Goal: Task Accomplishment & Management: Complete application form

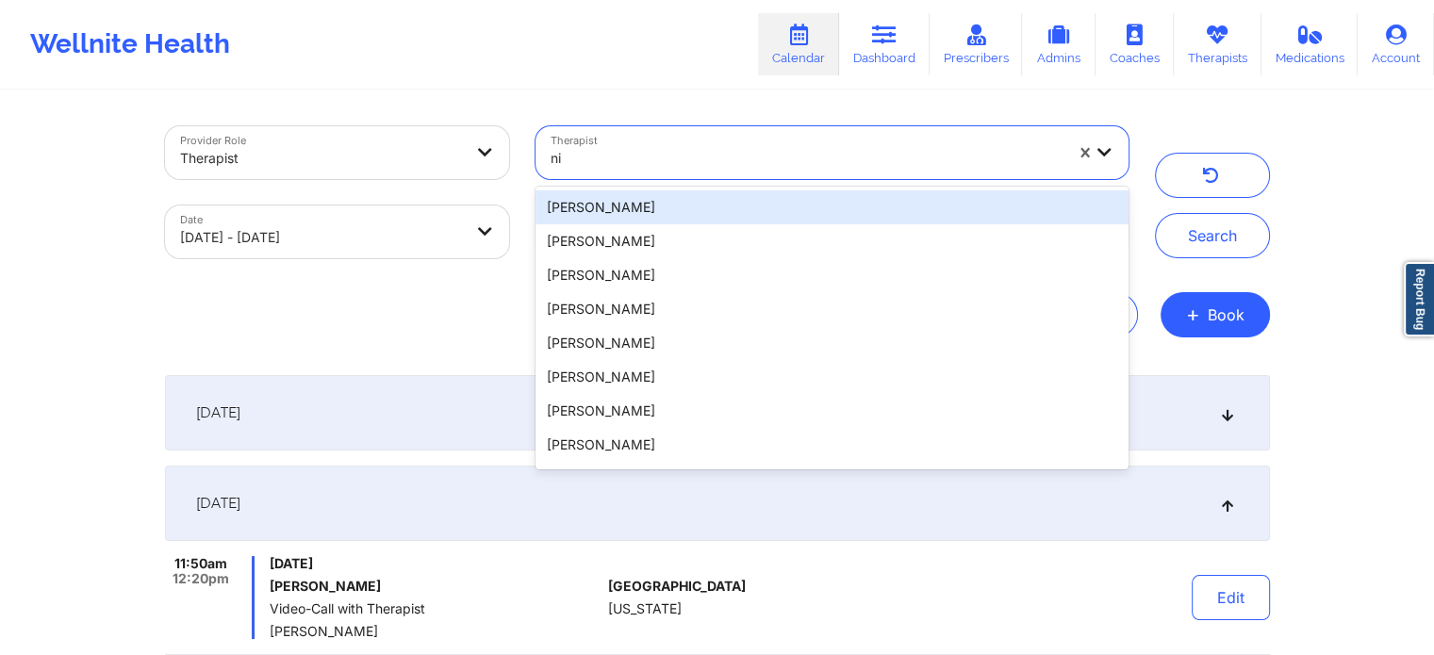
type input "n"
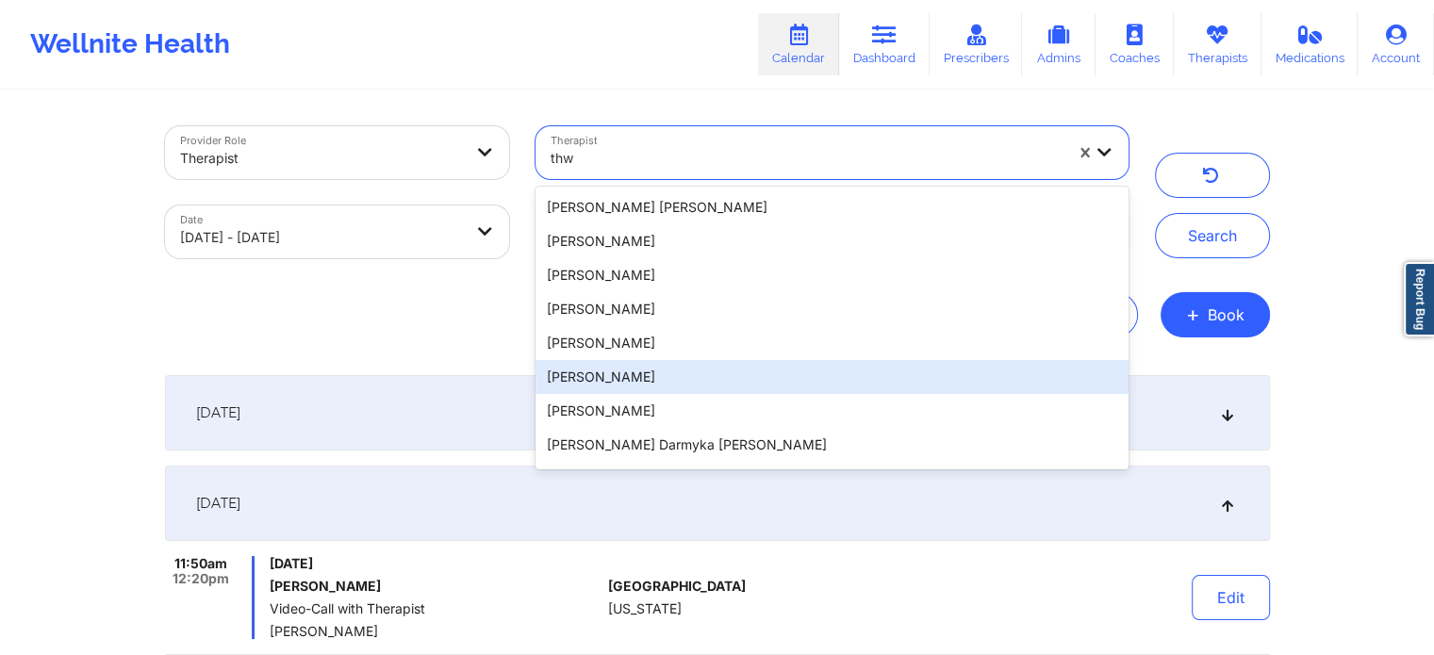
type input "thwe"
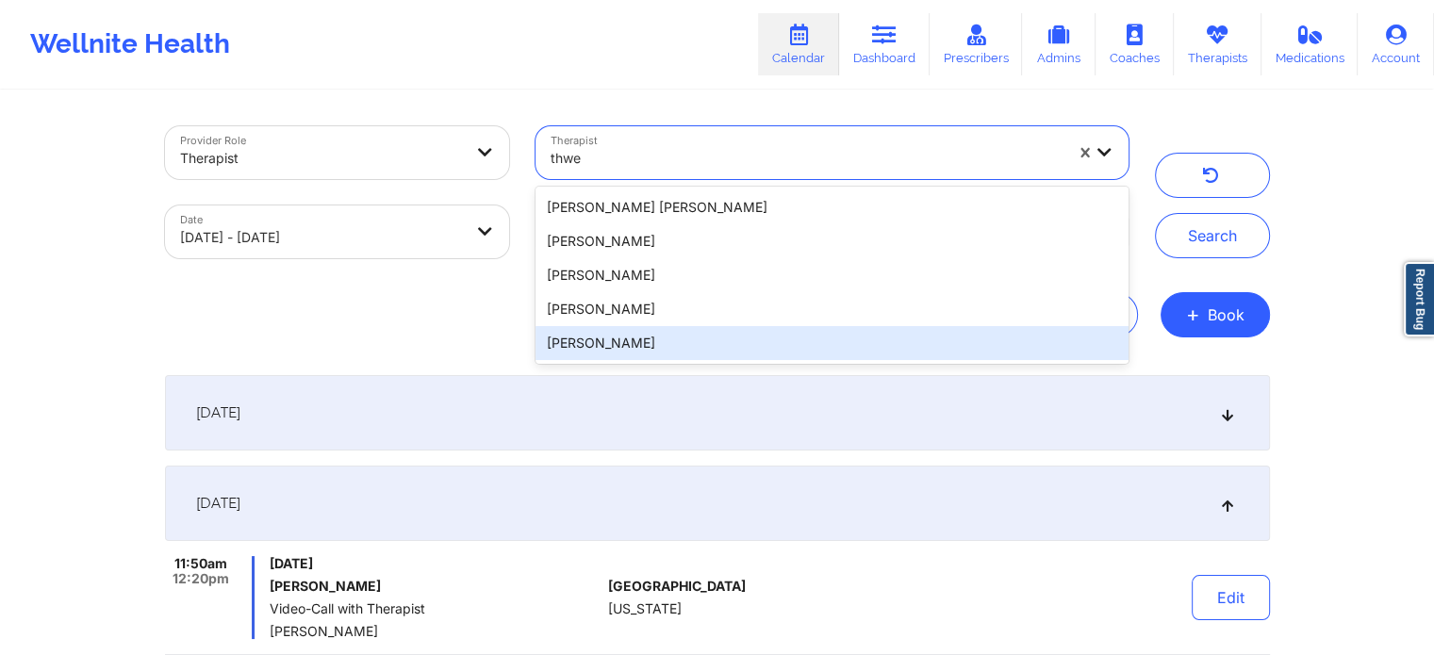
click at [705, 343] on div "[PERSON_NAME]" at bounding box center [831, 343] width 592 height 34
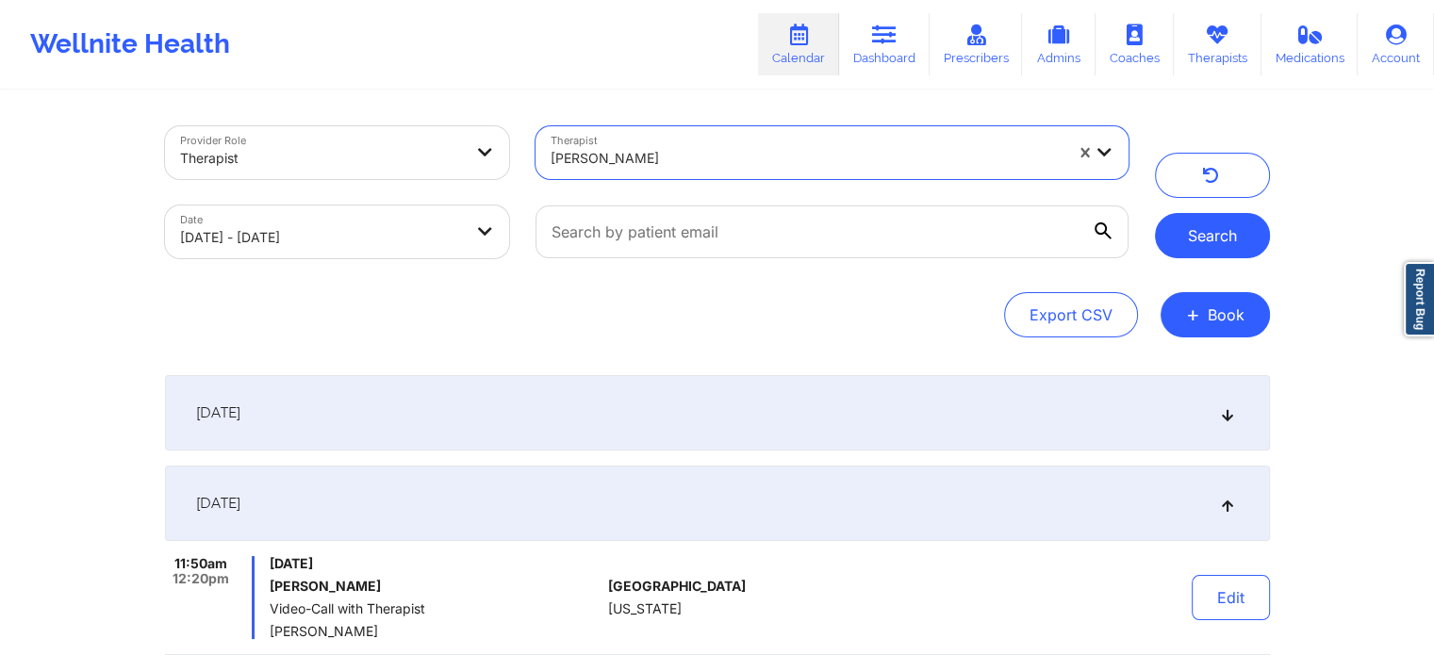
click at [1199, 239] on button "Search" at bounding box center [1212, 235] width 115 height 45
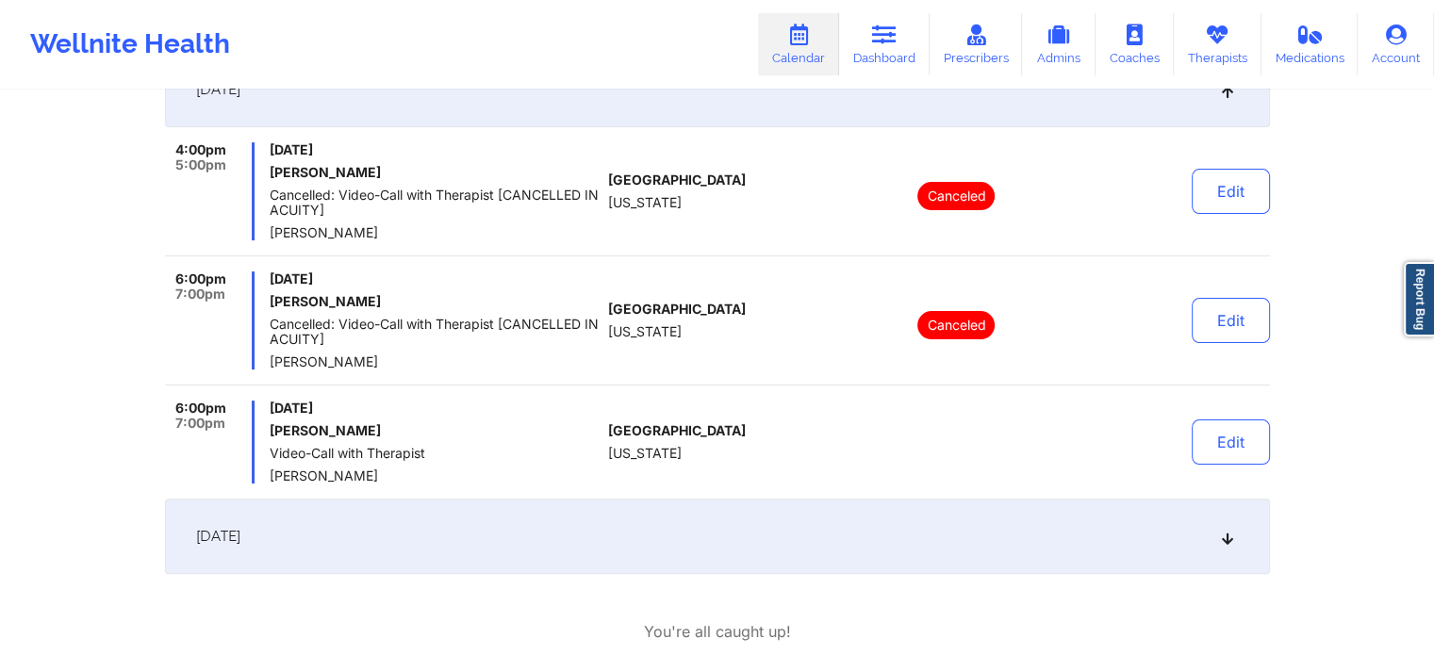
scroll to position [524, 0]
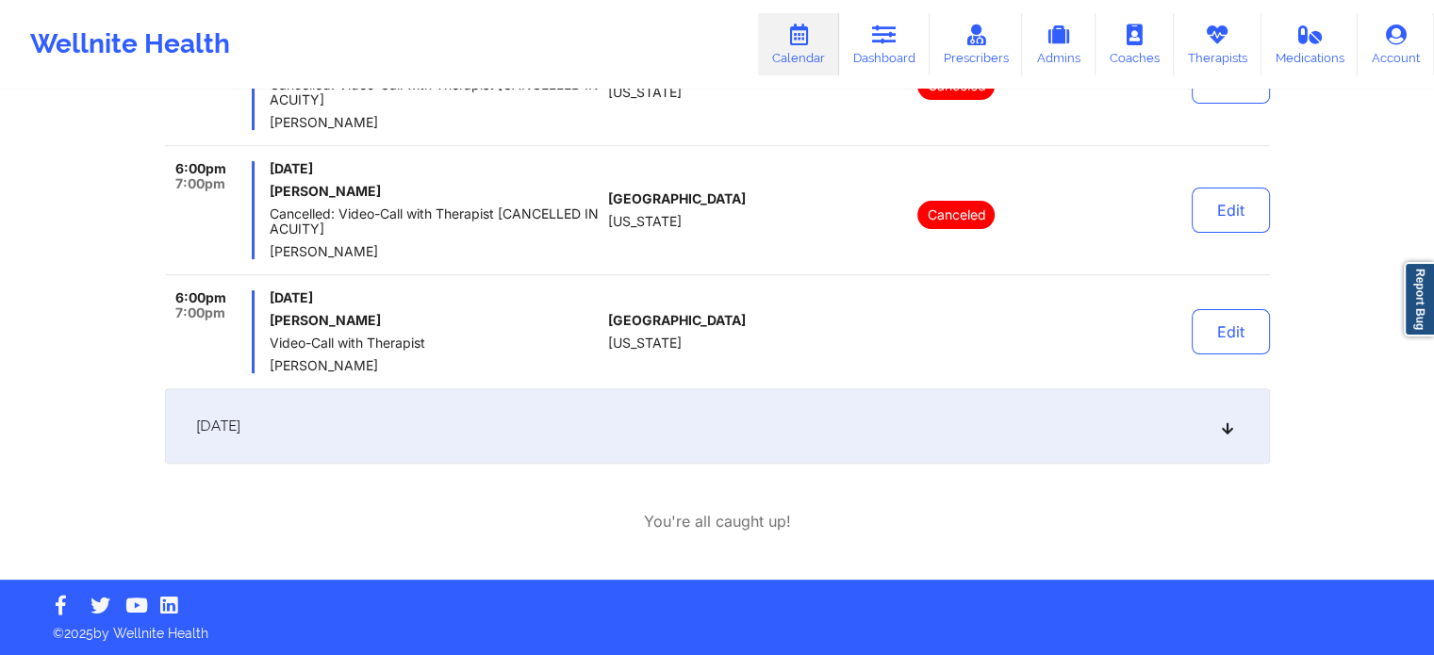
click at [415, 437] on div "[DATE]" at bounding box center [717, 425] width 1105 height 75
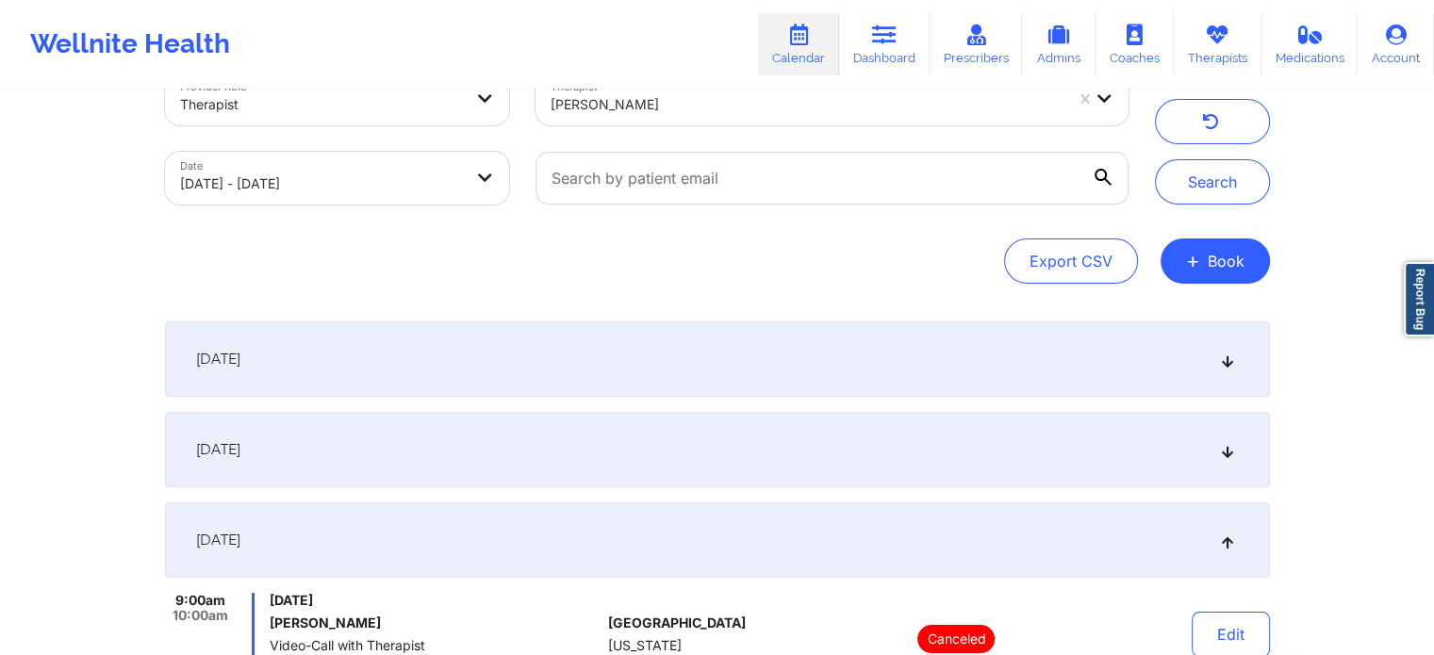
scroll to position [0, 0]
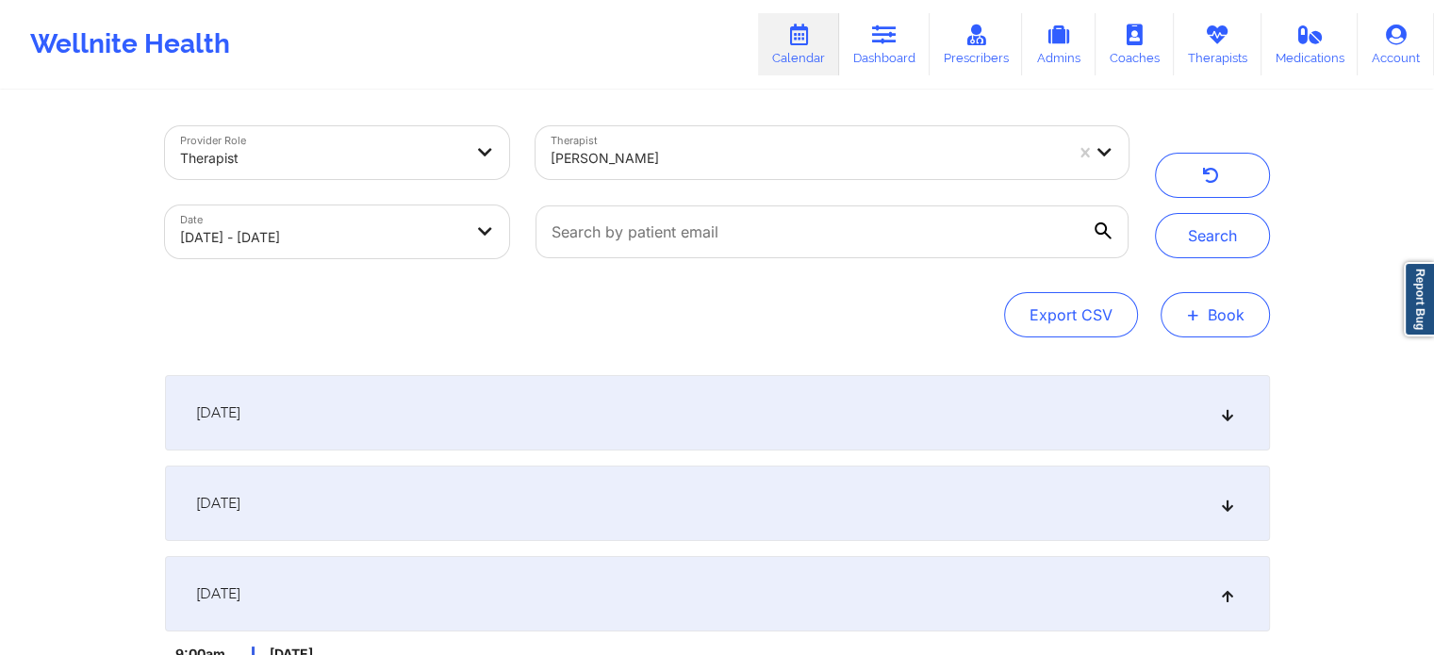
click at [1226, 320] on button "+ Book" at bounding box center [1215, 314] width 109 height 45
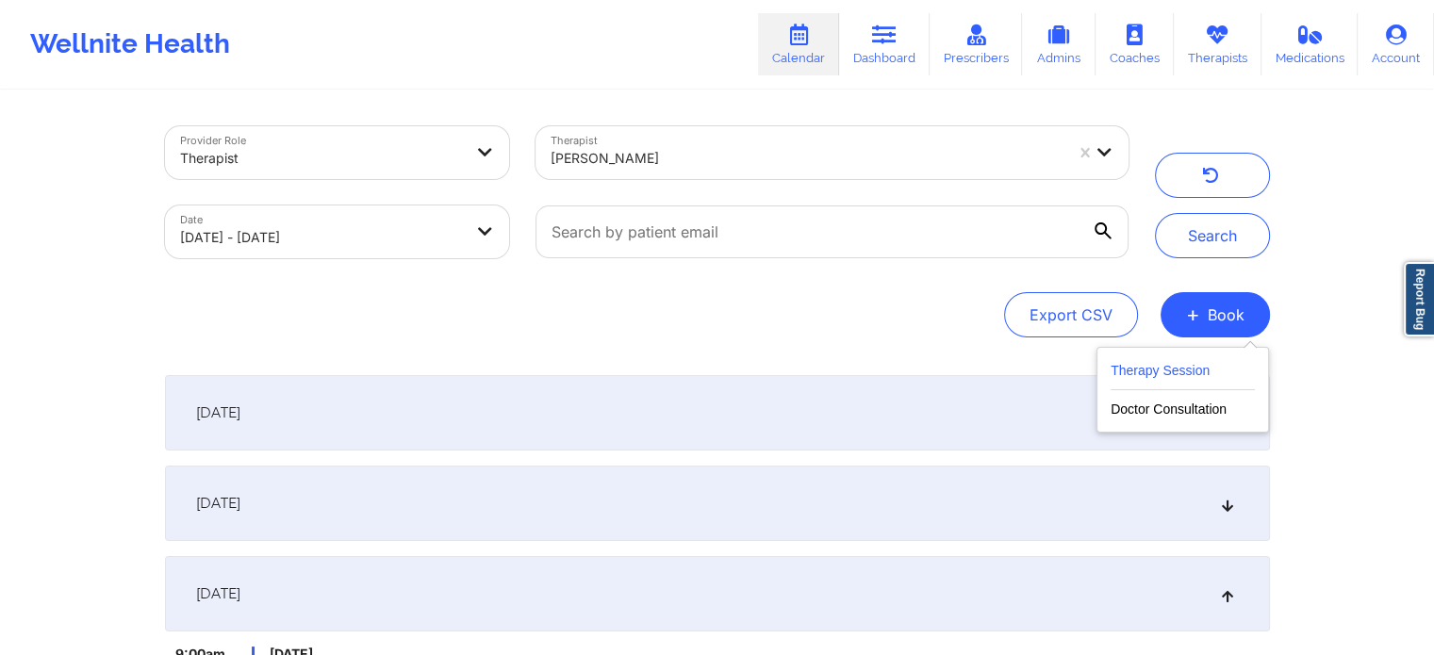
click at [1178, 382] on button "Therapy Session" at bounding box center [1183, 374] width 144 height 31
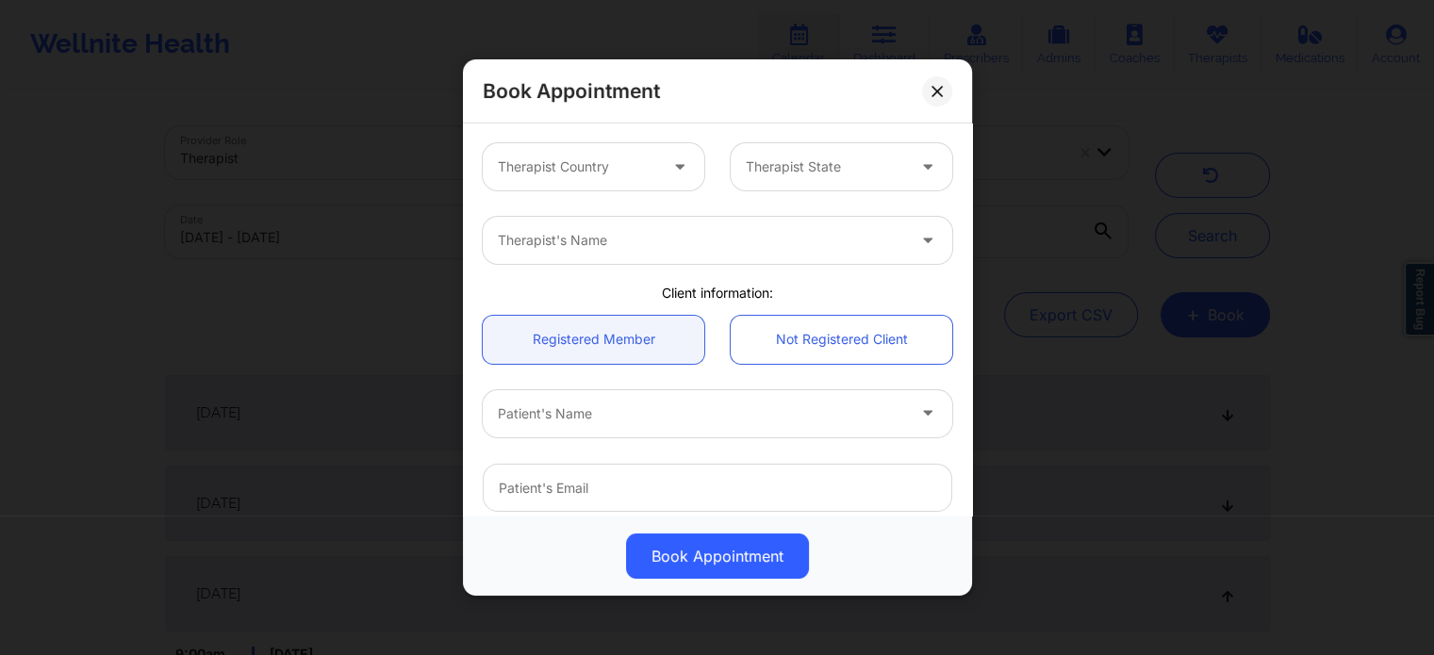
click at [611, 169] on div at bounding box center [577, 167] width 159 height 23
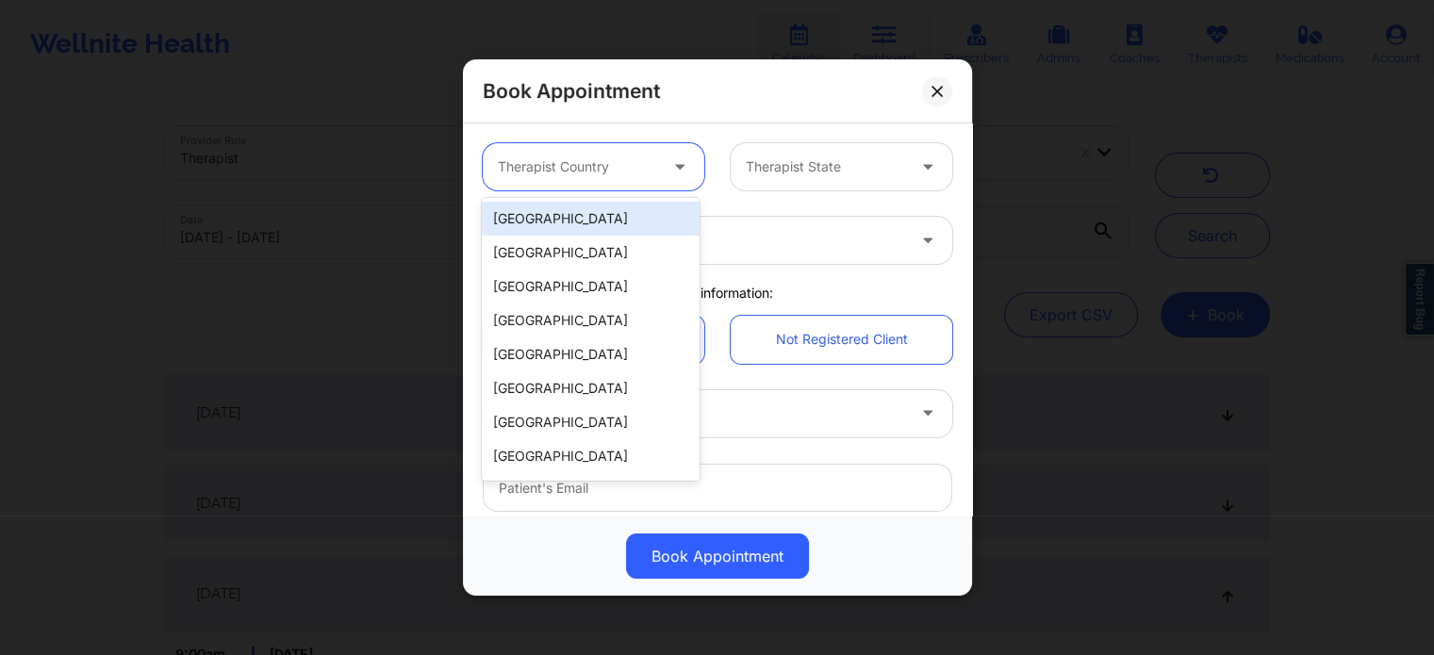
click at [615, 211] on div "[GEOGRAPHIC_DATA]" at bounding box center [590, 219] width 217 height 34
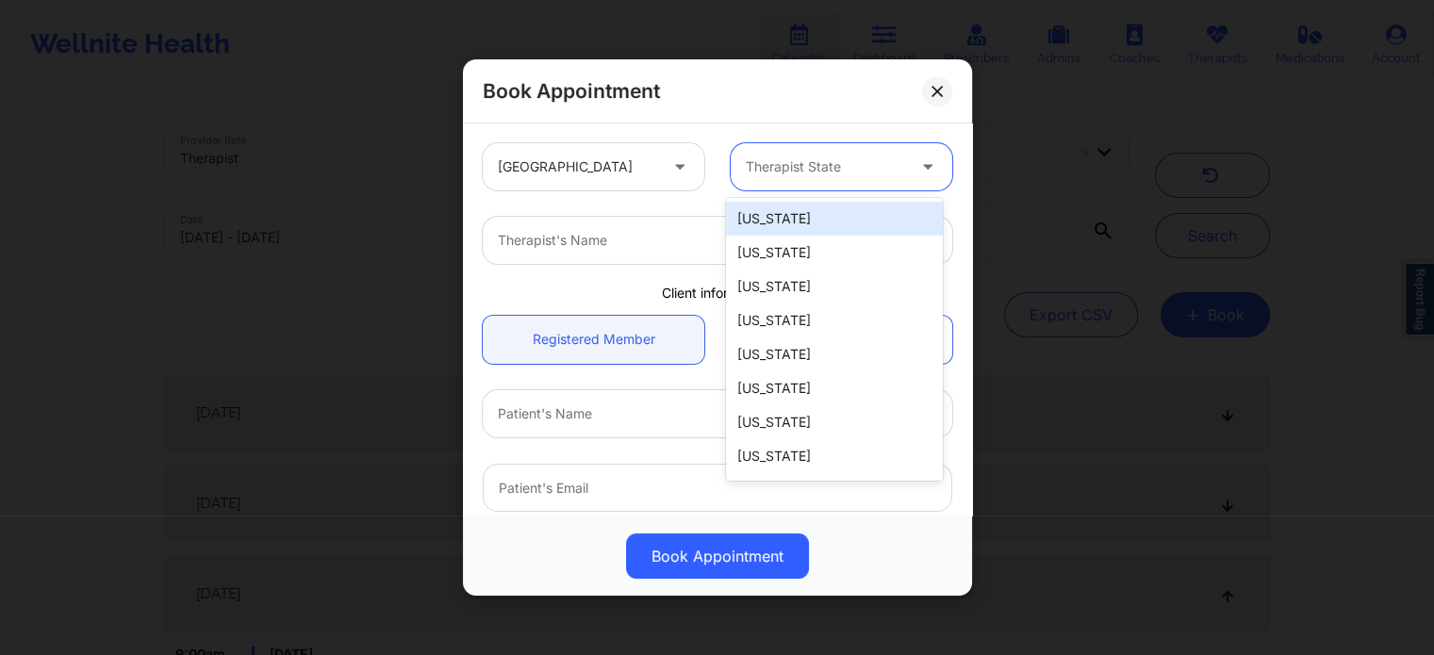
click at [796, 173] on div at bounding box center [825, 167] width 159 height 23
type input "f"
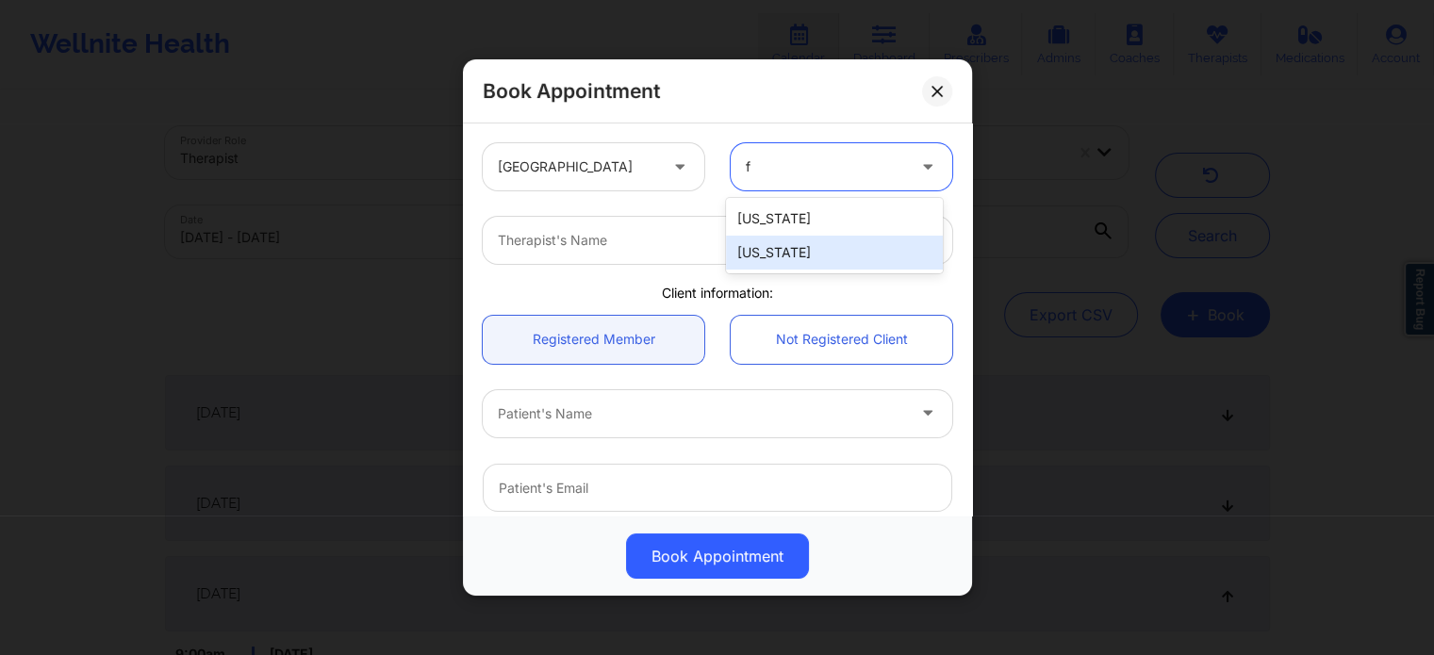
click at [809, 256] on div "[US_STATE]" at bounding box center [834, 253] width 217 height 34
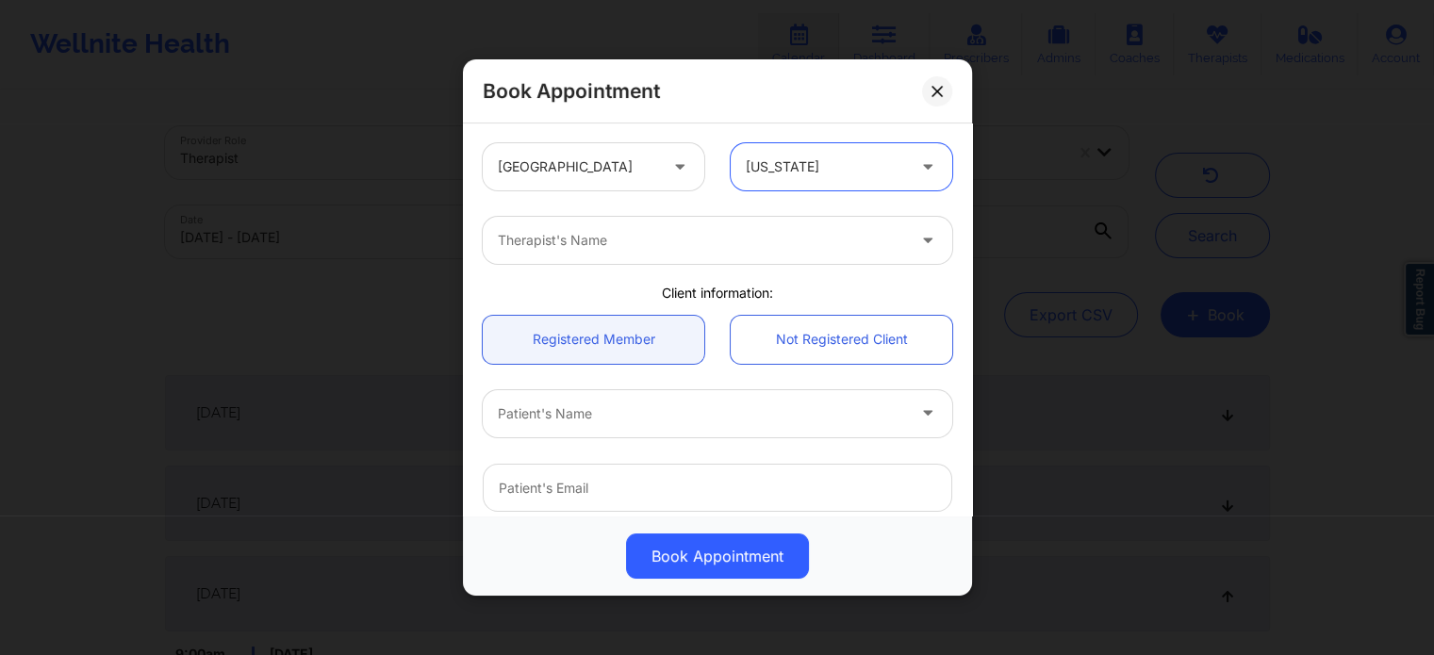
click at [680, 261] on div "Therapist's Name" at bounding box center [695, 240] width 424 height 47
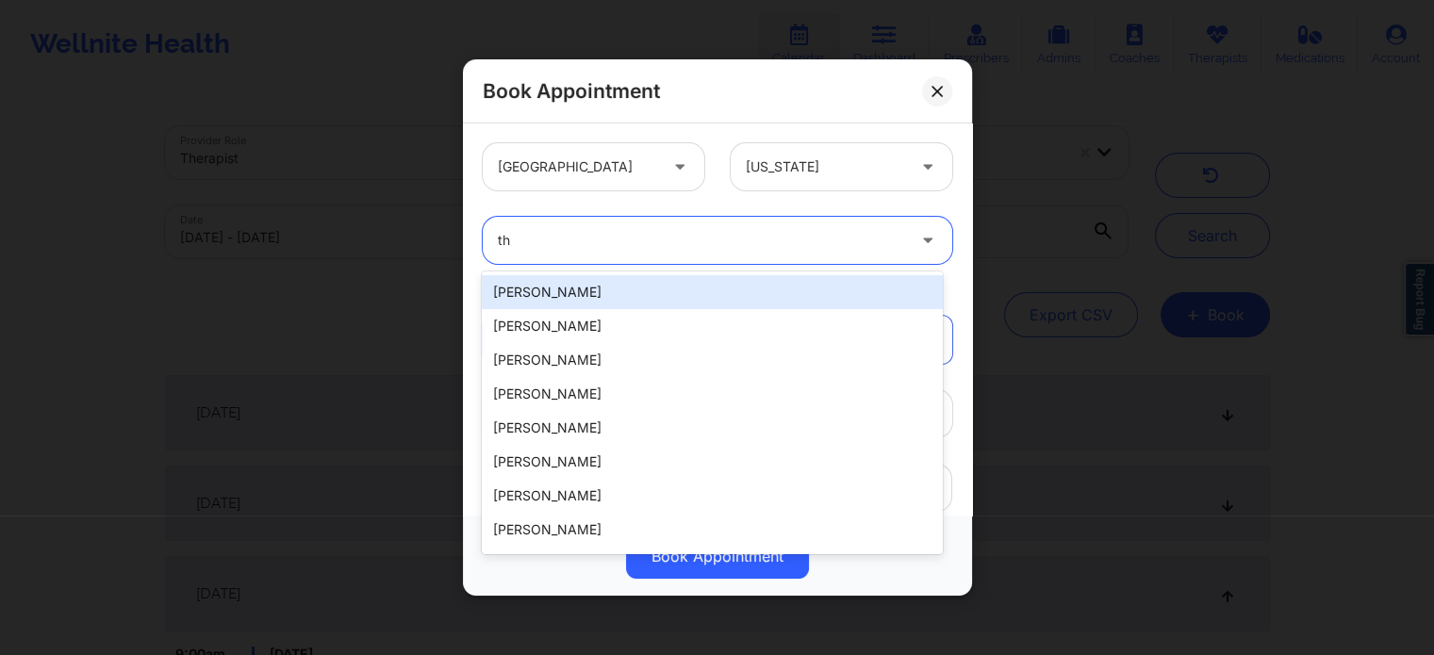
type input "t"
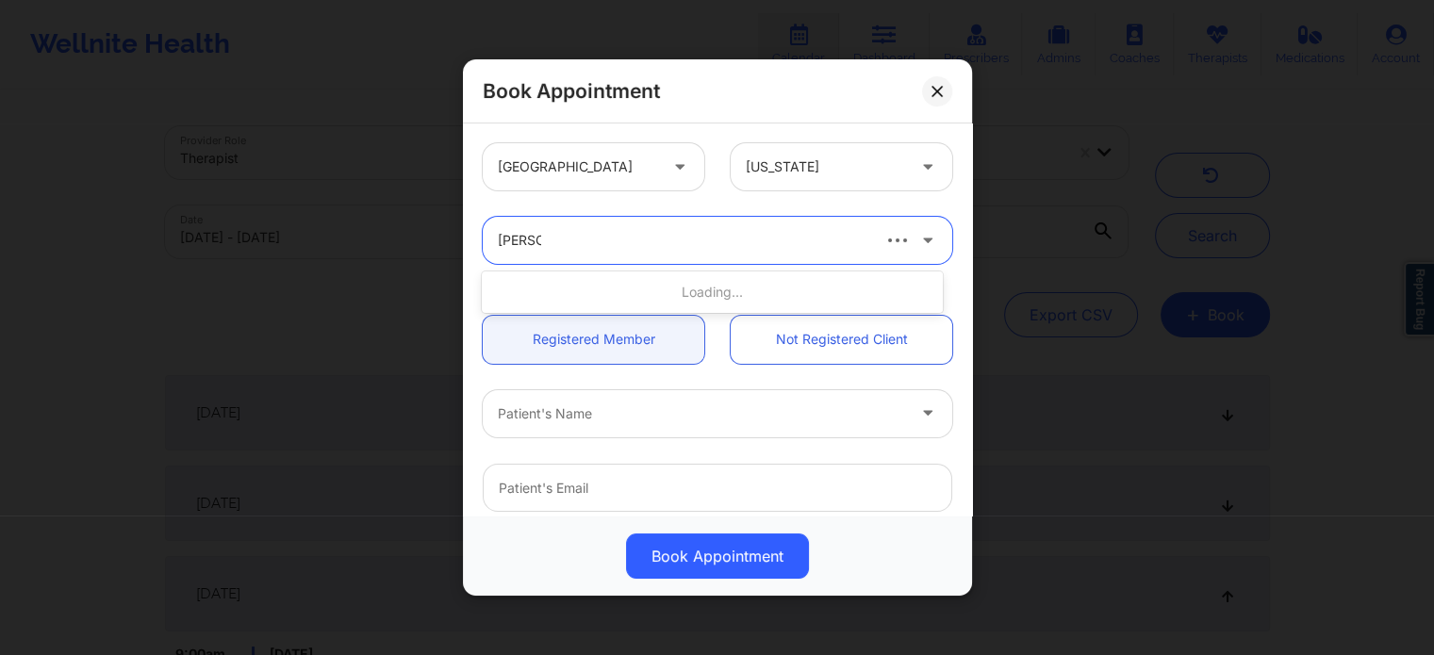
type input "[PERSON_NAME]"
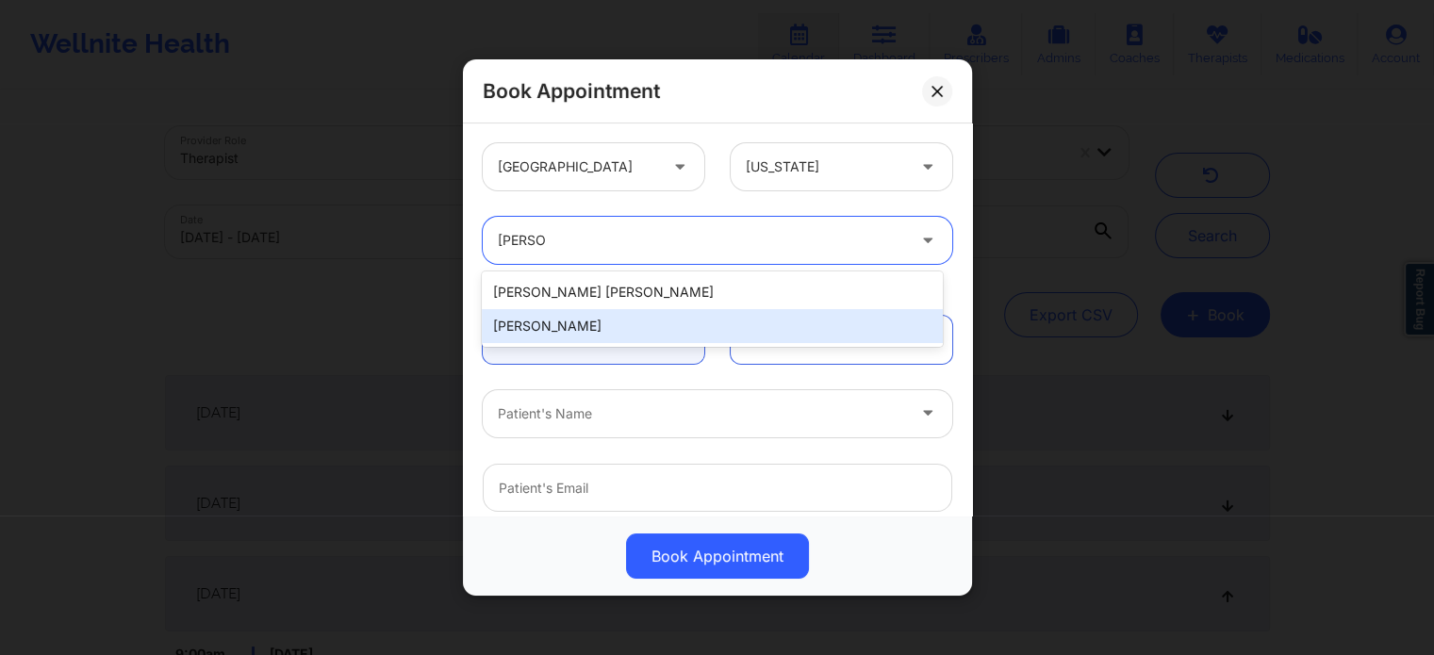
click at [551, 327] on div "[PERSON_NAME]" at bounding box center [712, 326] width 460 height 34
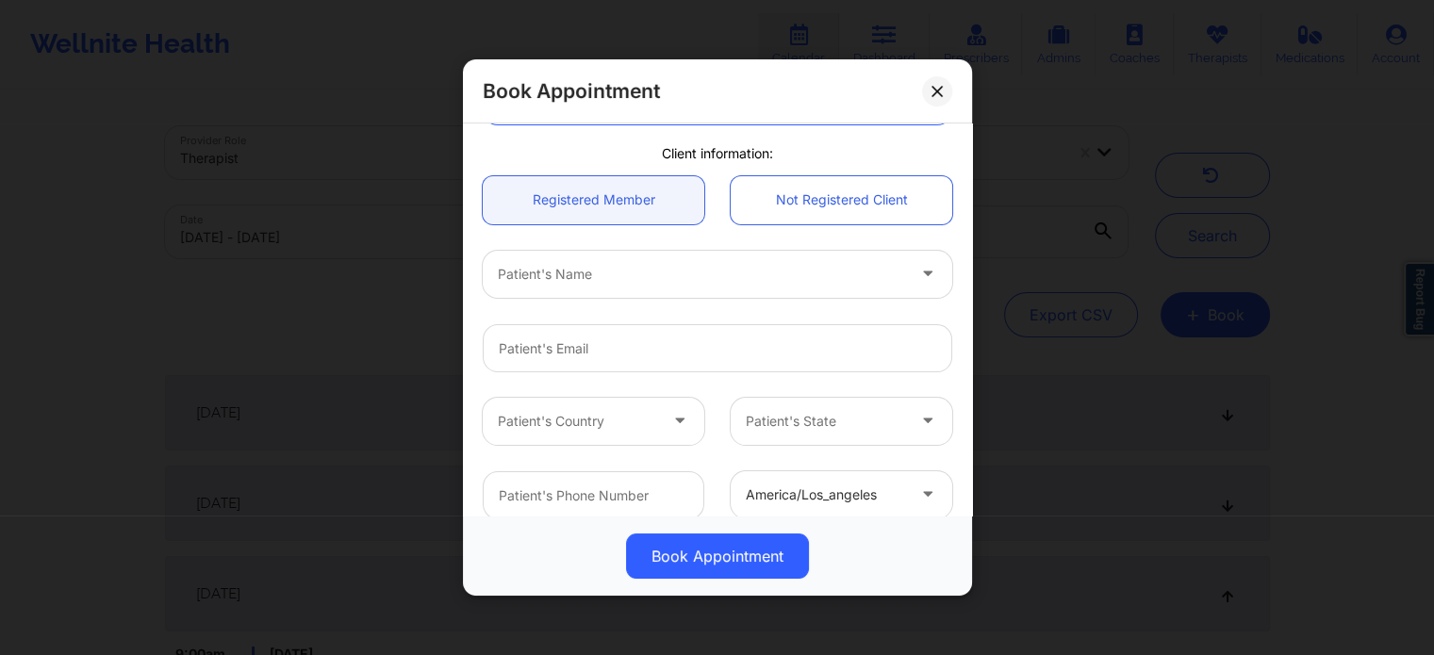
scroll to position [189, 0]
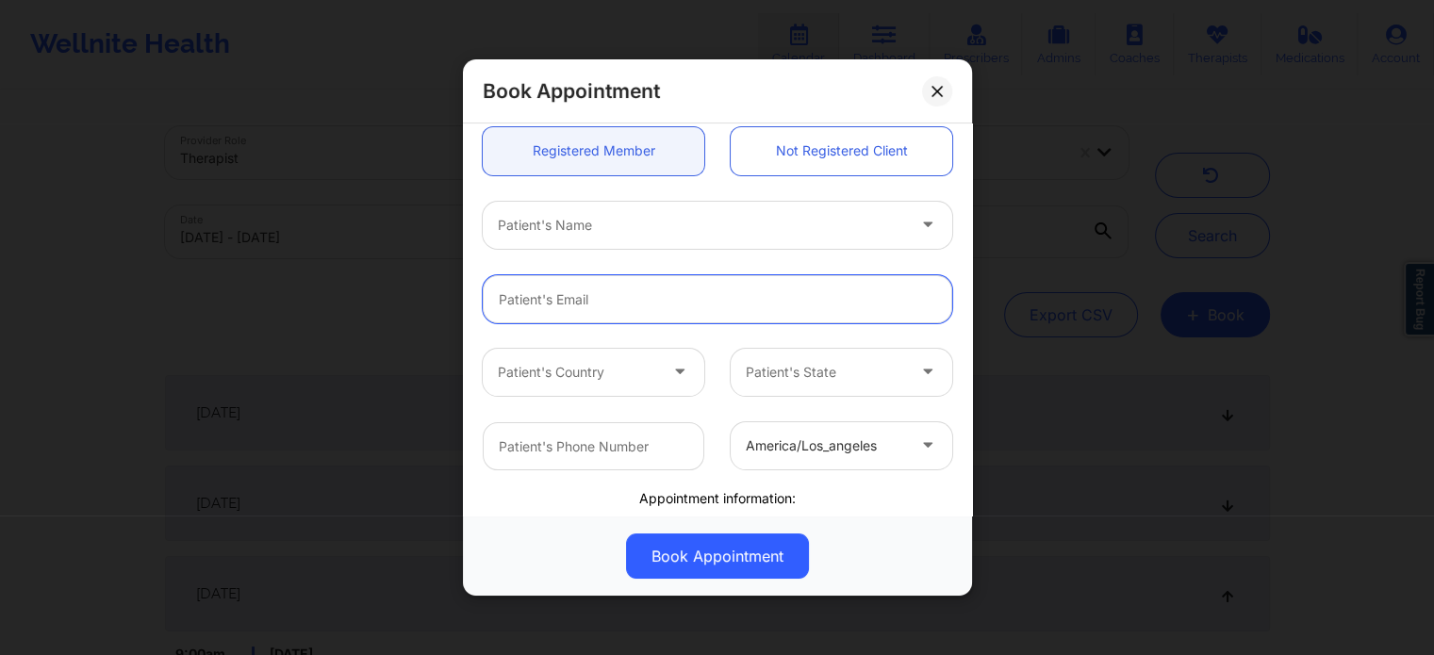
click at [658, 311] on input "email" at bounding box center [718, 299] width 470 height 48
paste input "[EMAIL_ADDRESS][DOMAIN_NAME]"
type input "[EMAIL_ADDRESS][DOMAIN_NAME]"
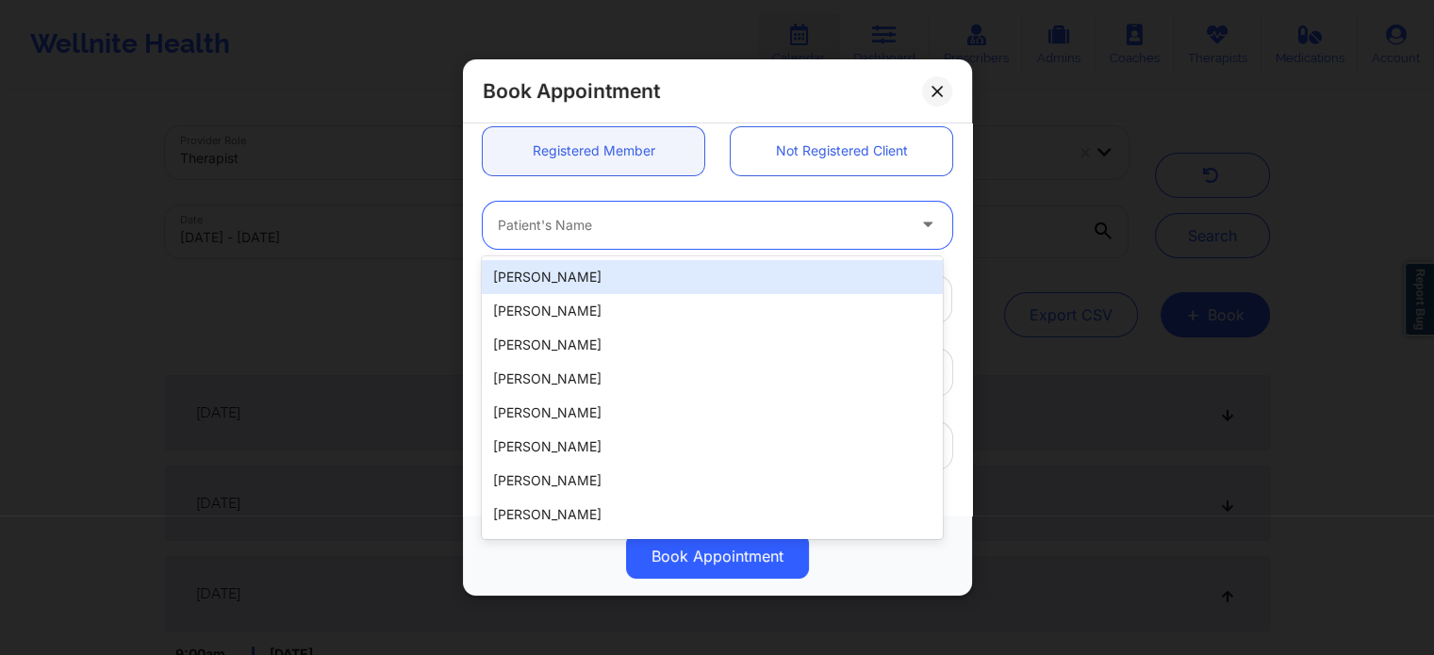
click at [653, 226] on div at bounding box center [701, 225] width 407 height 23
click at [949, 264] on div "[EMAIL_ADDRESS][DOMAIN_NAME]" at bounding box center [718, 299] width 496 height 74
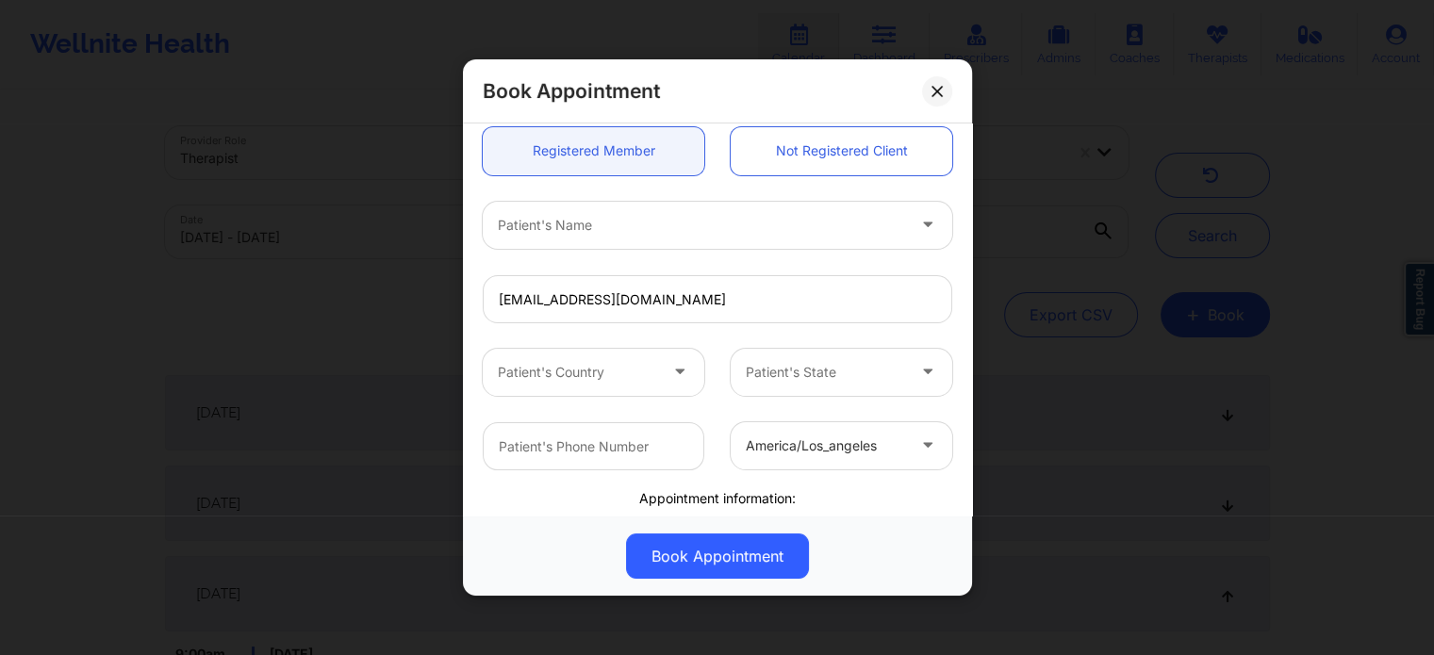
click at [660, 233] on div "Patient's Name" at bounding box center [695, 225] width 424 height 47
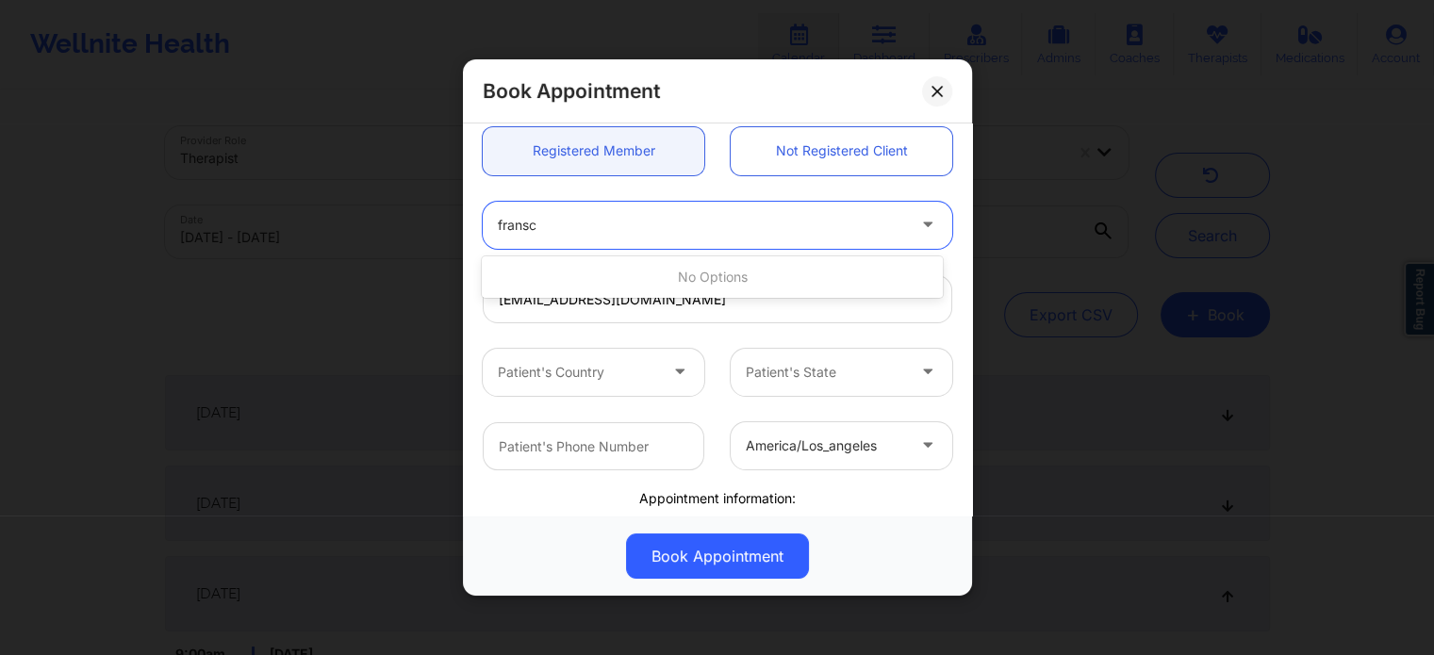
type input "fransc"
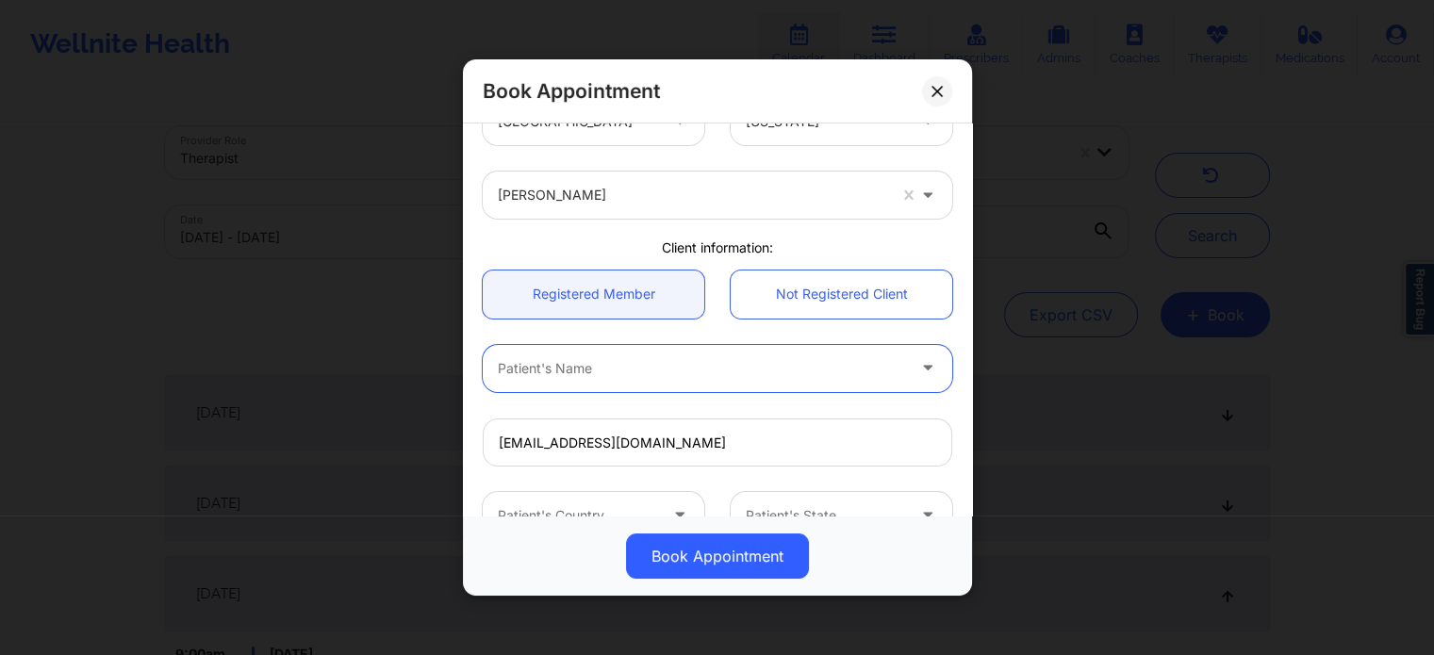
scroll to position [0, 0]
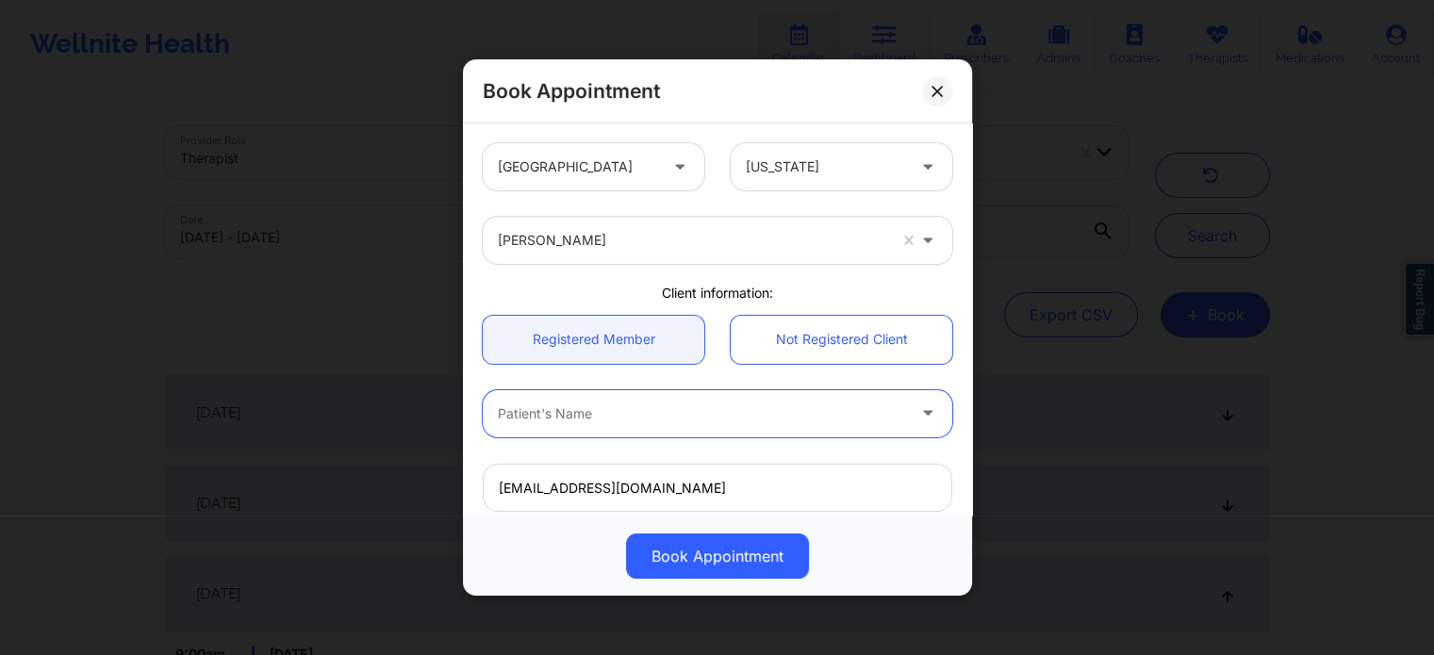
paste input "[PERSON_NAME]"
type input "[PERSON_NAME]"
click at [493, 409] on div at bounding box center [695, 413] width 424 height 47
paste input "FRANCHESKA"
type input "FRANCHESKA"
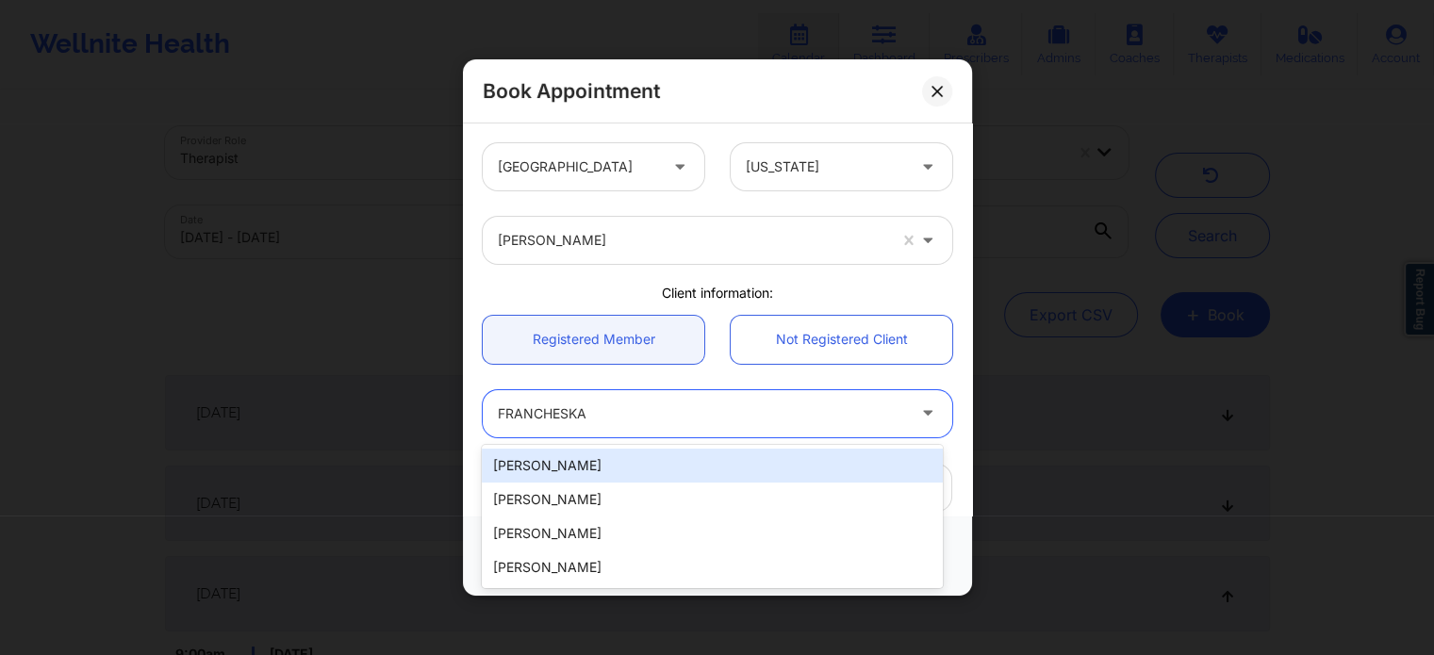
click at [679, 462] on div "[PERSON_NAME]" at bounding box center [712, 466] width 460 height 34
type input "[EMAIL_ADDRESS][DOMAIN_NAME]"
type input "[PHONE_NUMBER]"
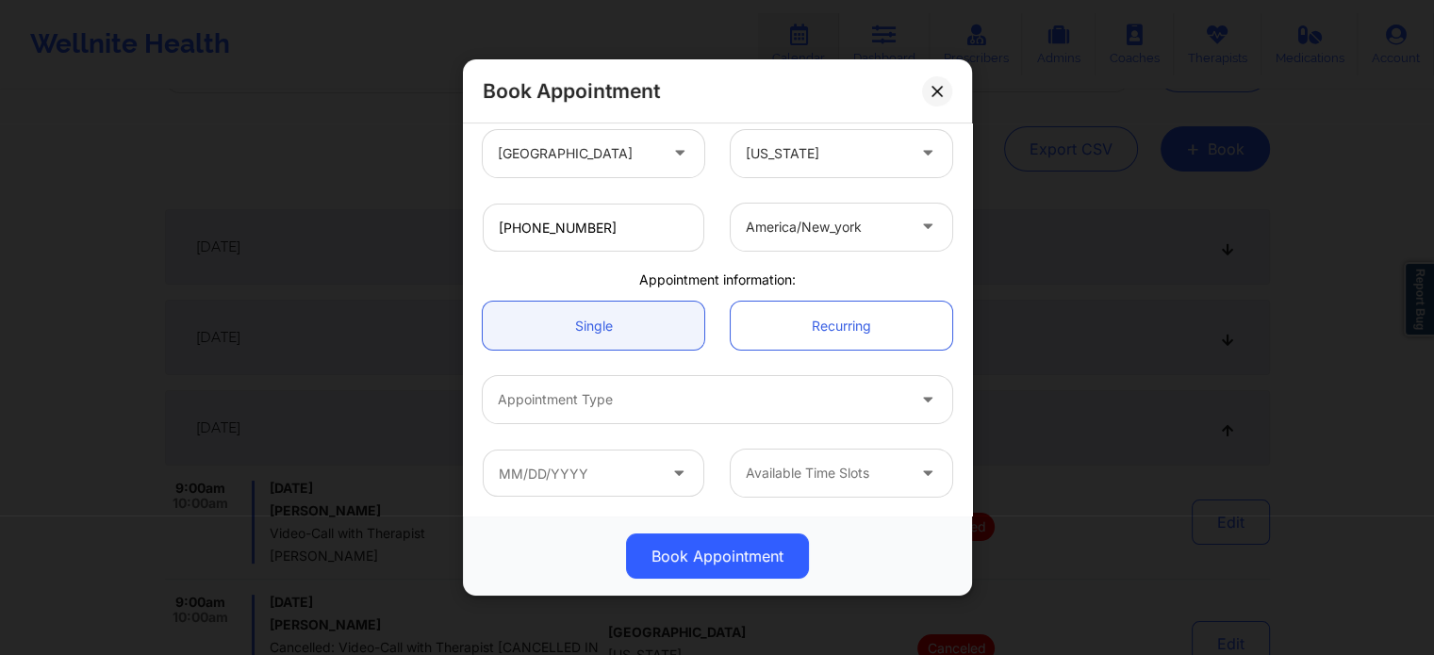
scroll to position [189, 0]
click at [648, 395] on div at bounding box center [701, 399] width 407 height 23
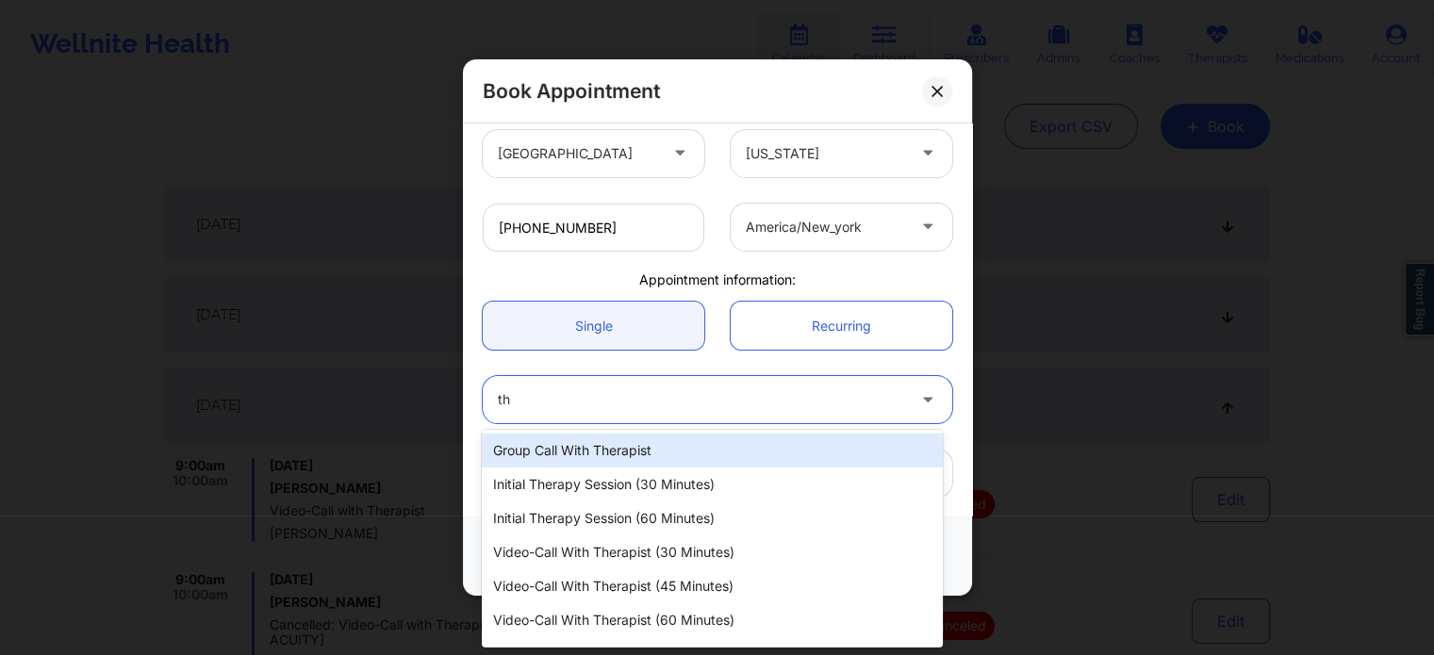
type input "t"
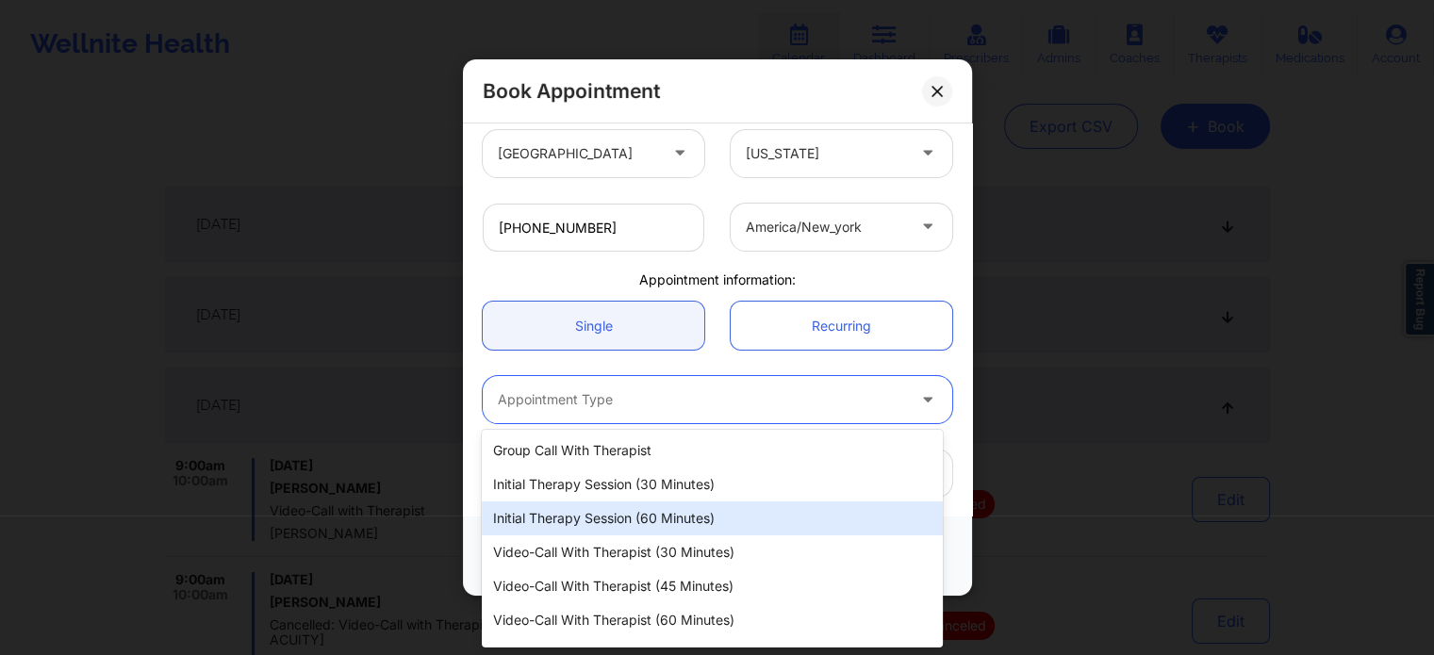
click at [632, 508] on div "Initial Therapy Session (60 minutes)" at bounding box center [712, 519] width 460 height 34
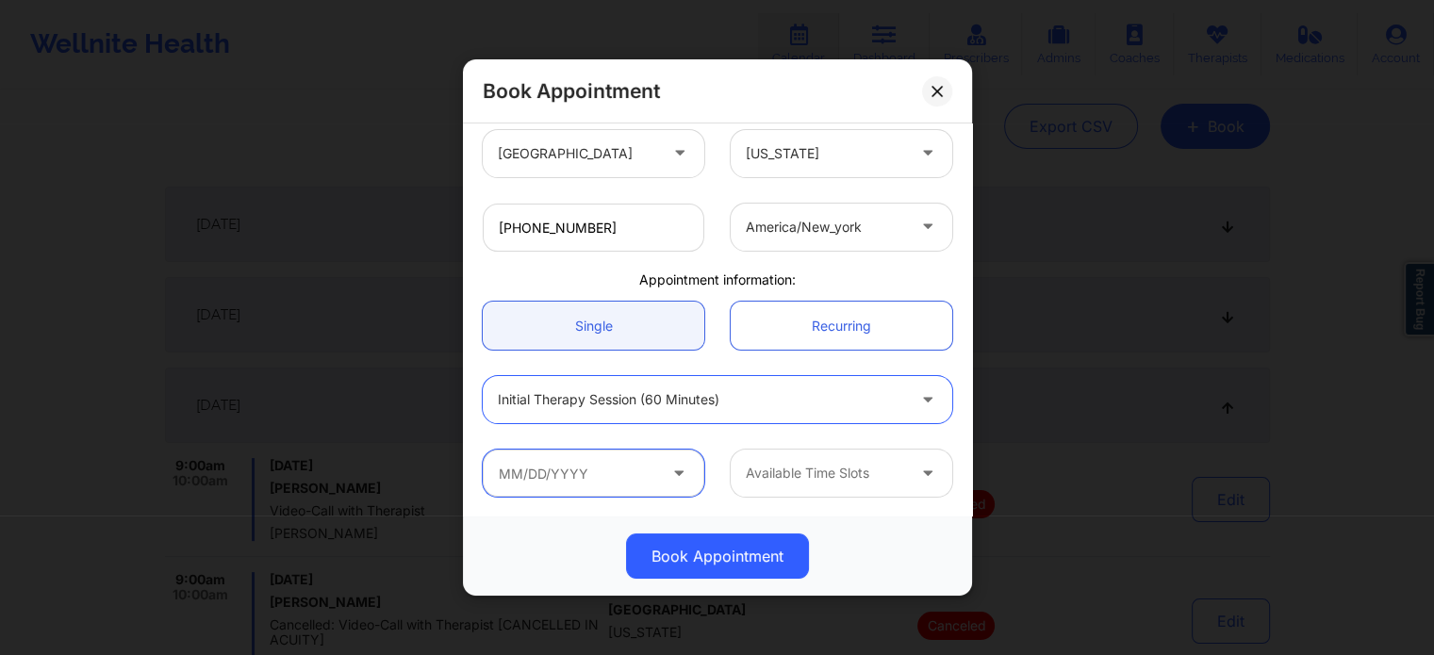
click at [623, 461] on input "text" at bounding box center [594, 473] width 222 height 47
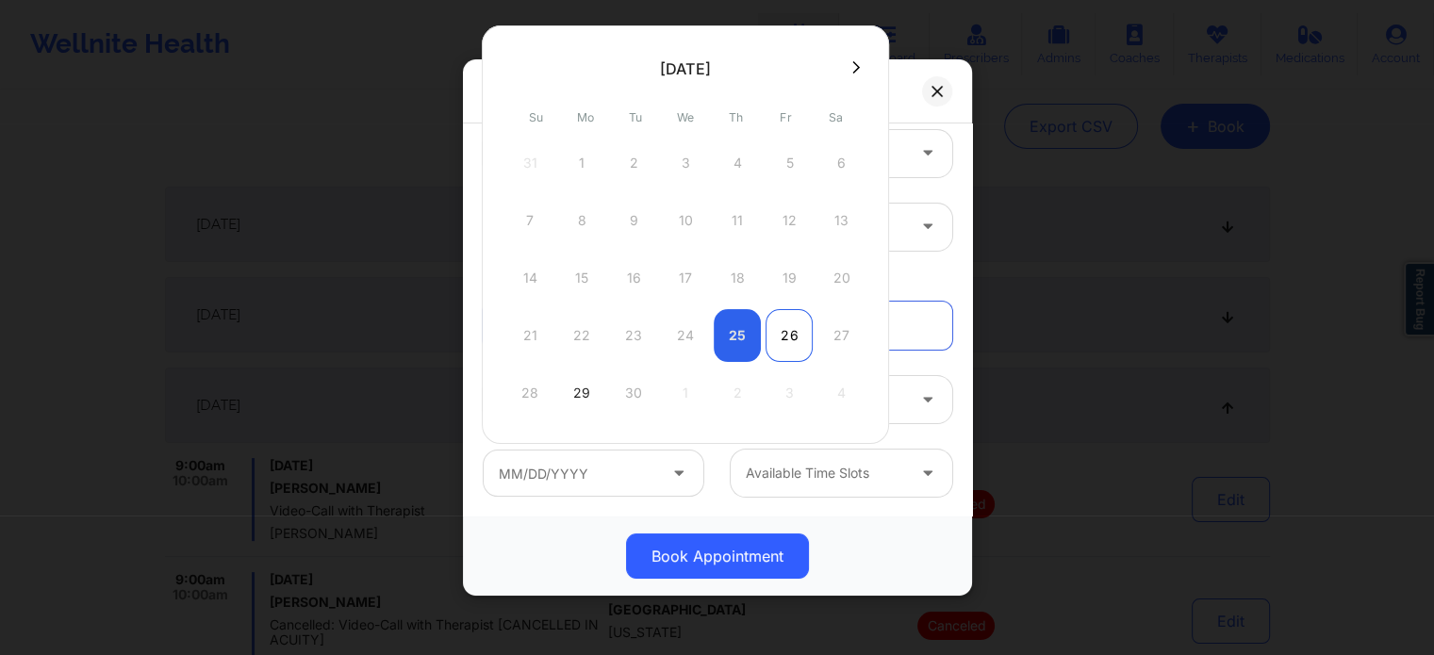
click at [777, 335] on div "26" at bounding box center [789, 335] width 47 height 53
type input "[DATE]"
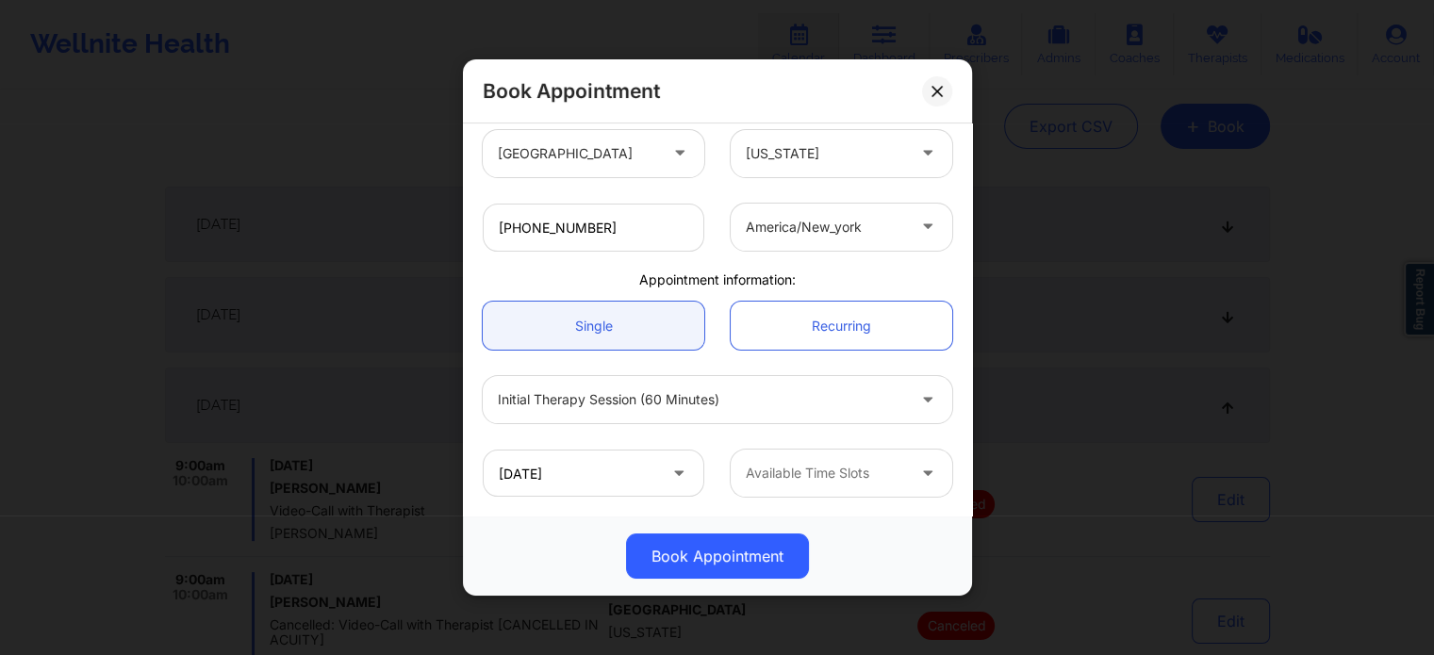
click at [807, 469] on div at bounding box center [825, 473] width 159 height 23
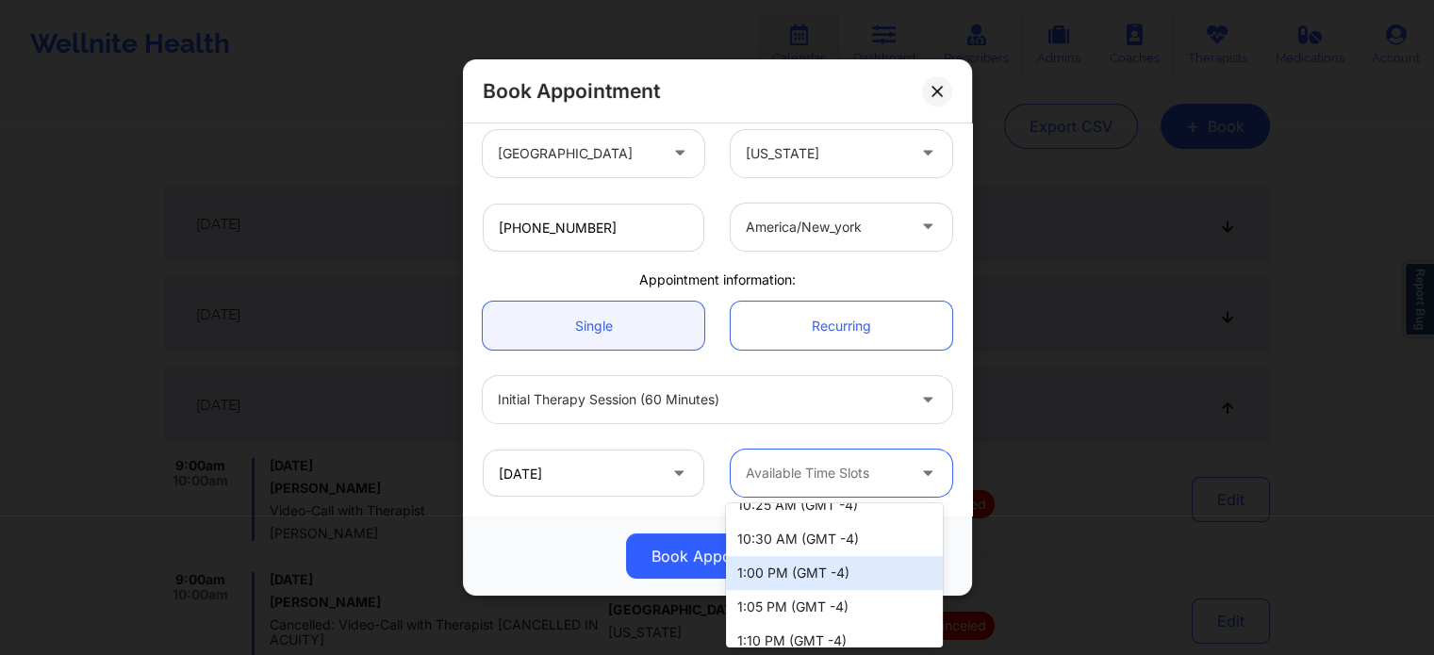
click at [821, 580] on div "1:00 PM (GMT -4)" at bounding box center [834, 573] width 217 height 34
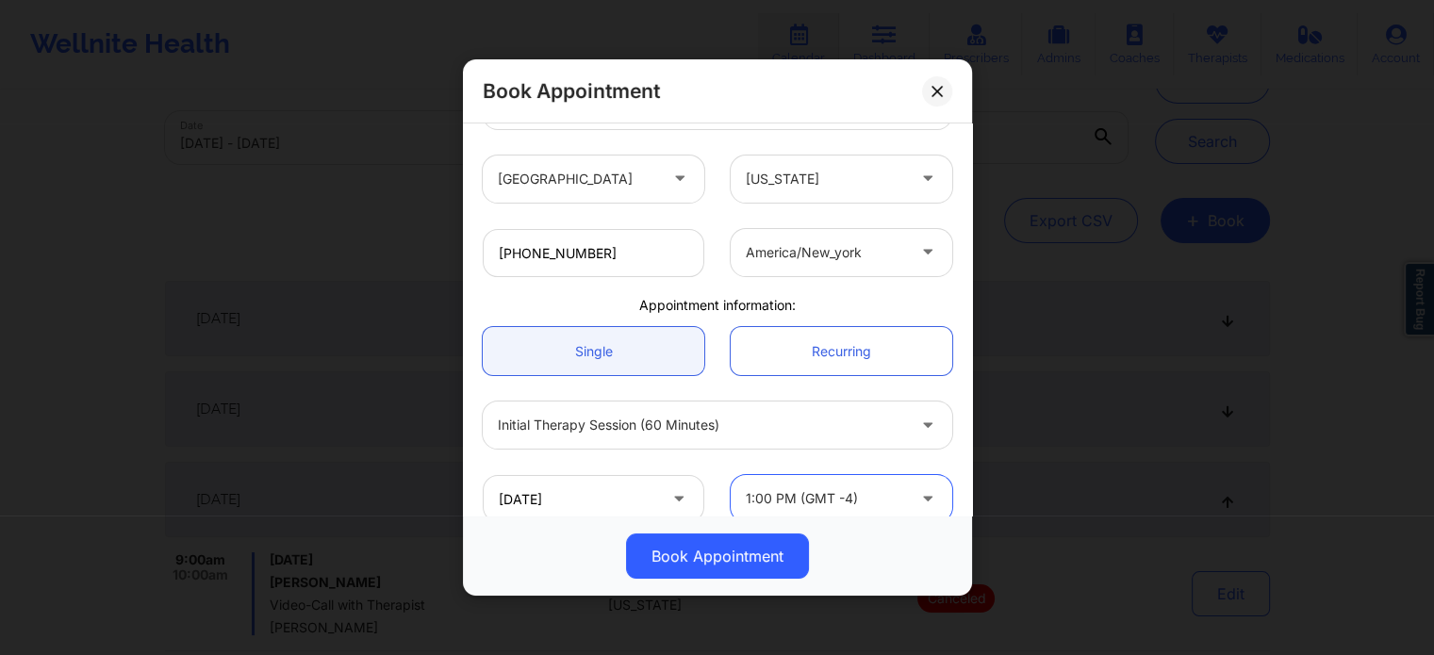
scroll to position [407, 0]
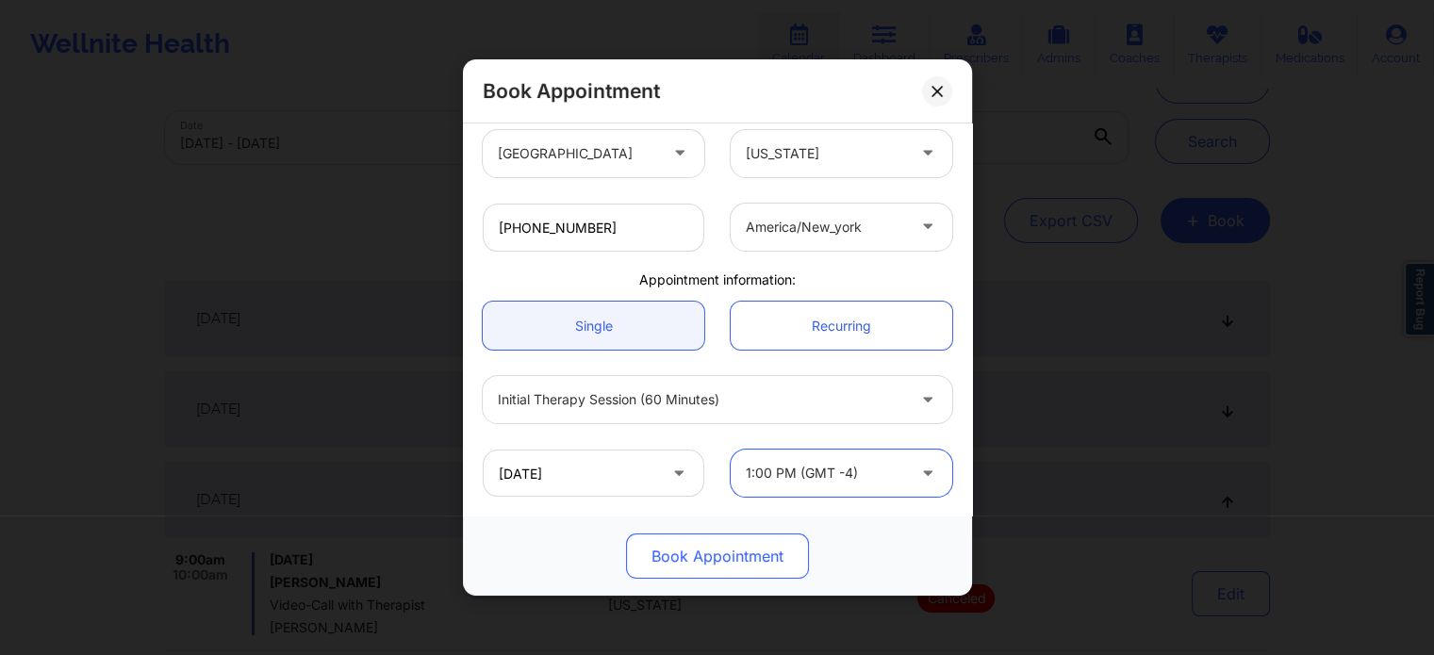
click at [710, 556] on button "Book Appointment" at bounding box center [717, 556] width 183 height 45
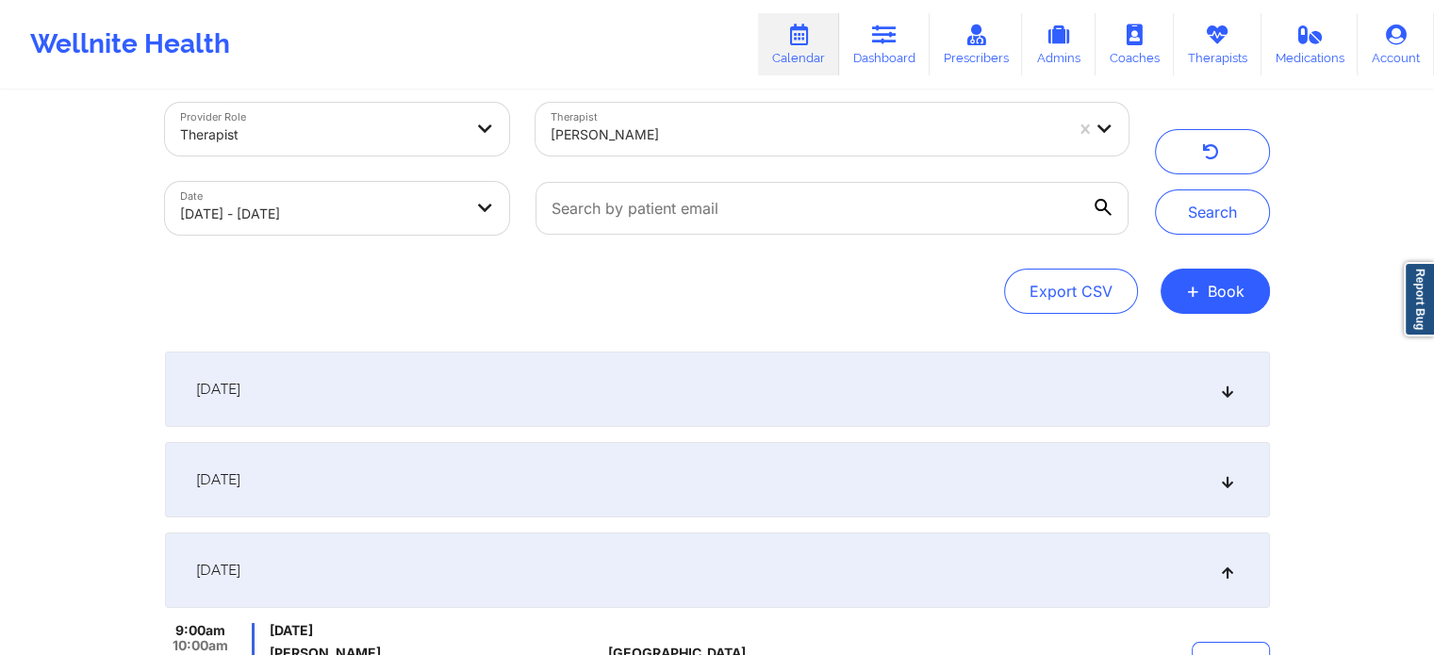
scroll to position [0, 0]
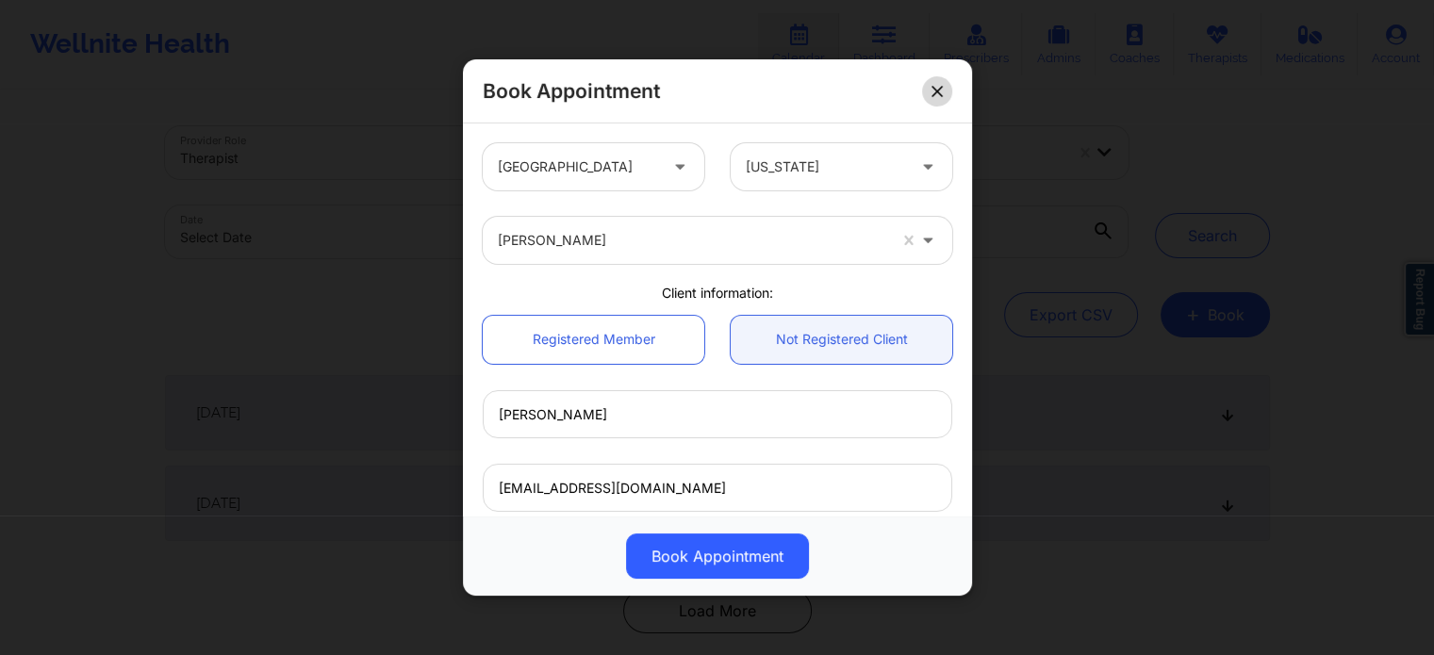
click at [936, 89] on icon at bounding box center [936, 91] width 11 height 11
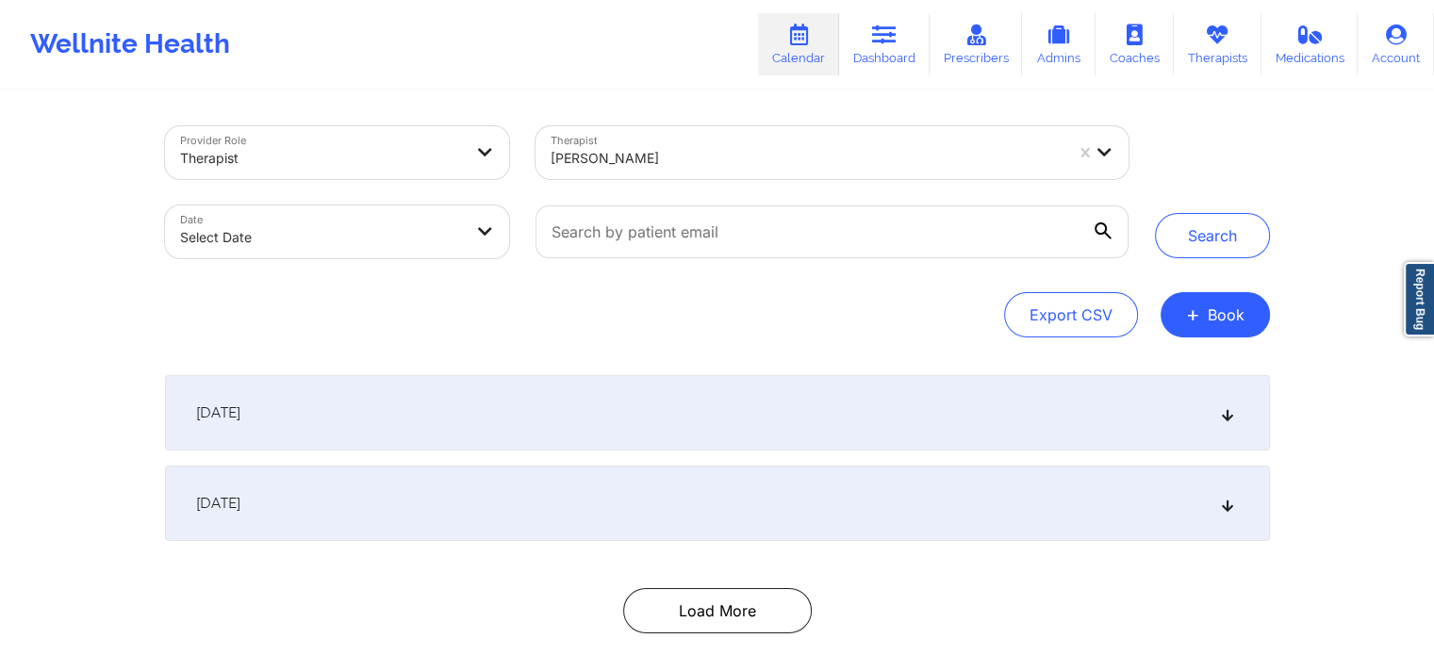
click at [792, 153] on div at bounding box center [807, 158] width 512 height 23
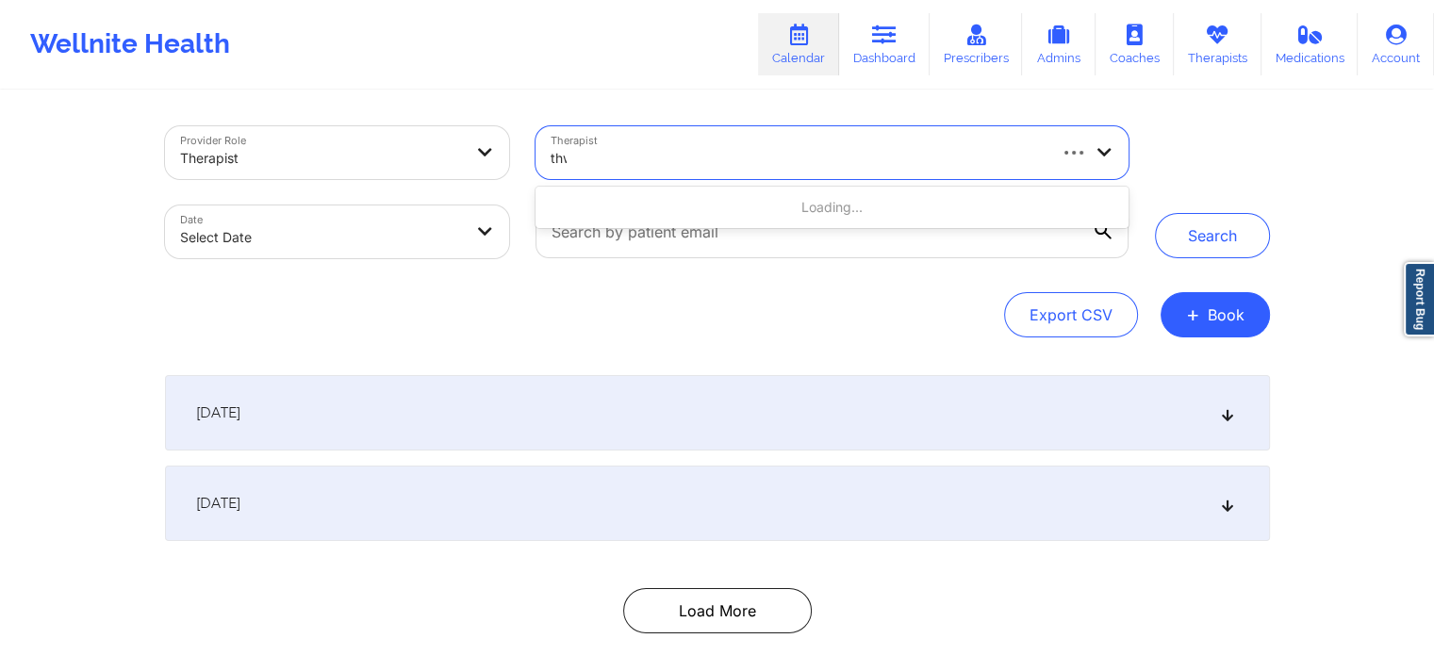
type input "thwe"
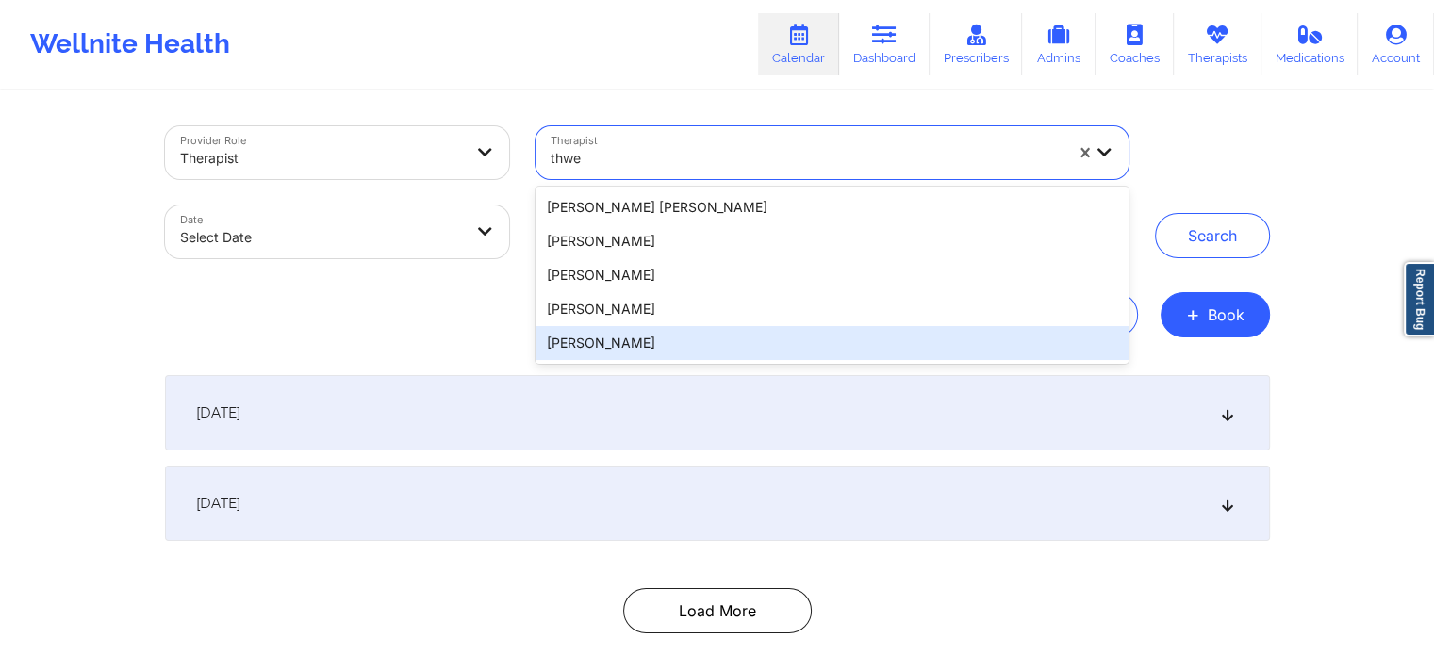
click at [692, 346] on div "[PERSON_NAME]" at bounding box center [831, 343] width 592 height 34
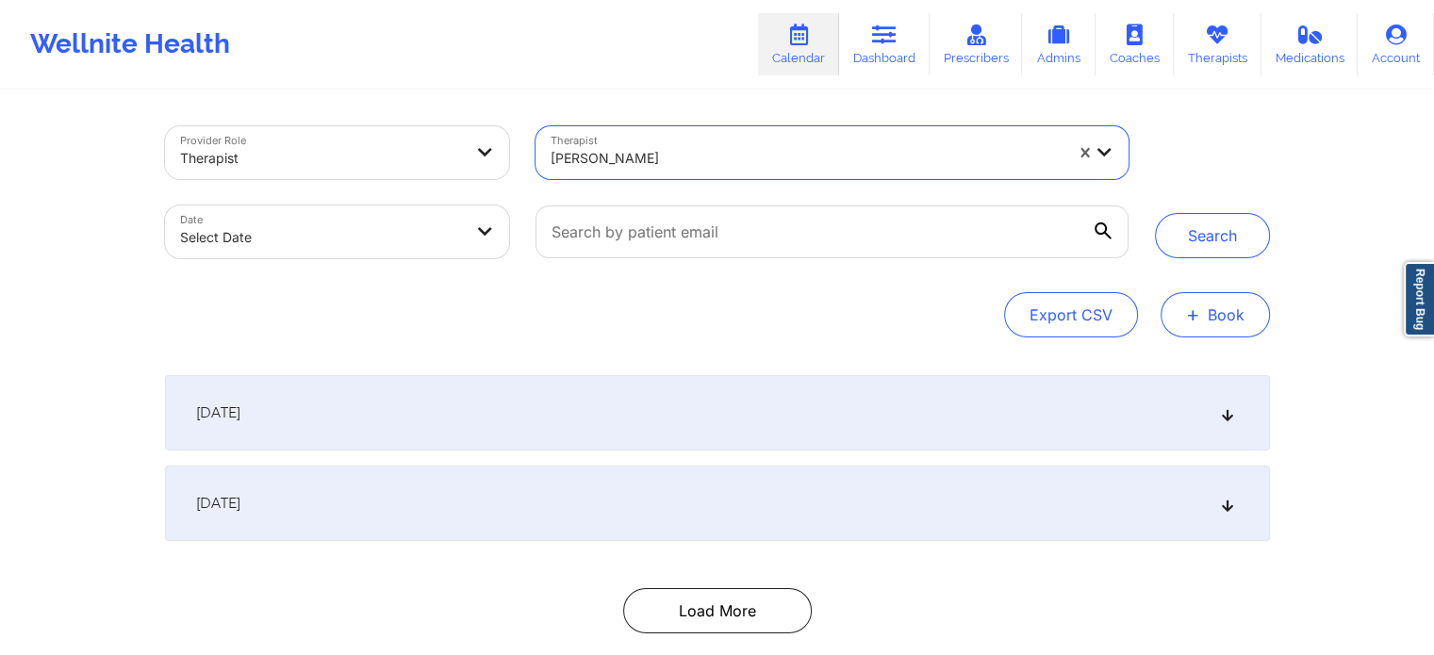
click at [1207, 300] on button "+ Book" at bounding box center [1215, 314] width 109 height 45
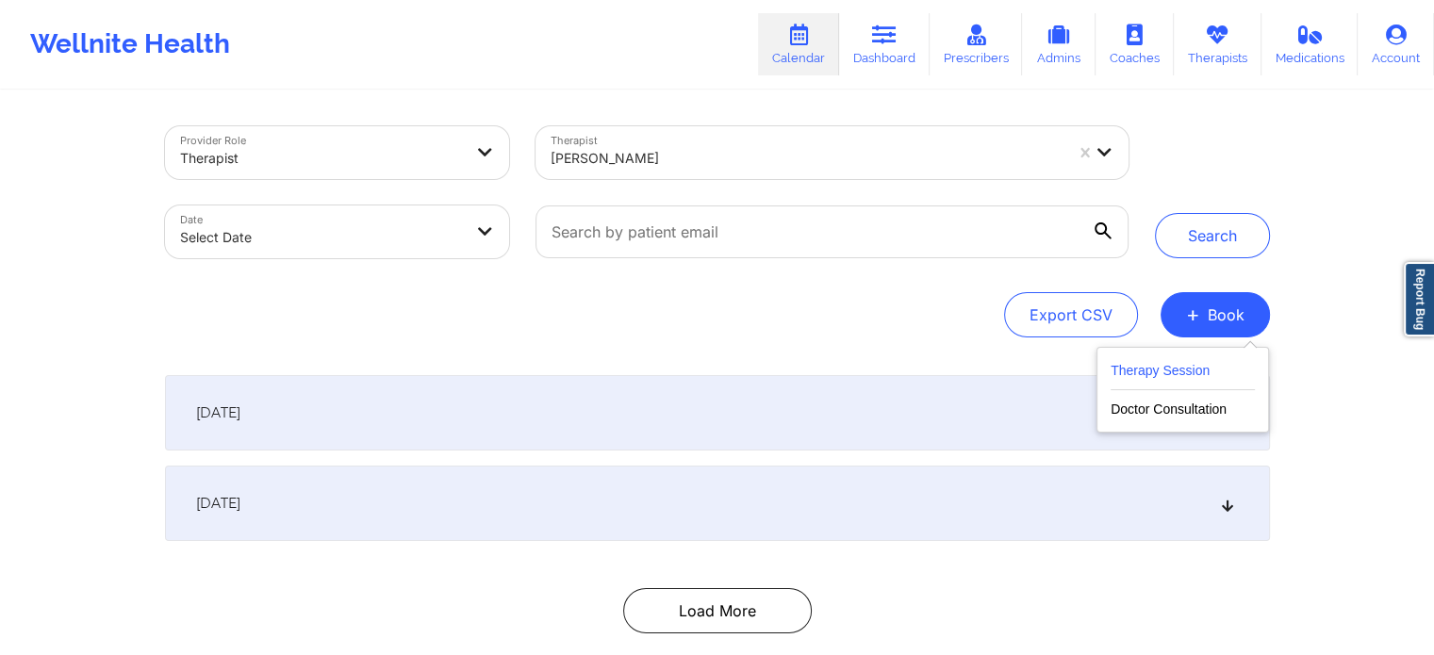
click at [1151, 369] on button "Therapy Session" at bounding box center [1183, 374] width 144 height 31
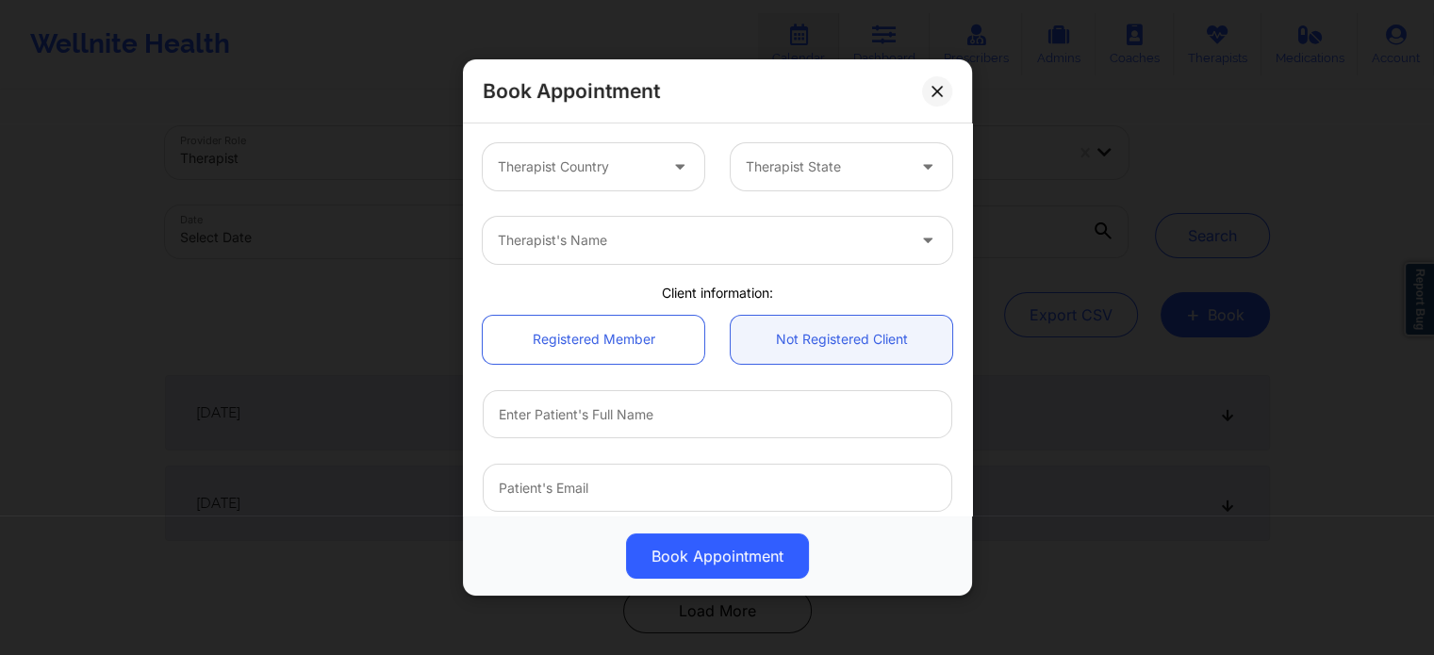
click at [629, 166] on div at bounding box center [577, 167] width 159 height 23
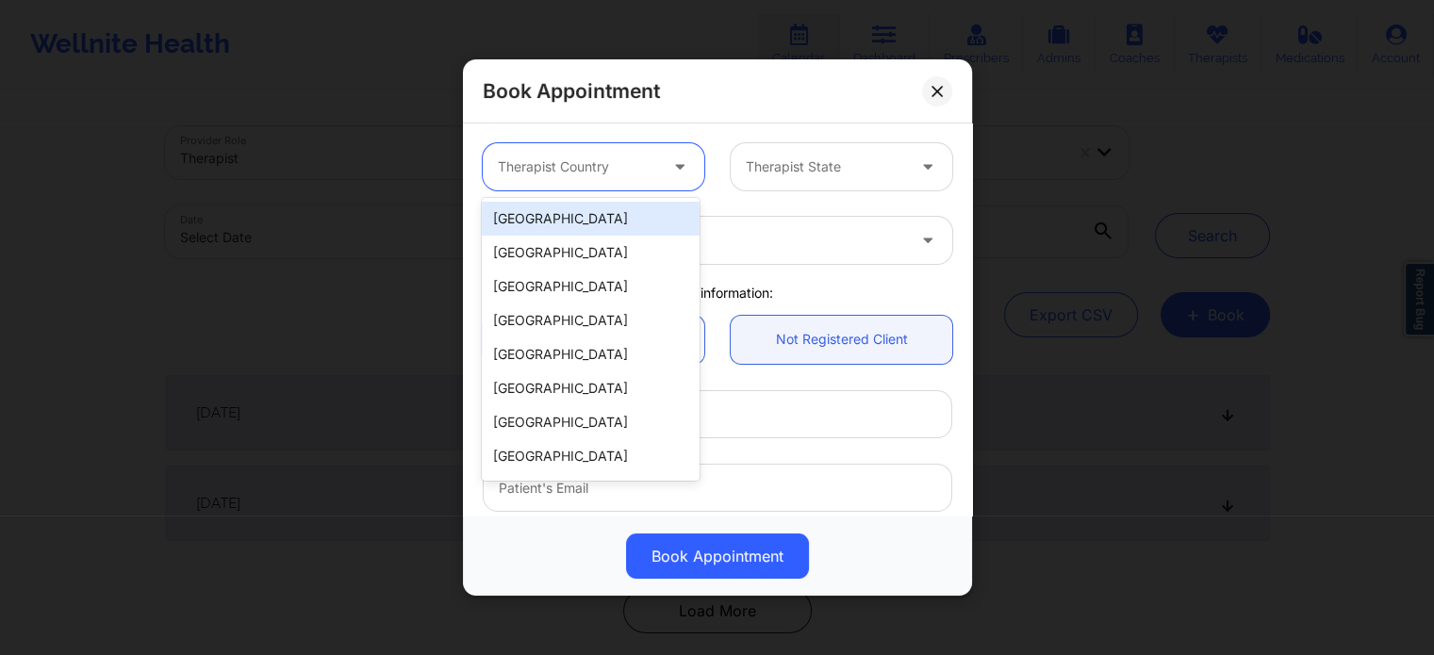
click at [603, 219] on div "[GEOGRAPHIC_DATA]" at bounding box center [590, 219] width 217 height 34
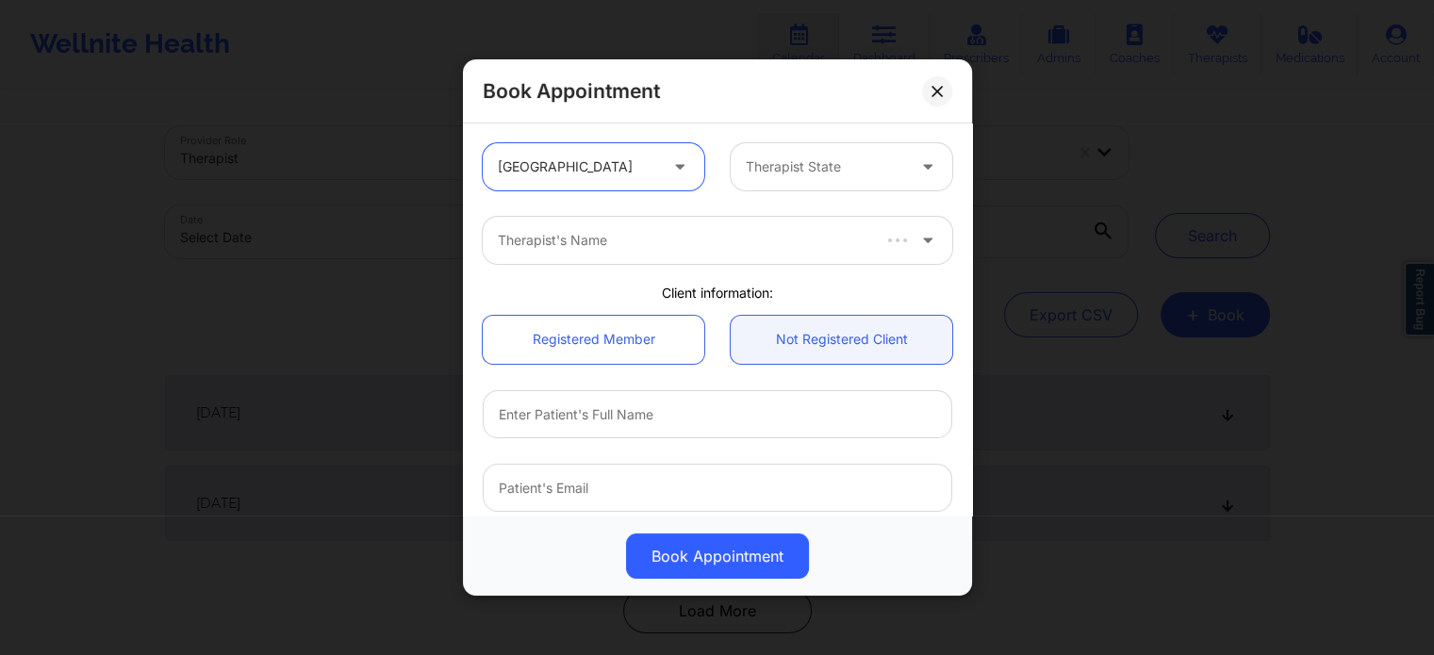
click at [811, 179] on div "Therapist State" at bounding box center [819, 166] width 176 height 47
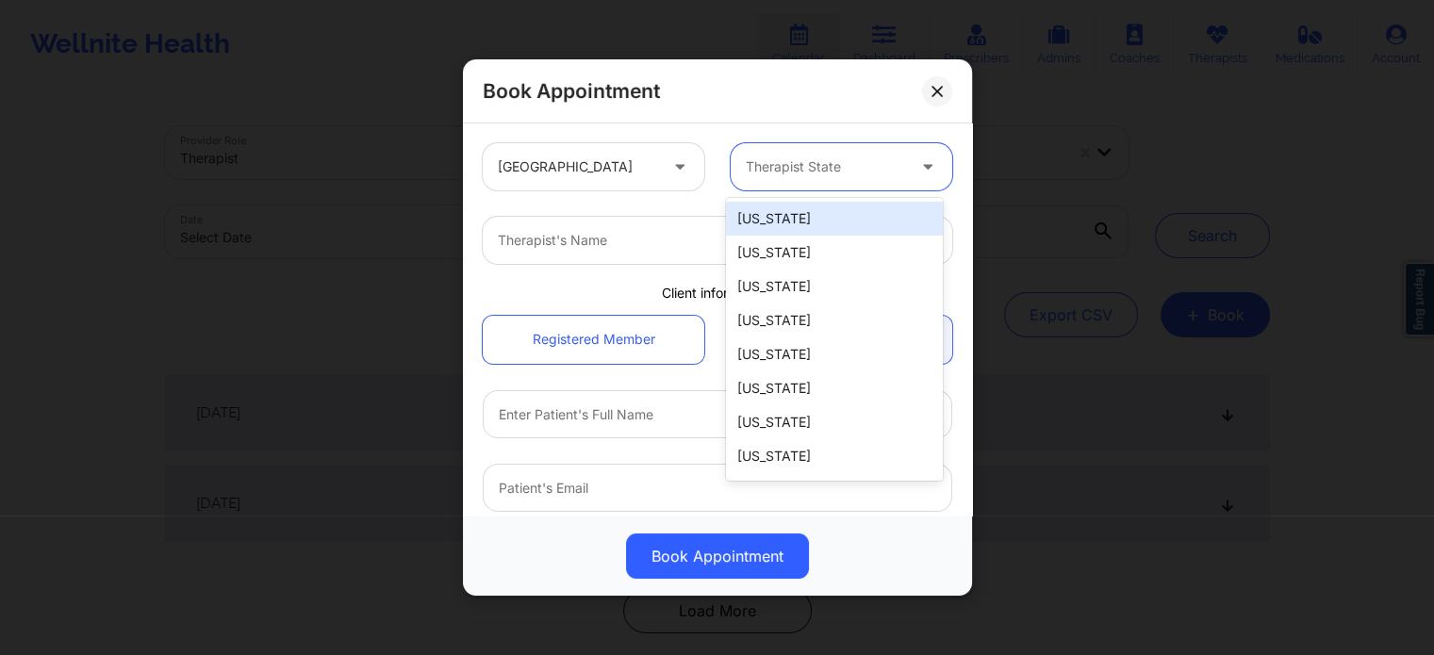
type input "f"
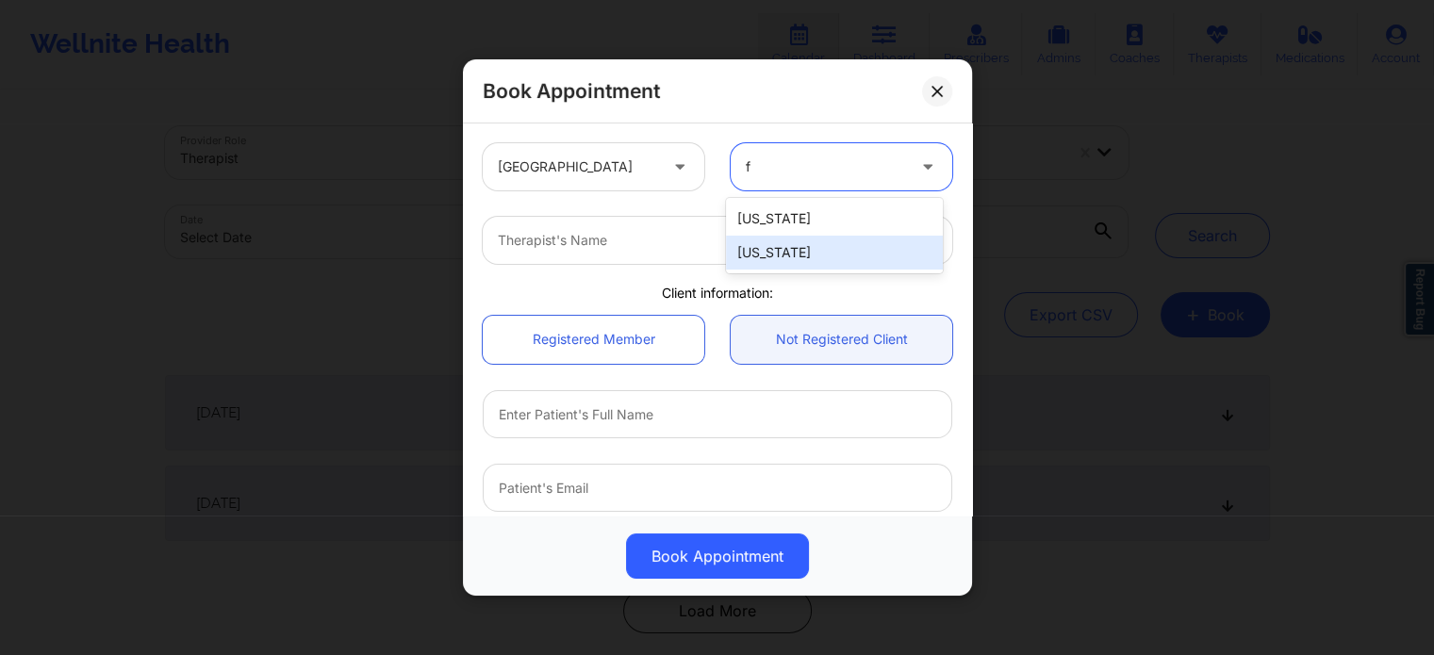
click at [769, 253] on div "[US_STATE]" at bounding box center [834, 253] width 217 height 34
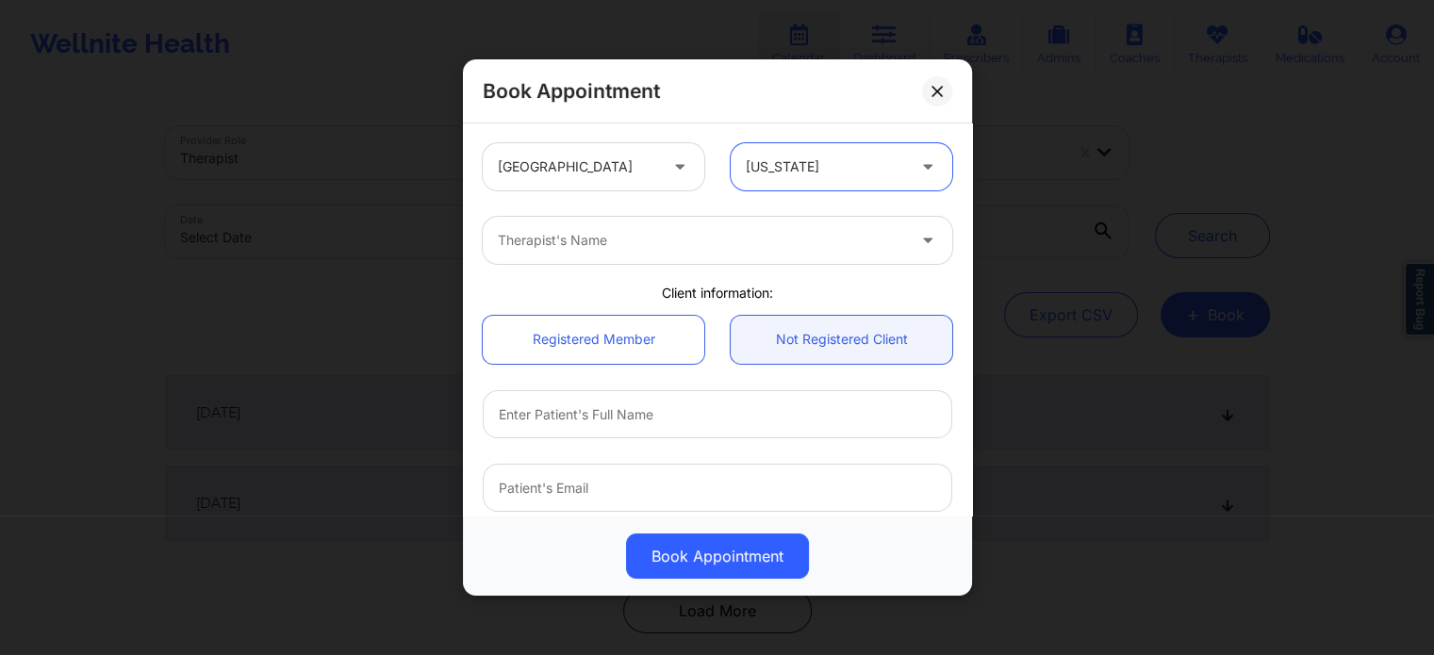
click at [637, 242] on div at bounding box center [701, 240] width 407 height 23
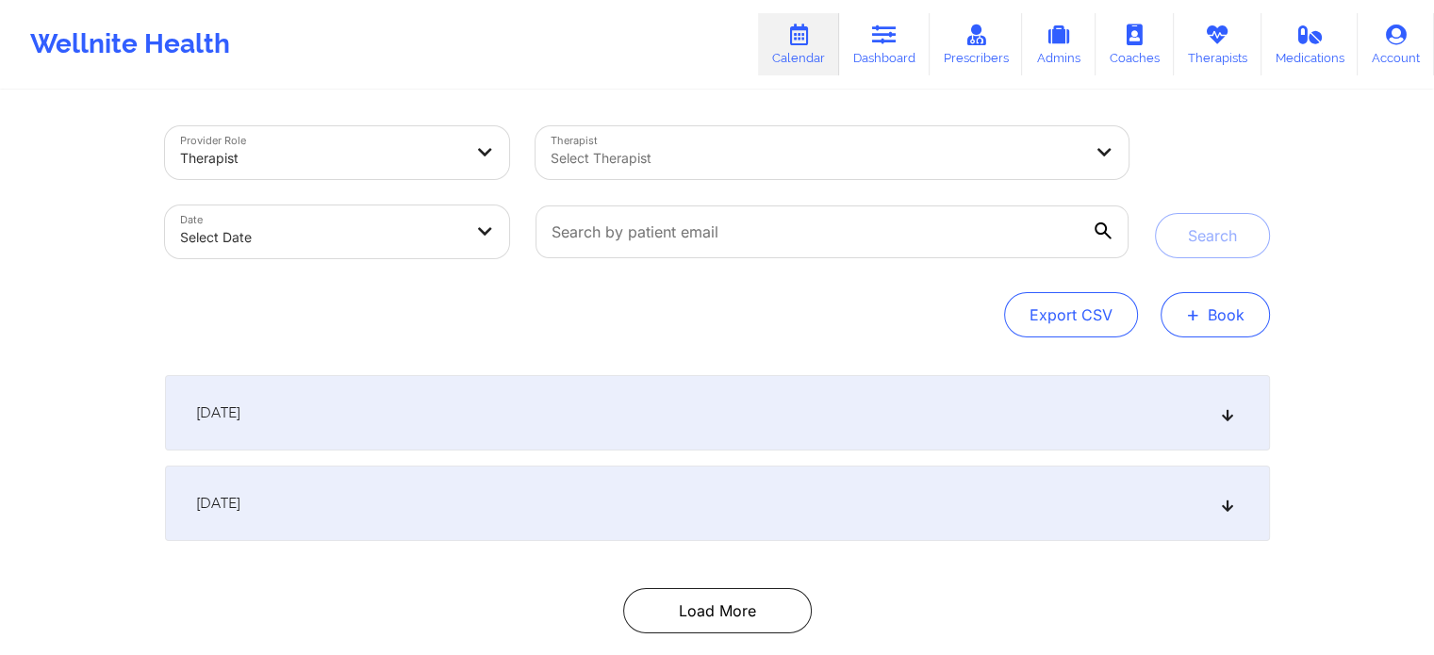
click at [1222, 305] on button "+ Book" at bounding box center [1215, 314] width 109 height 45
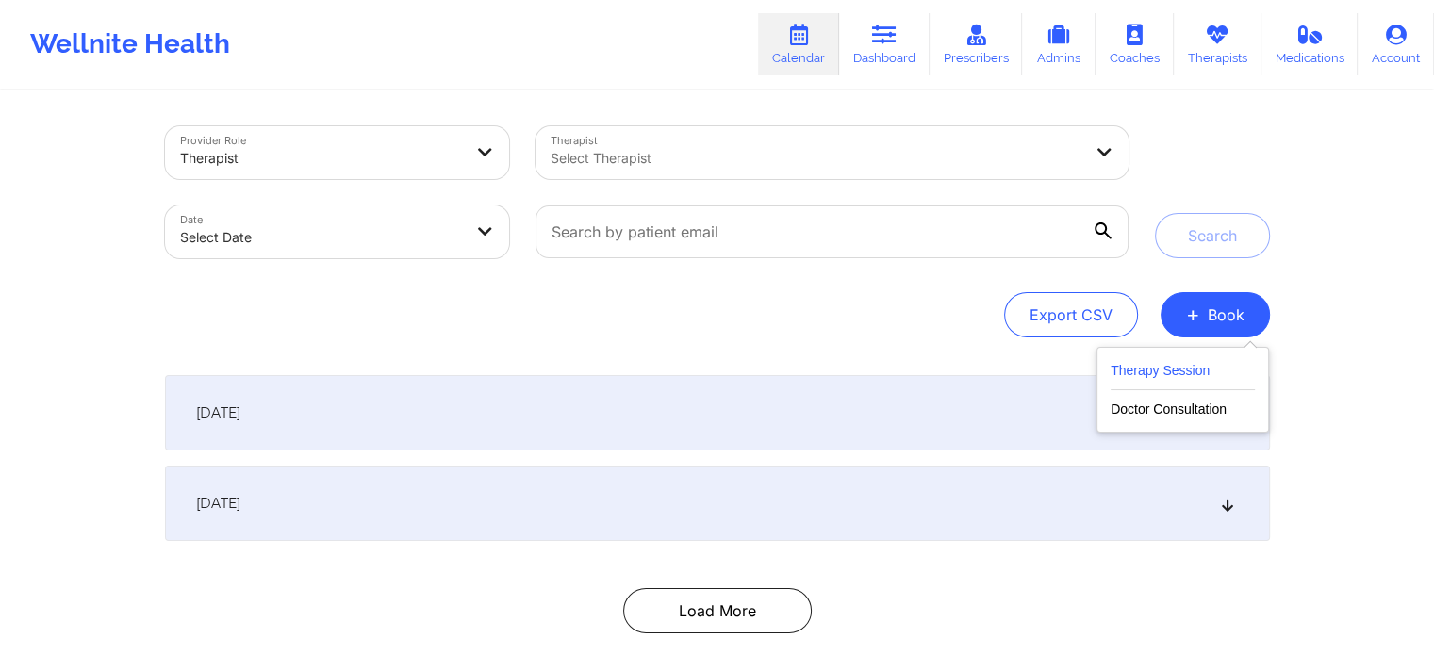
click at [1184, 372] on button "Therapy Session" at bounding box center [1183, 374] width 144 height 31
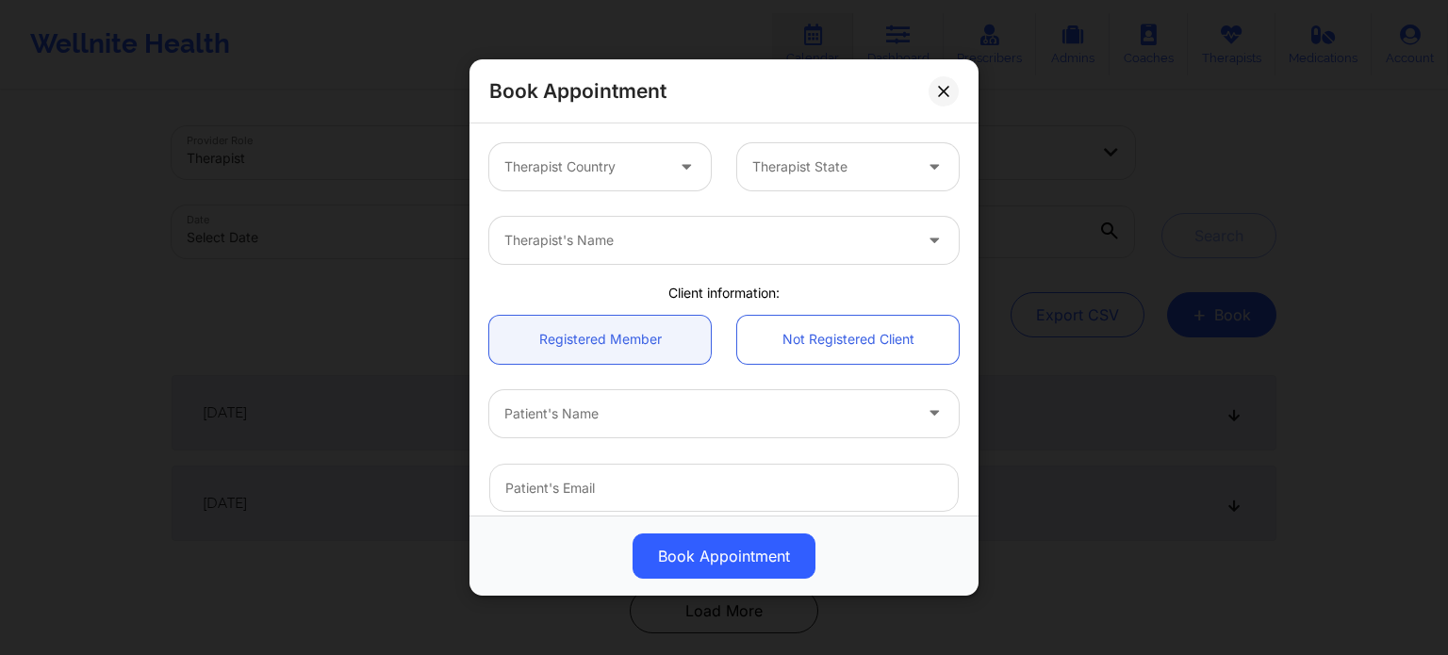
click at [682, 245] on div at bounding box center [707, 240] width 407 height 23
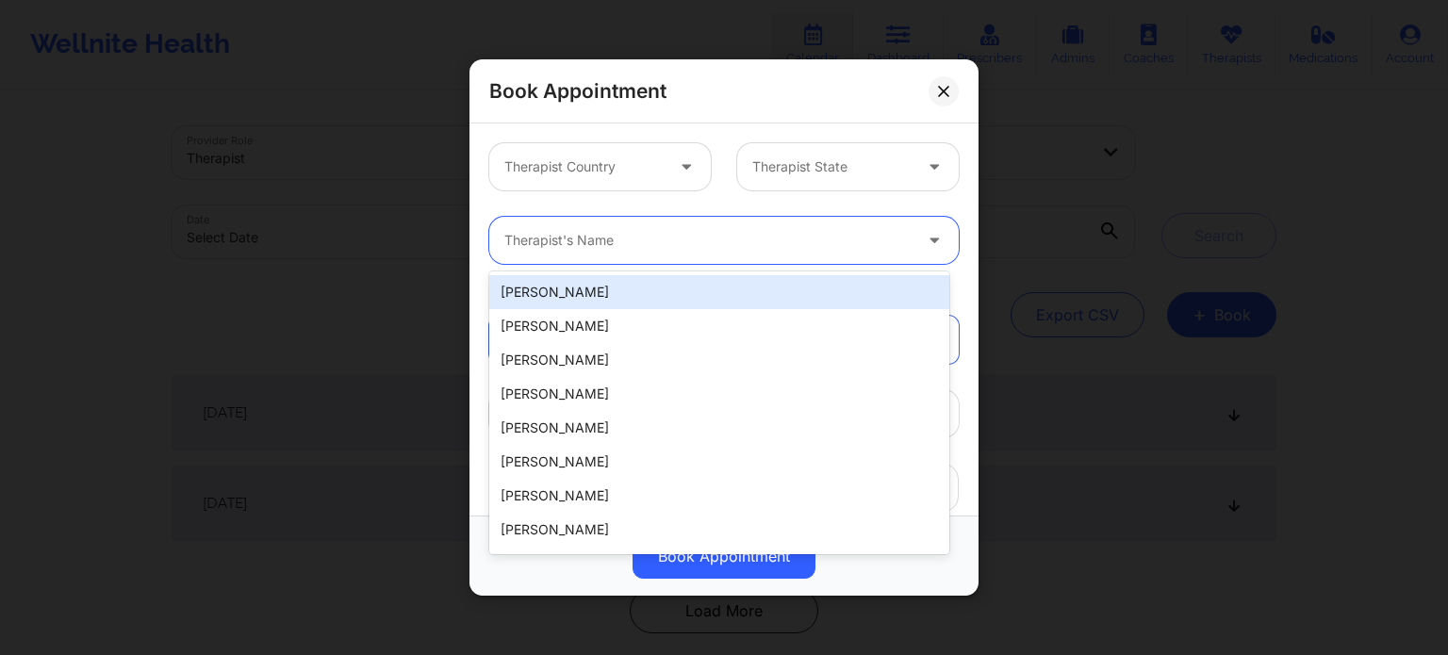
click at [961, 321] on div "Not Registered Client" at bounding box center [848, 340] width 248 height 48
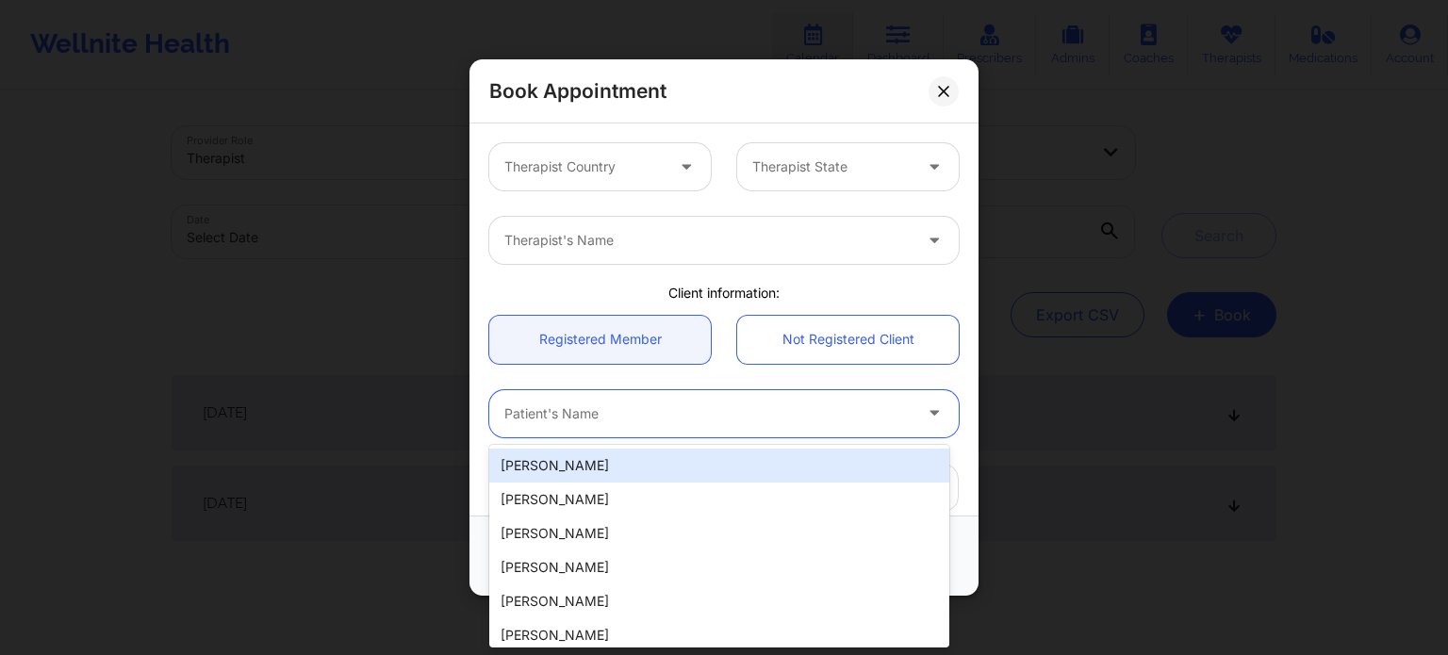
click at [649, 409] on div at bounding box center [707, 414] width 407 height 23
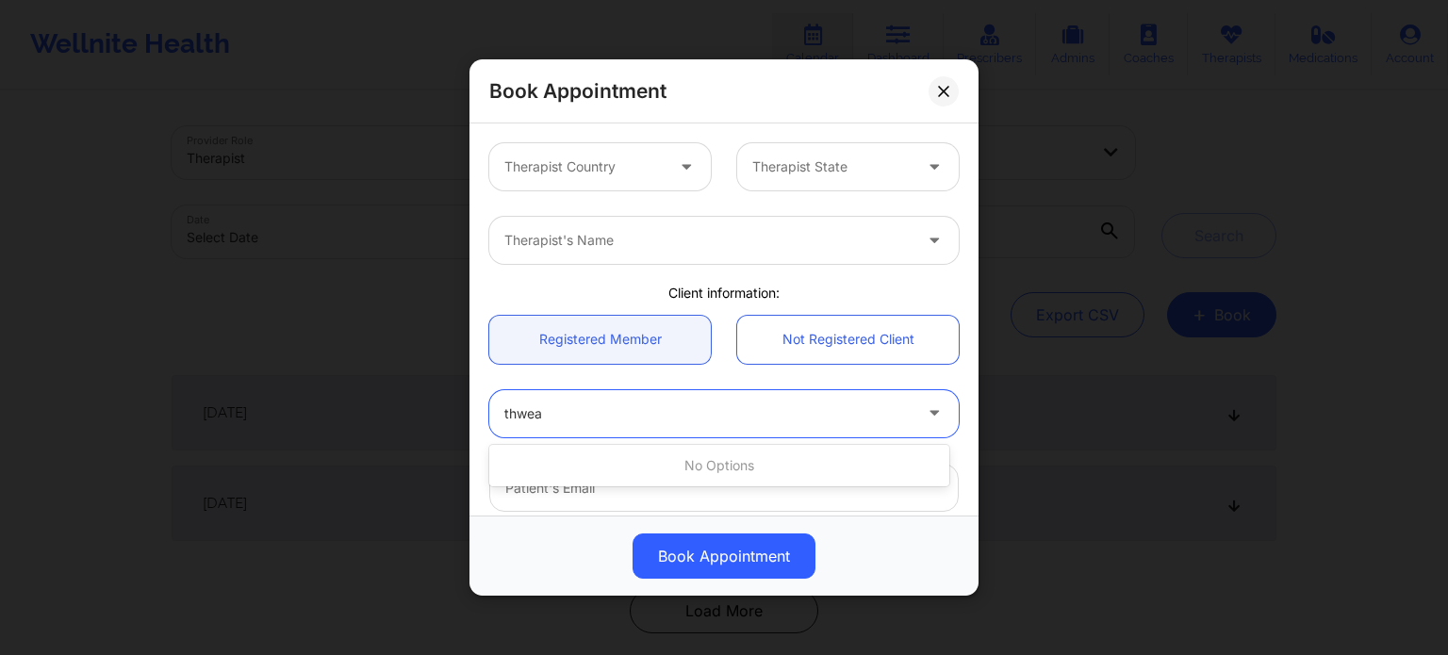
type input "thwea"
click at [625, 181] on div "Therapist Country" at bounding box center [577, 166] width 176 height 47
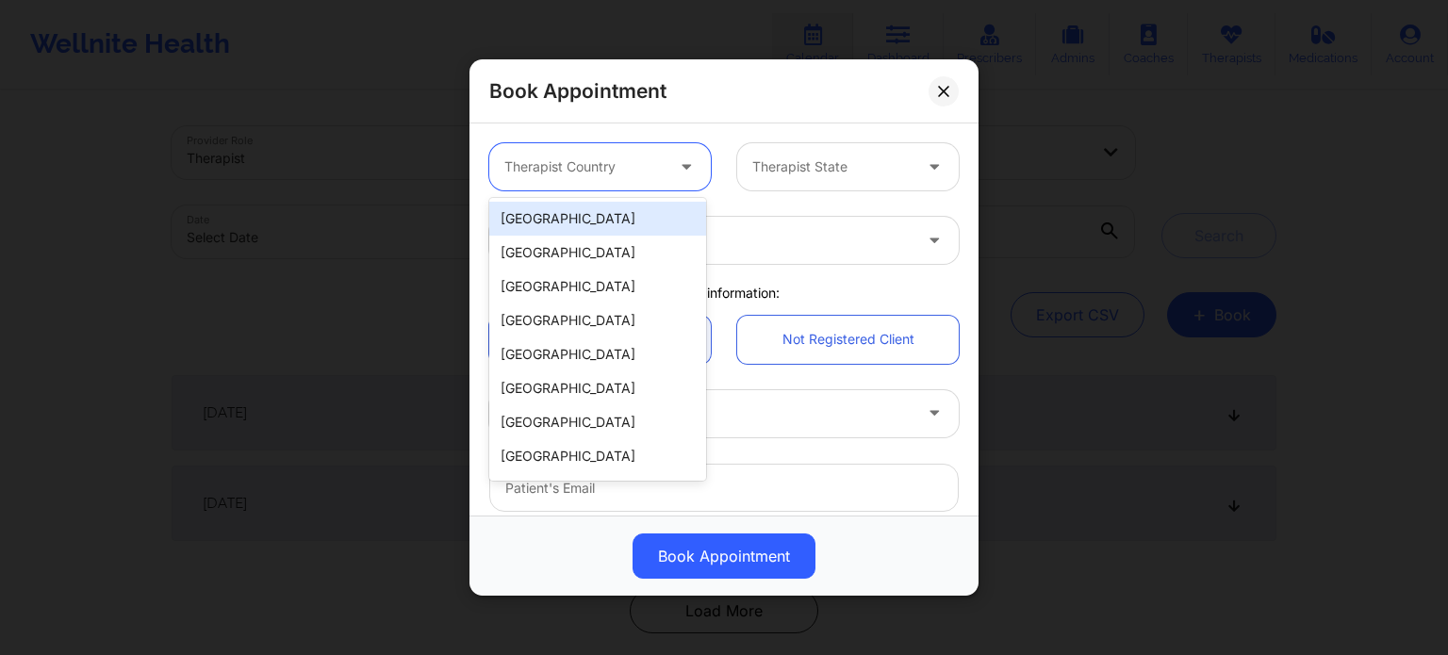
click at [1037, 165] on div "Book Appointment 9 results available. Use Up and Down to choose options, press …" at bounding box center [724, 327] width 1448 height 655
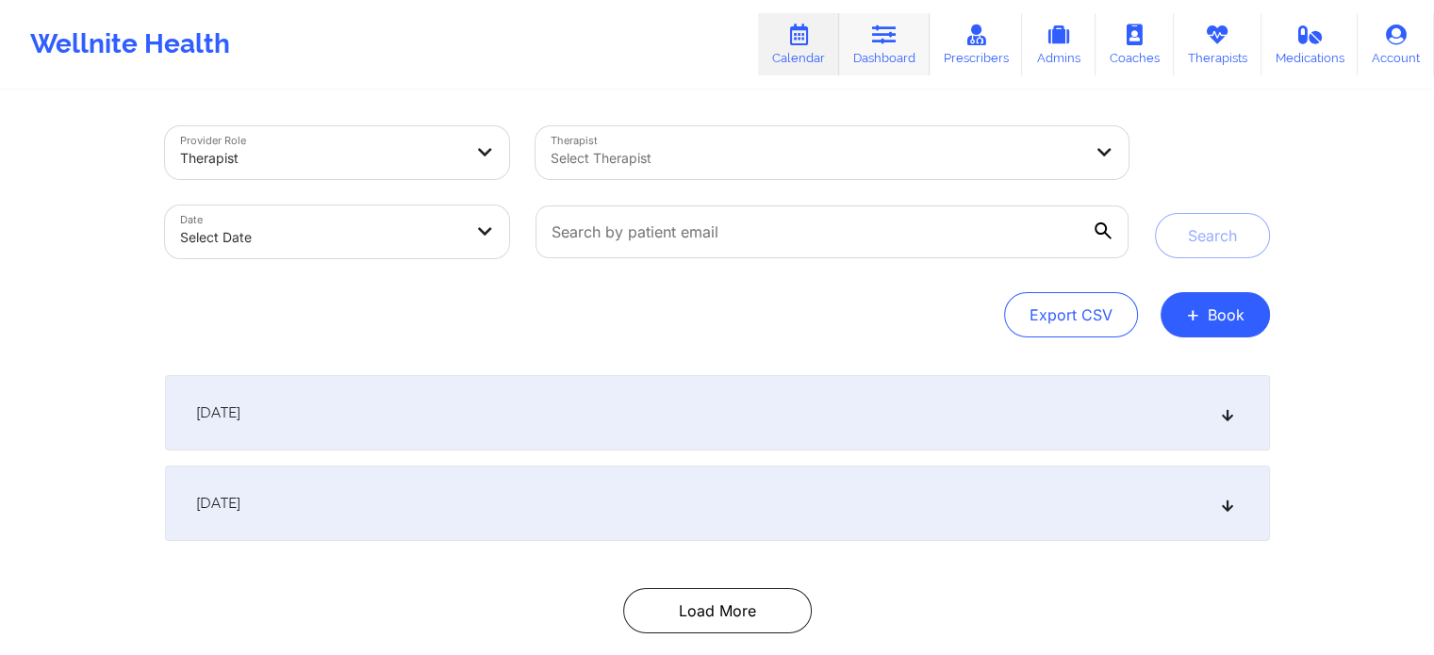
click at [890, 58] on link "Dashboard" at bounding box center [884, 44] width 91 height 62
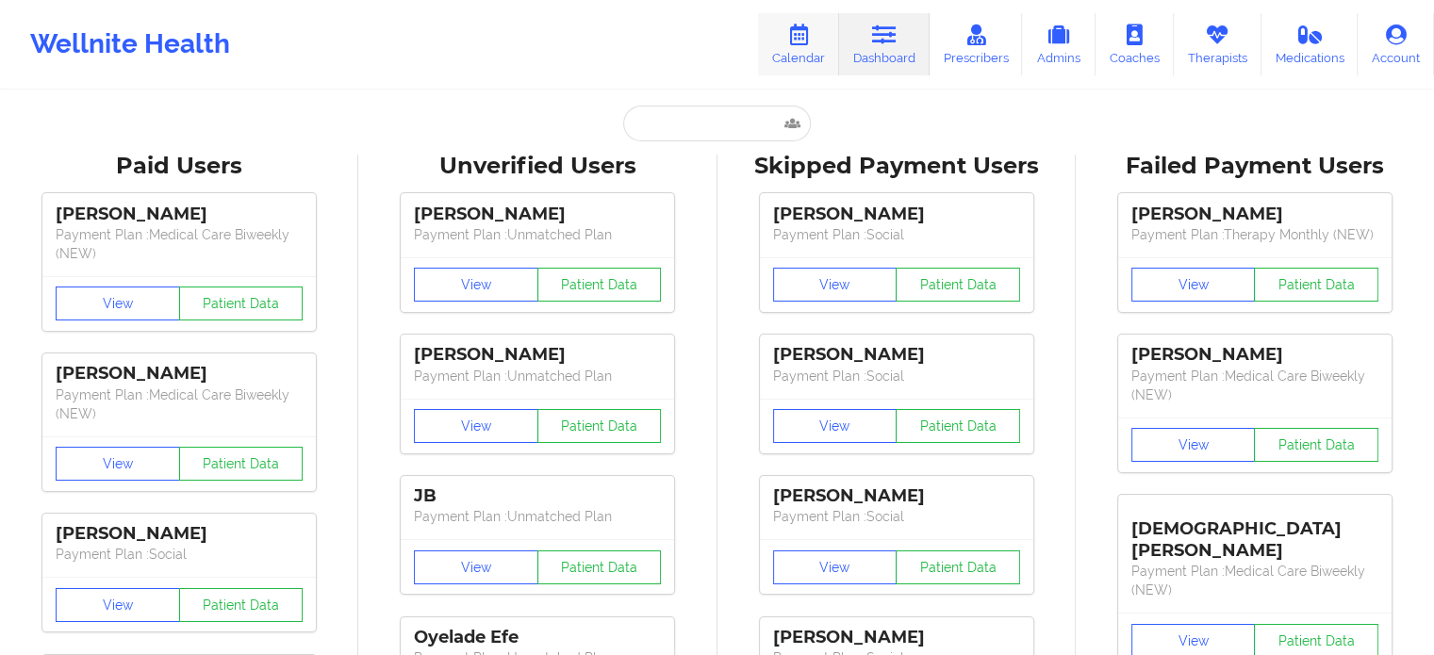
click at [818, 45] on link "Calendar" at bounding box center [798, 44] width 81 height 62
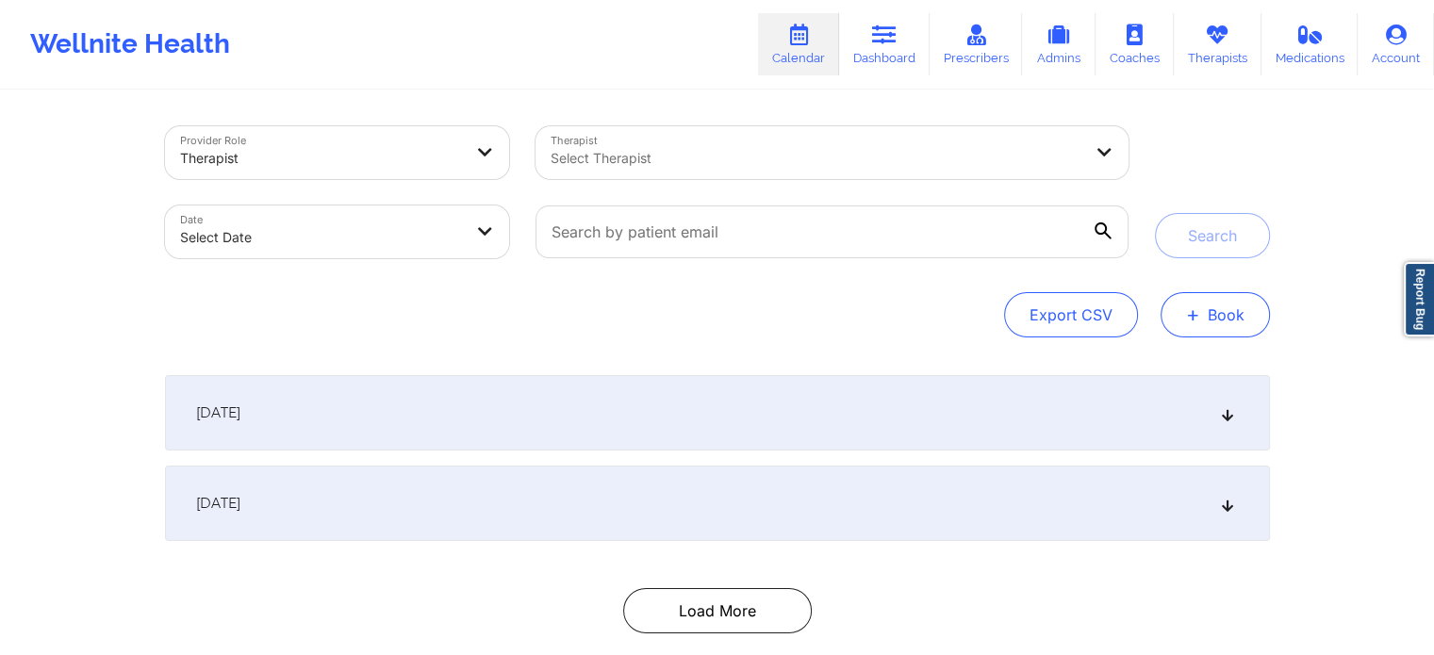
click at [1222, 310] on button "+ Book" at bounding box center [1215, 314] width 109 height 45
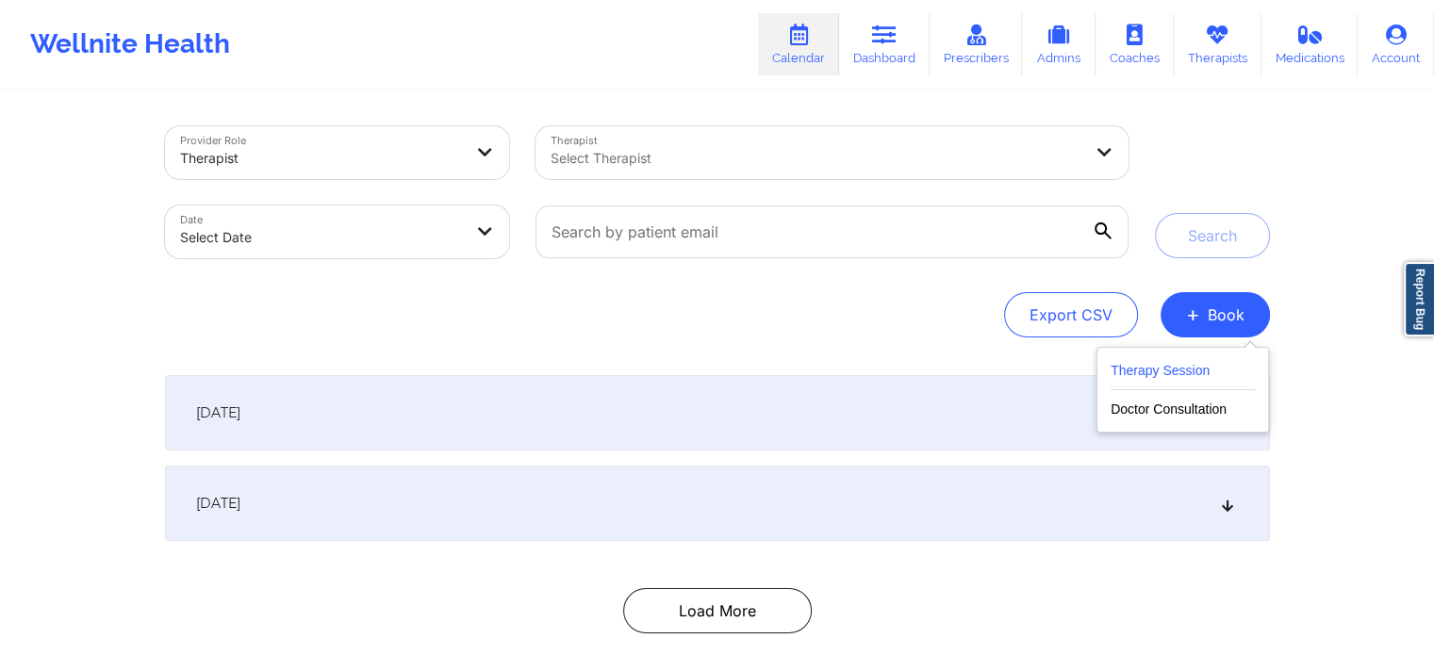
click at [1190, 372] on button "Therapy Session" at bounding box center [1183, 374] width 144 height 31
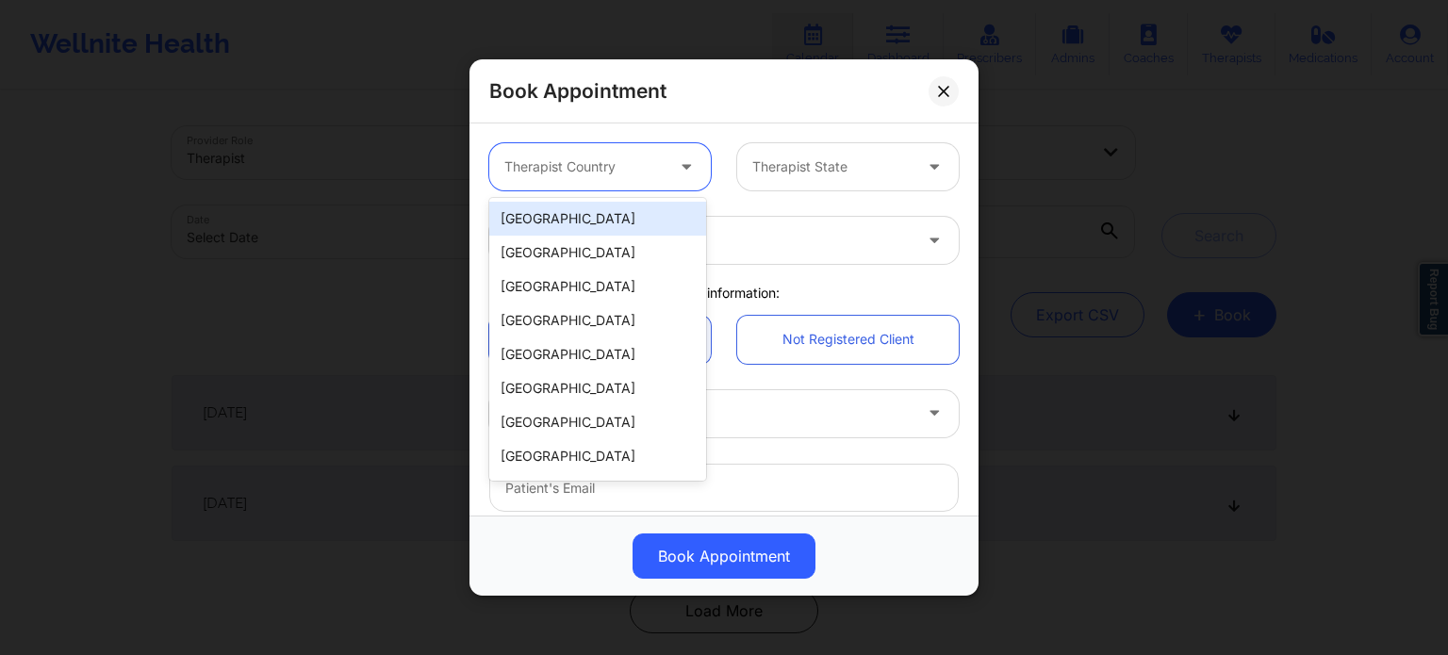
click at [651, 173] on div at bounding box center [583, 167] width 159 height 23
click at [606, 218] on div "[GEOGRAPHIC_DATA]" at bounding box center [597, 219] width 217 height 34
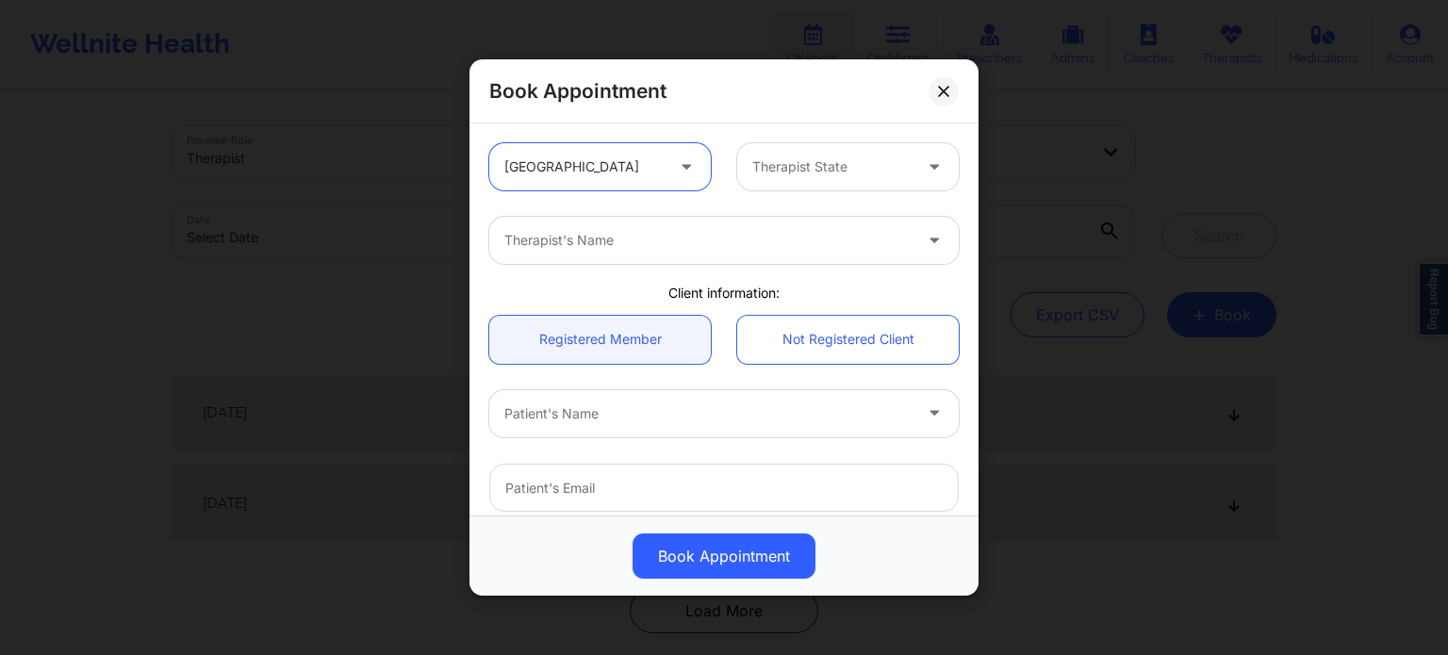
click at [808, 172] on div at bounding box center [831, 167] width 159 height 23
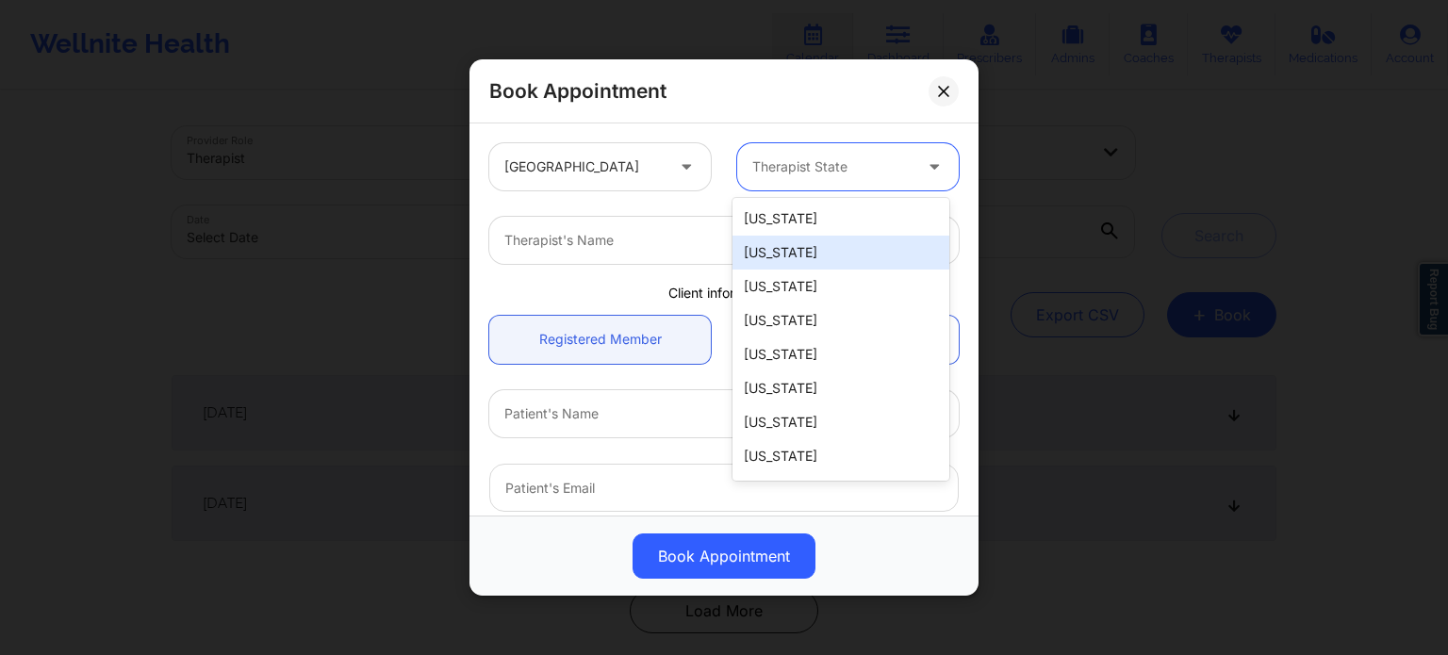
type input "f"
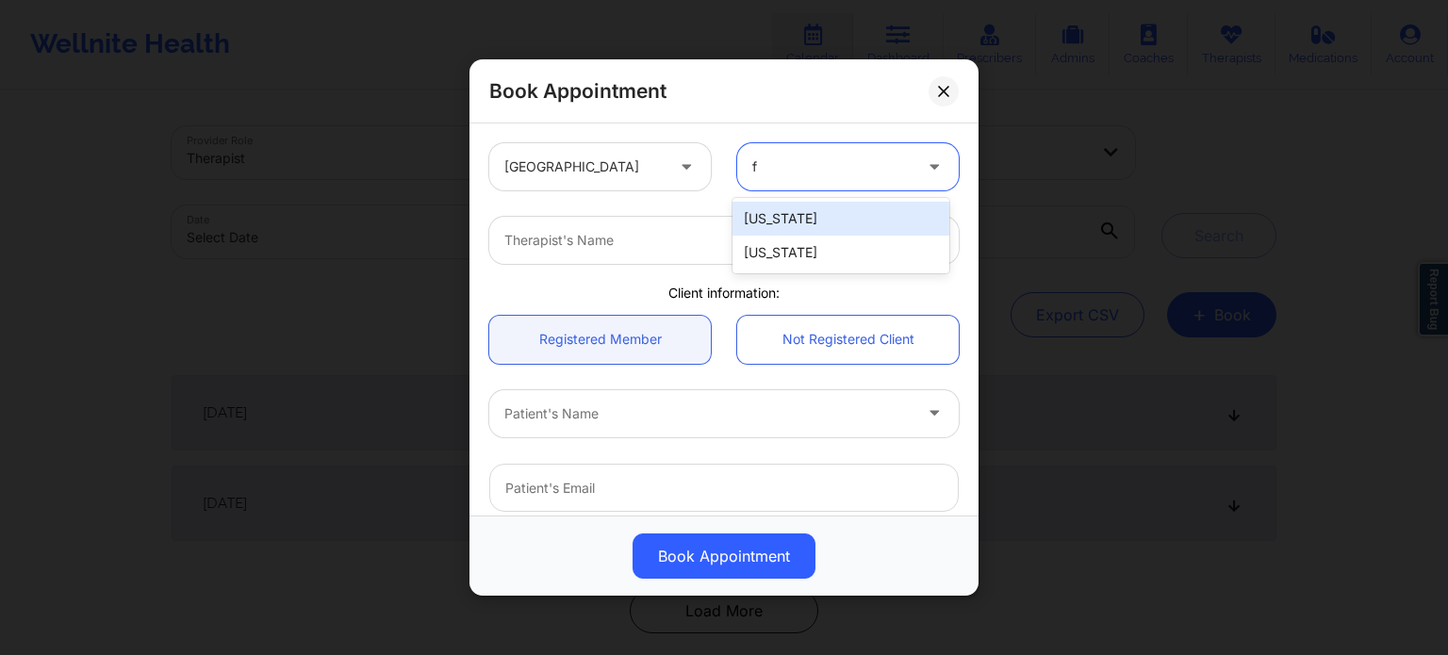
click at [789, 253] on div "[US_STATE]" at bounding box center [841, 253] width 217 height 34
click at [717, 199] on div "United States option Florida, selected. Florida" at bounding box center [724, 167] width 496 height 74
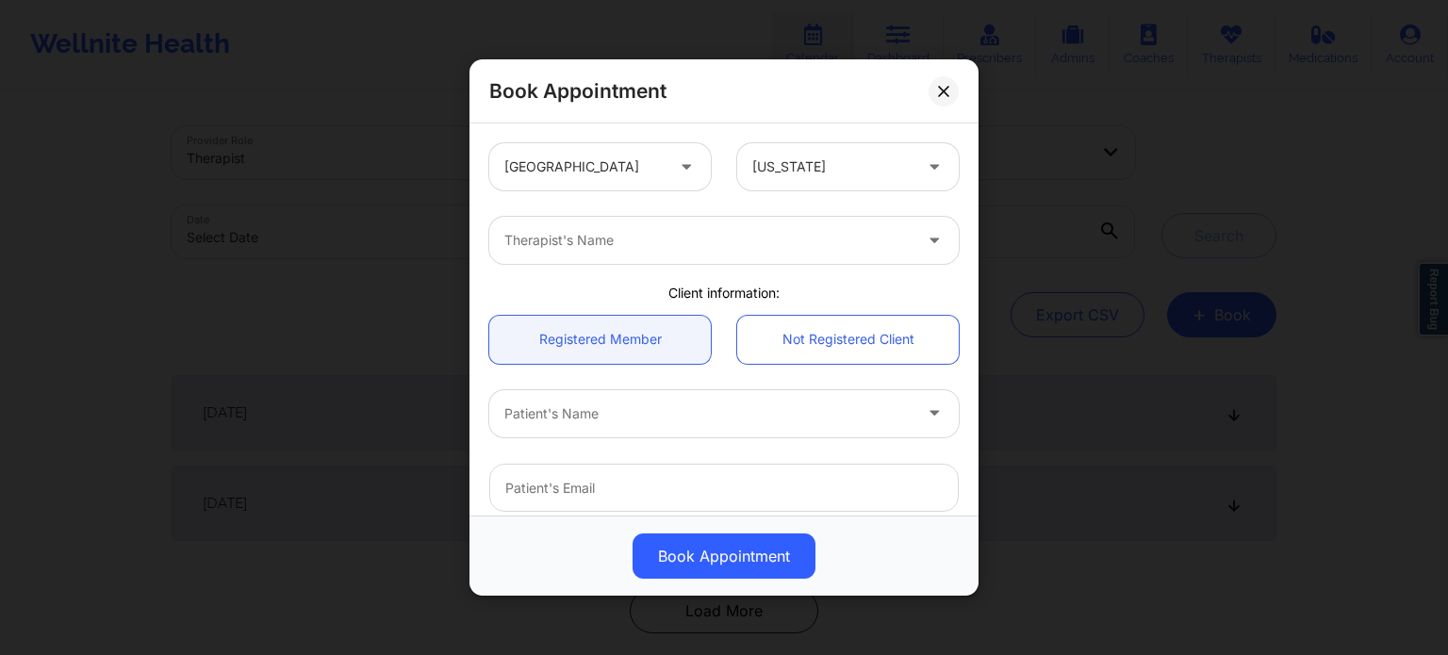
click at [681, 228] on div "Therapist's Name" at bounding box center [701, 240] width 424 height 47
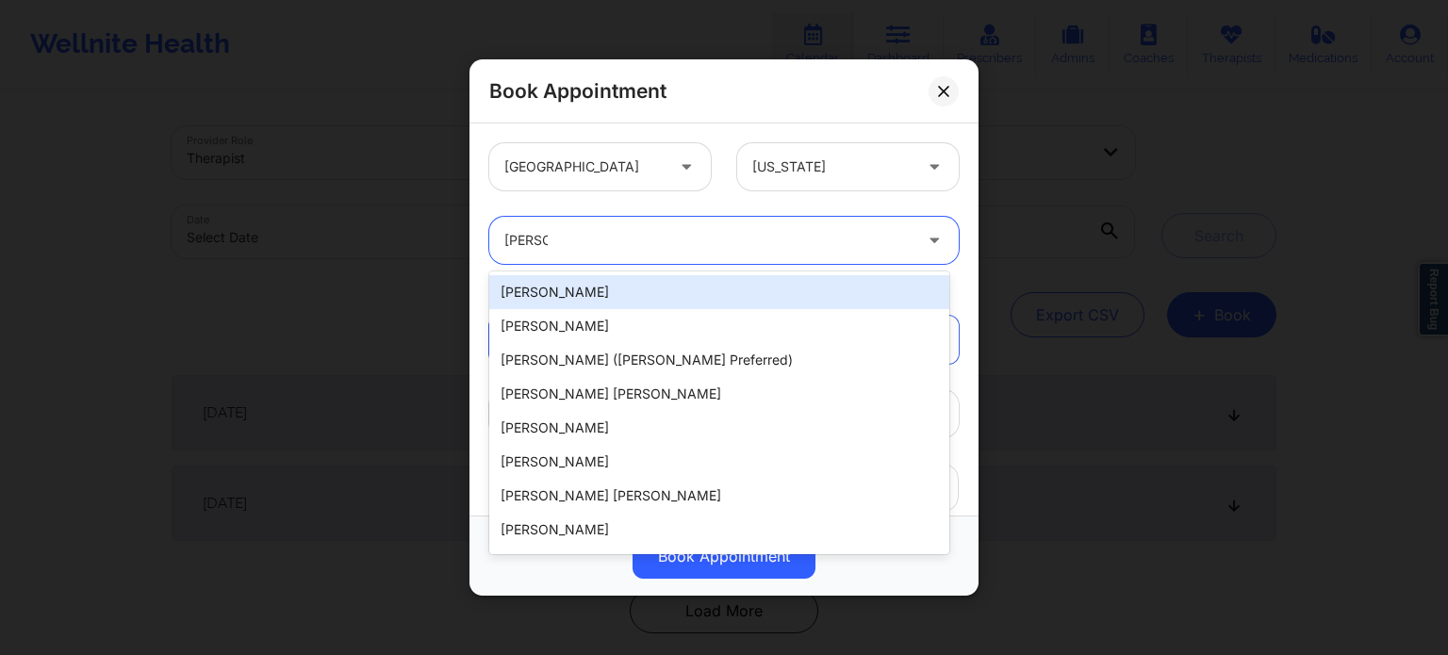
type input "[PERSON_NAME]"
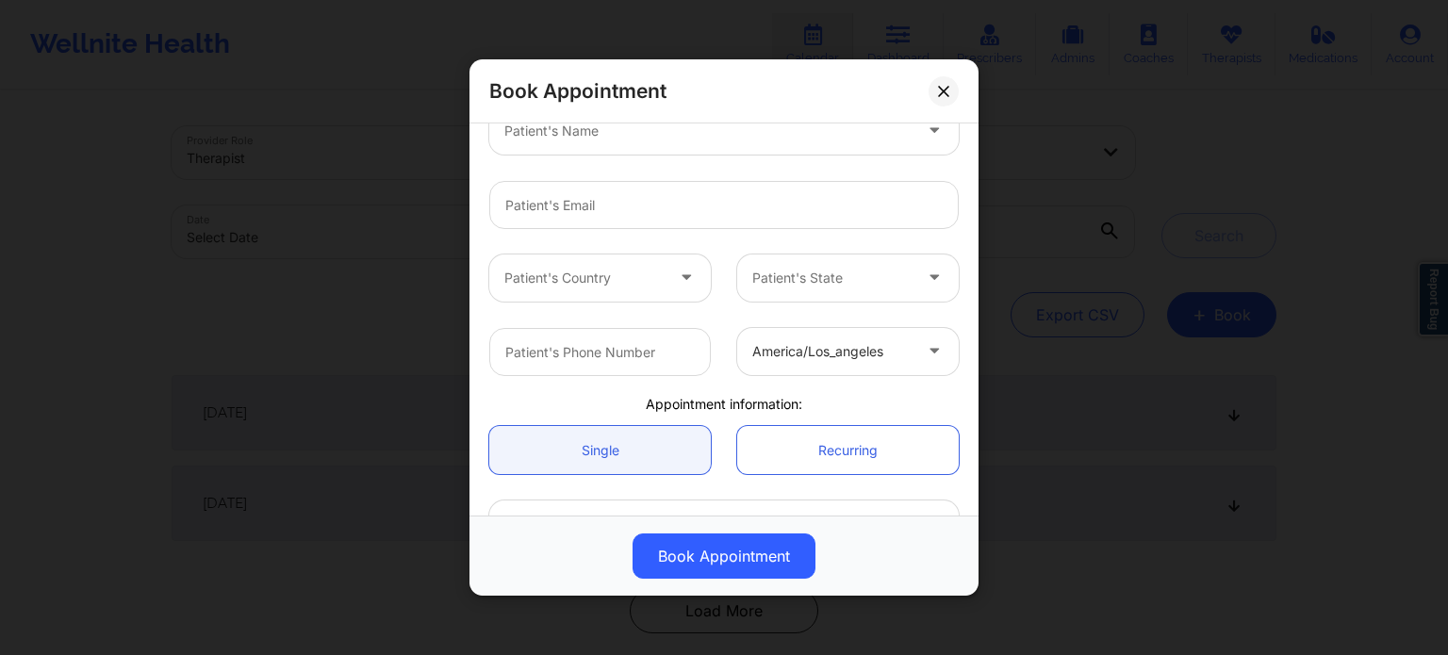
scroll to position [189, 0]
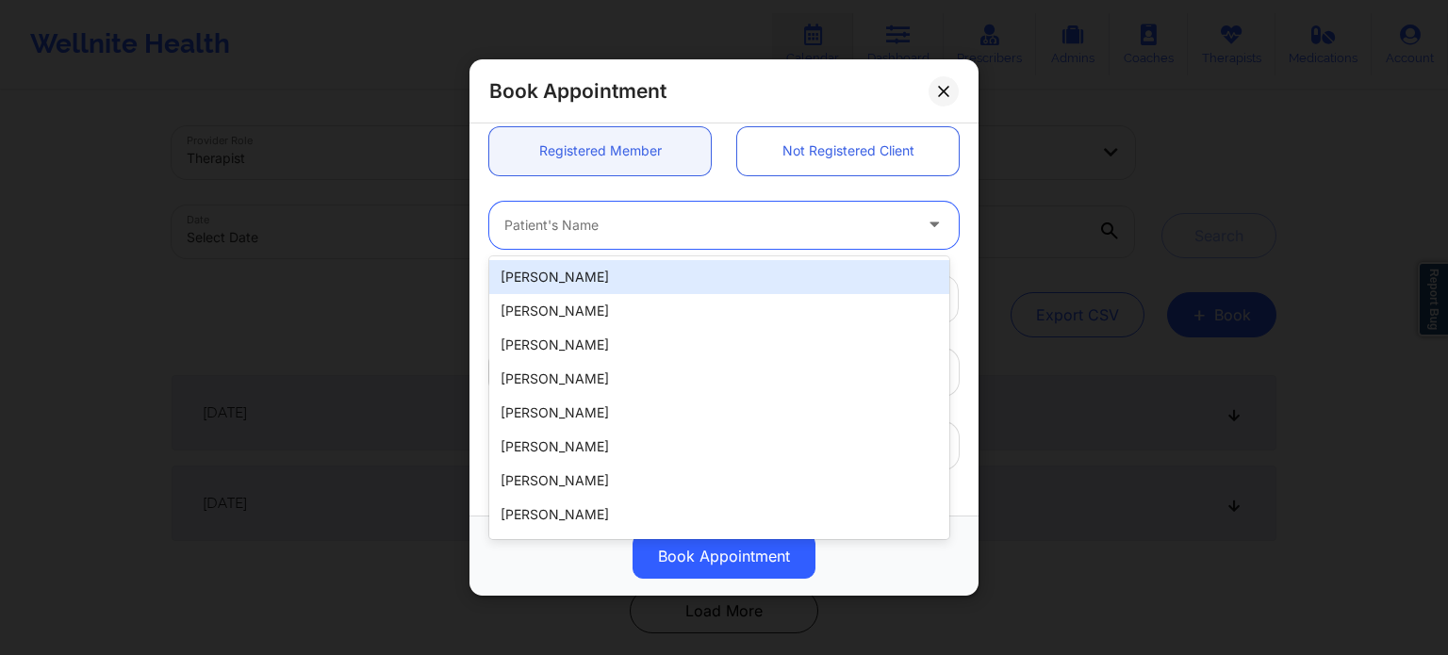
click at [694, 221] on div at bounding box center [707, 225] width 407 height 23
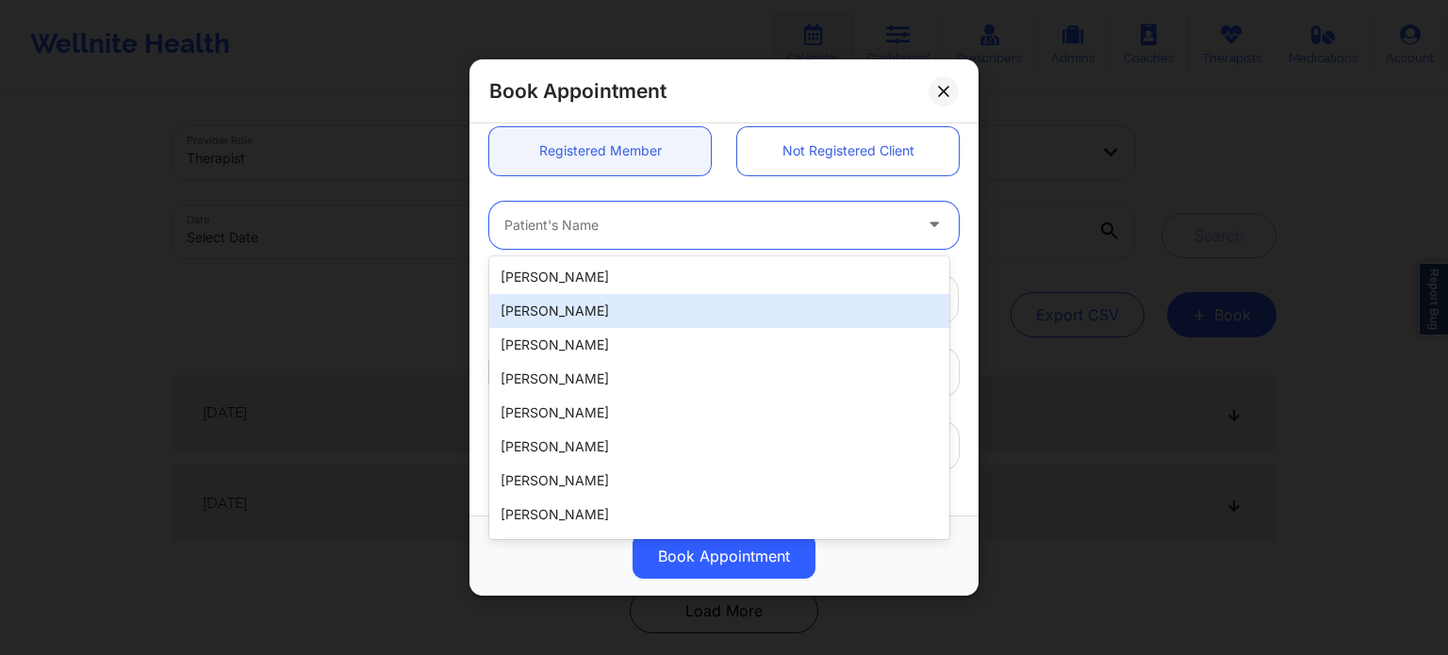
type input "n"
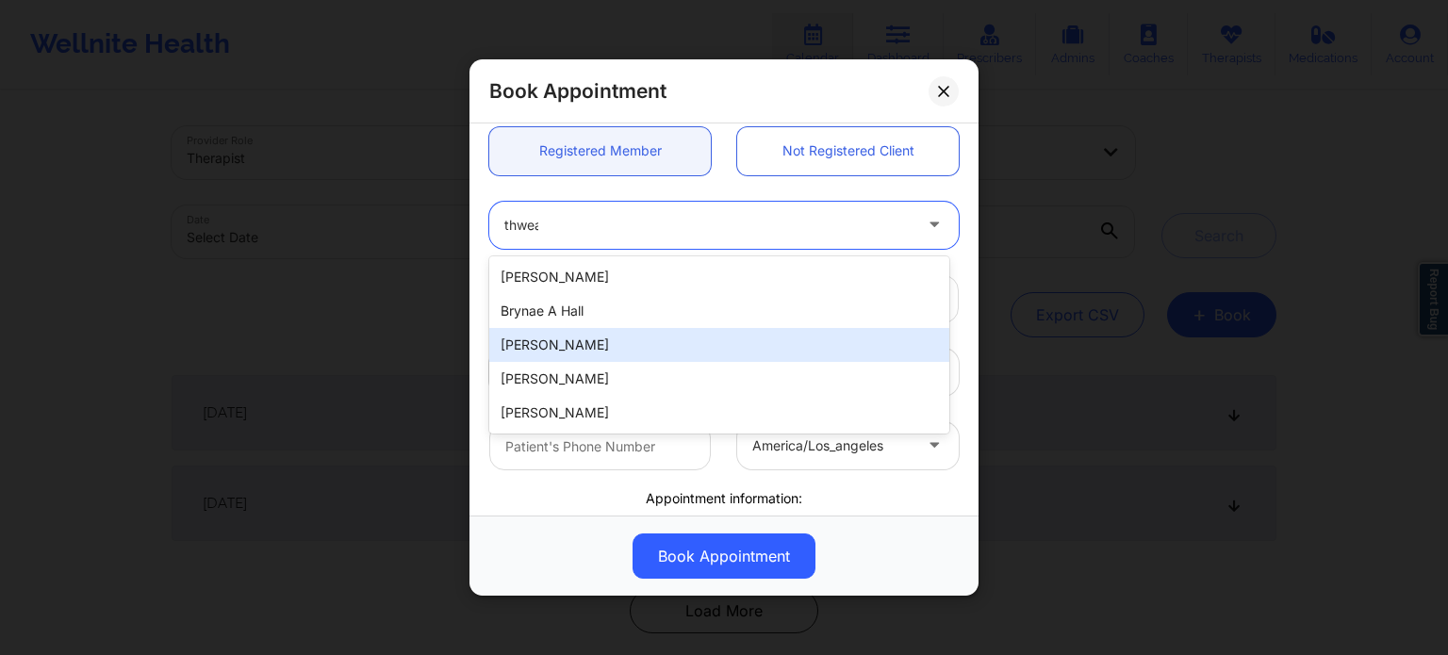
type input "thweat"
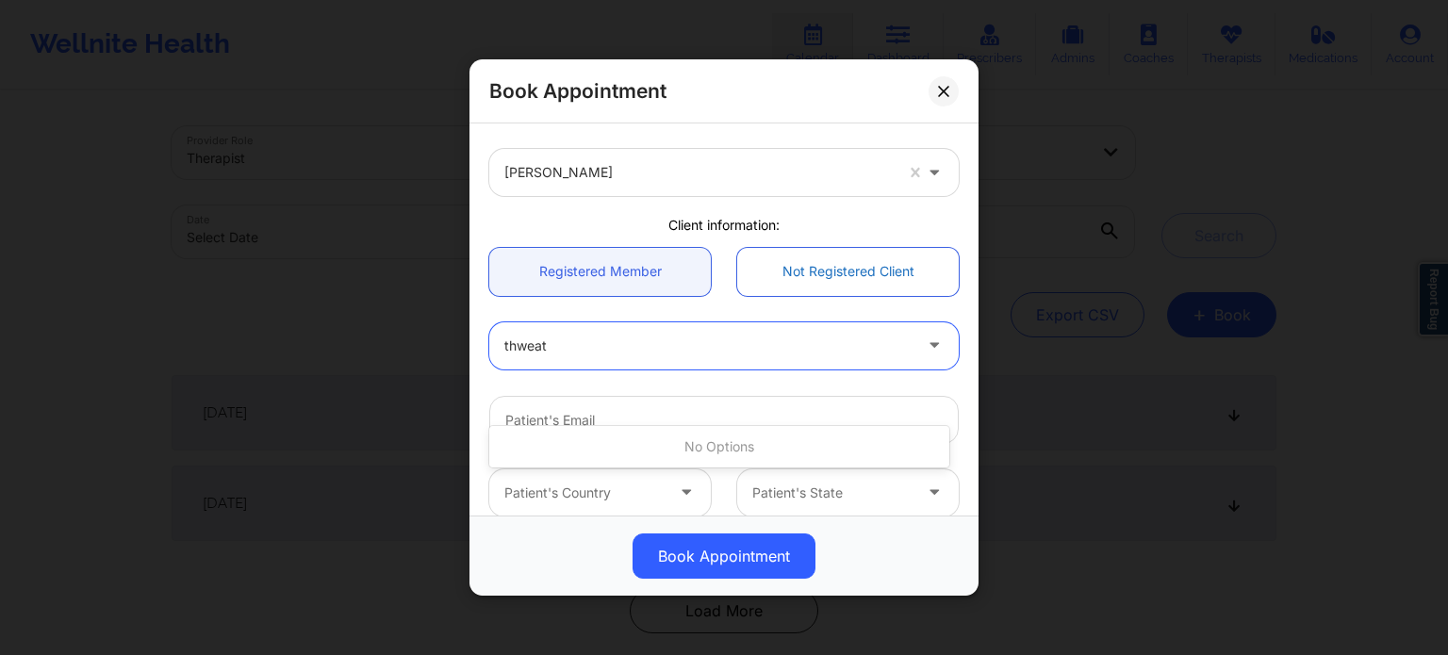
scroll to position [0, 0]
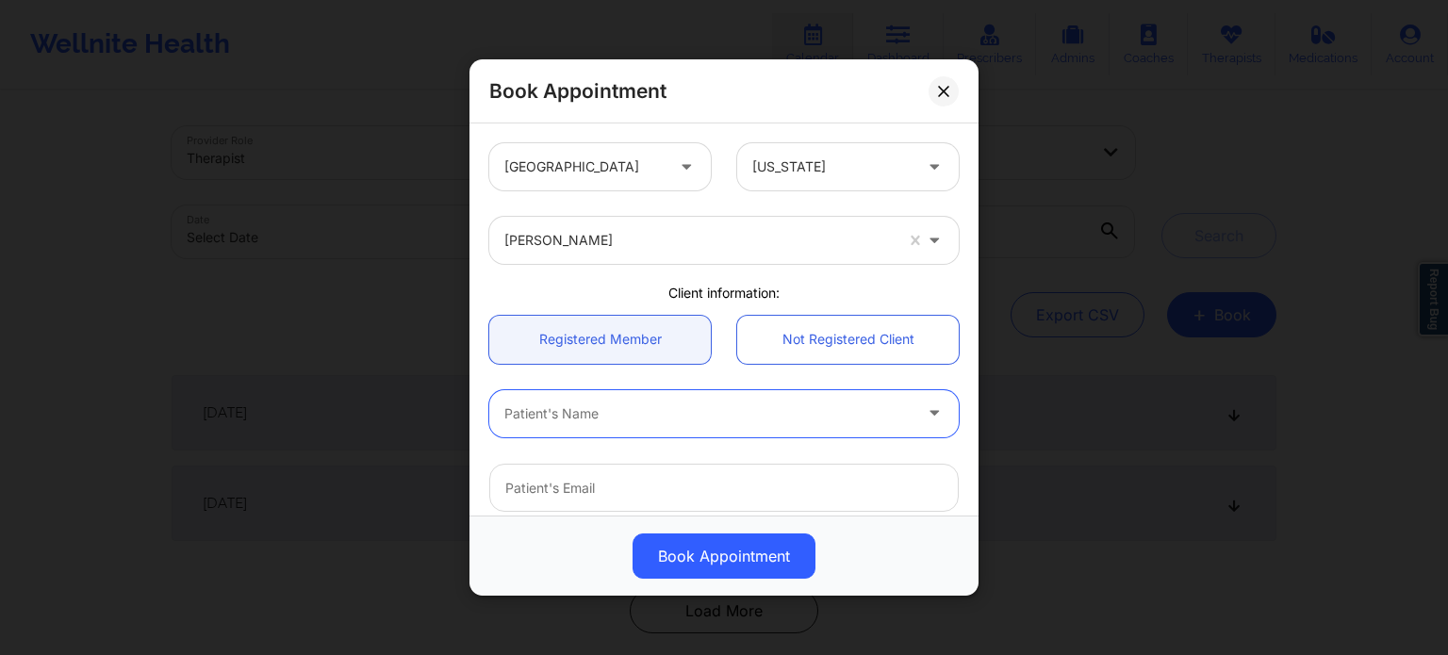
drag, startPoint x: 690, startPoint y: 423, endPoint x: 522, endPoint y: 425, distance: 167.8
click at [522, 425] on div "Patient's Name" at bounding box center [701, 413] width 424 height 47
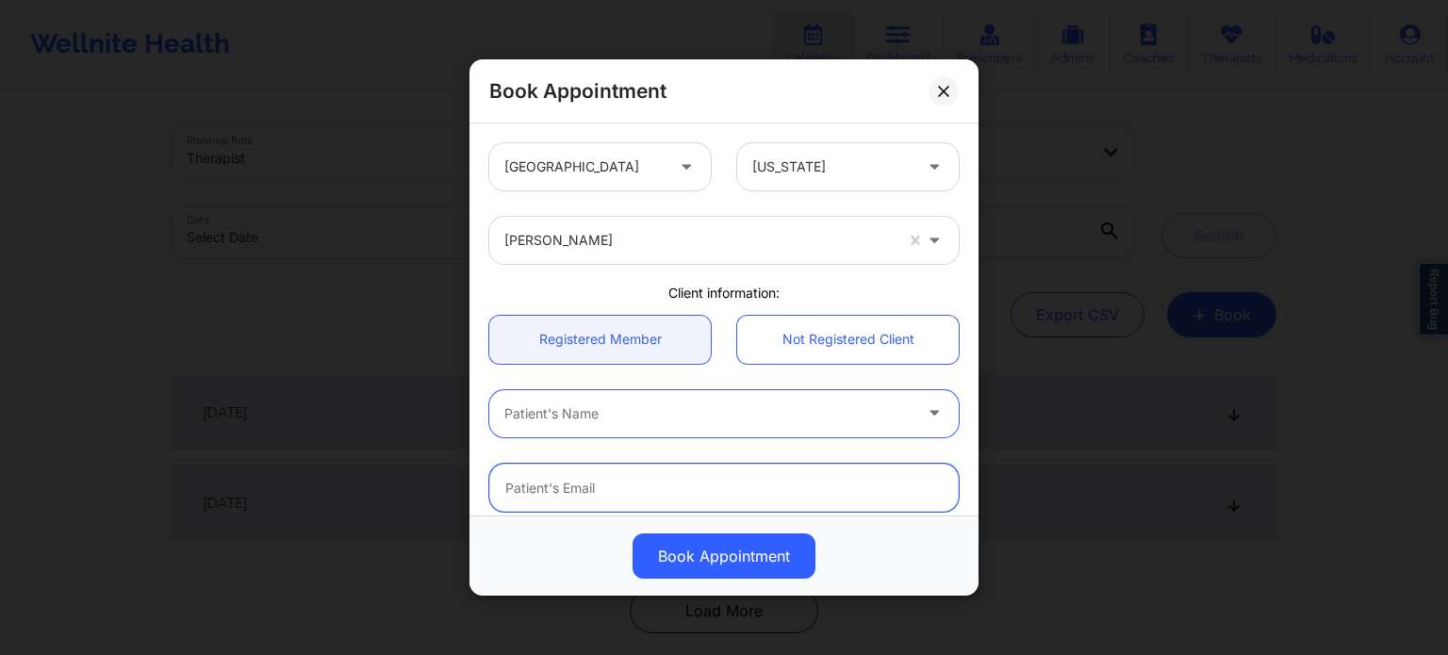
click at [549, 482] on input "email" at bounding box center [724, 488] width 470 height 48
paste input "[EMAIL_ADDRESS][DOMAIN_NAME]"
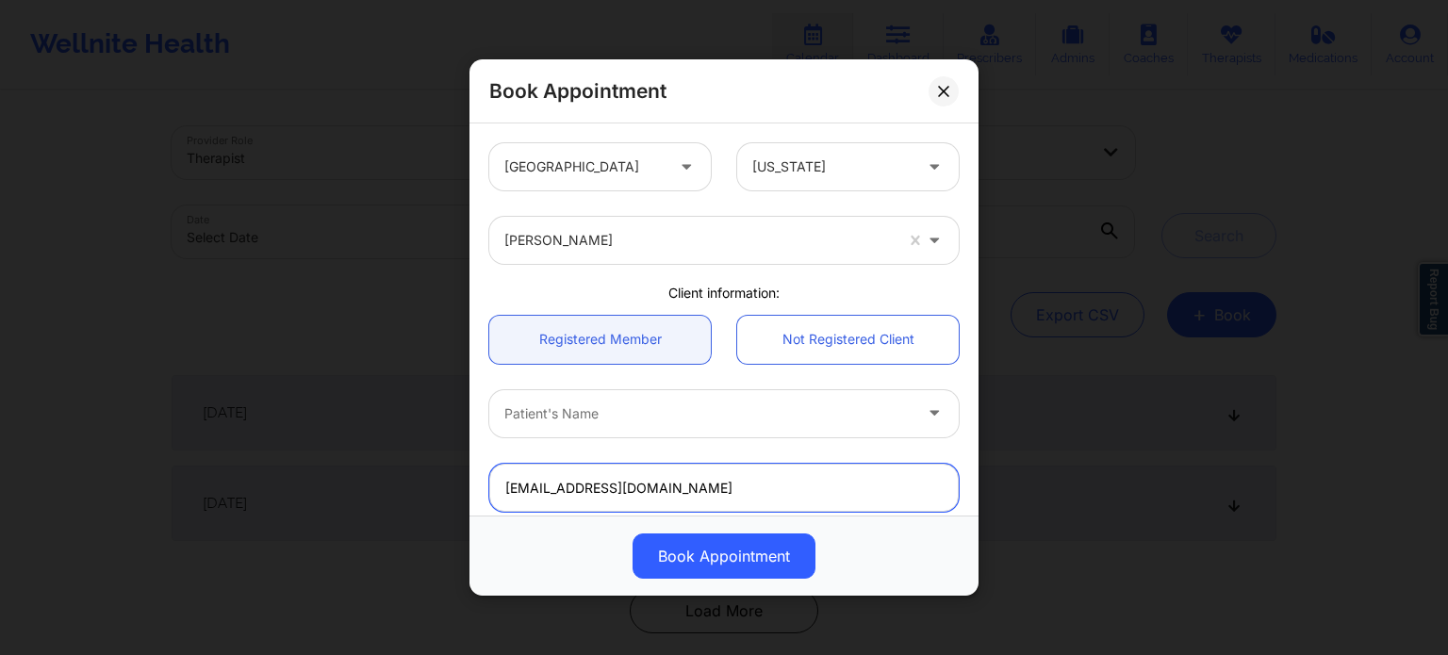
type input "[EMAIL_ADDRESS][DOMAIN_NAME]"
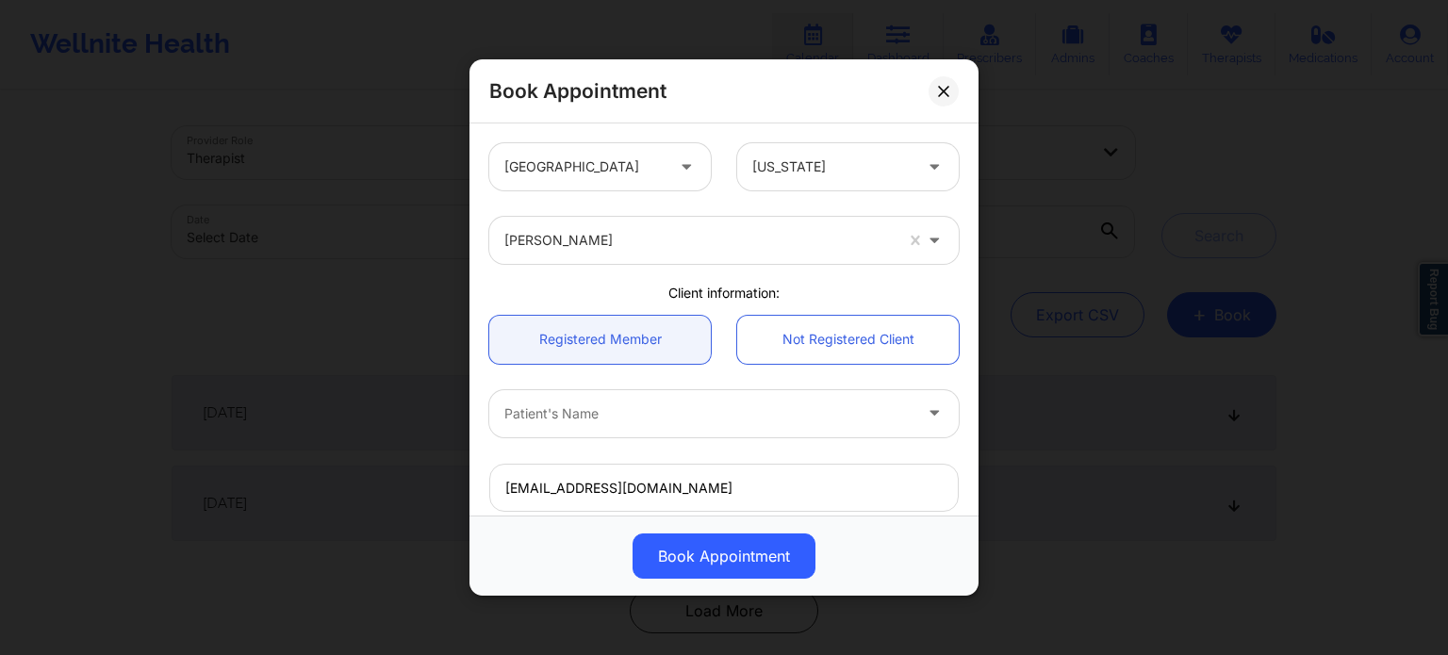
click at [662, 421] on div at bounding box center [707, 414] width 407 height 23
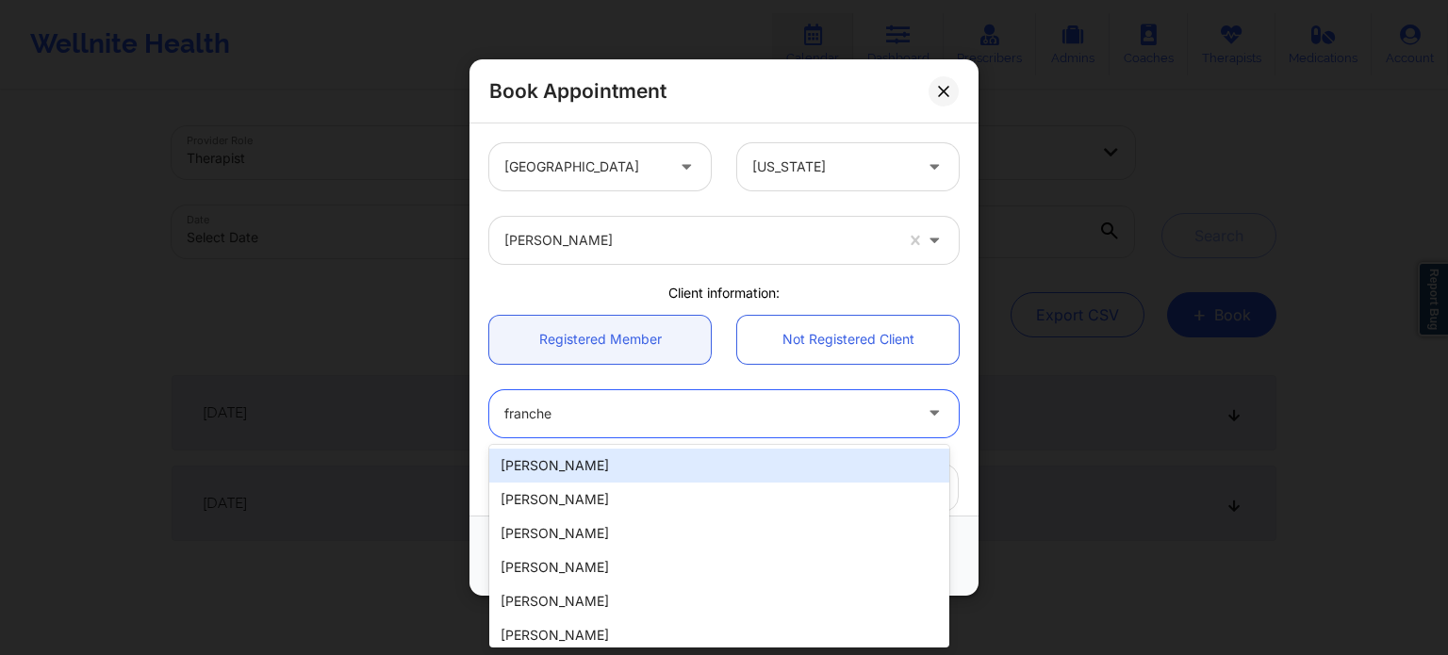
type input "franche"
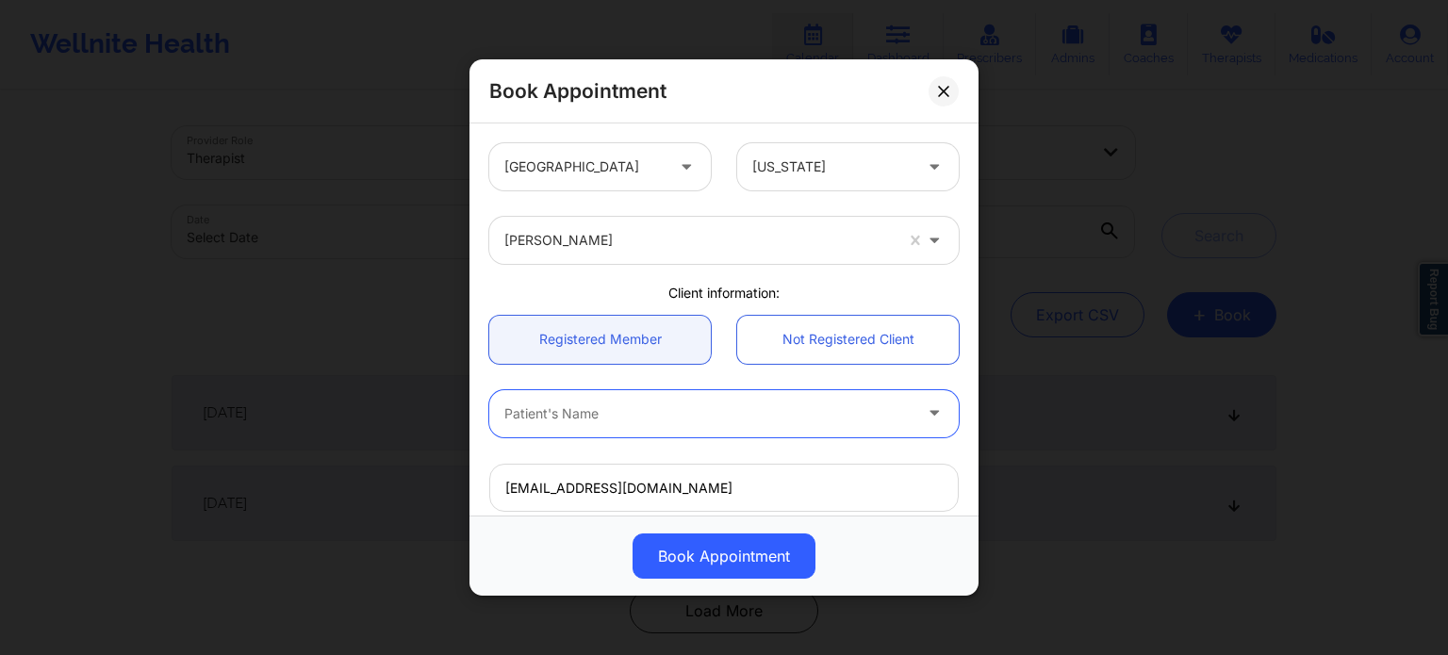
paste input "FRANCHESKA"
type input "FRANCHESKA"
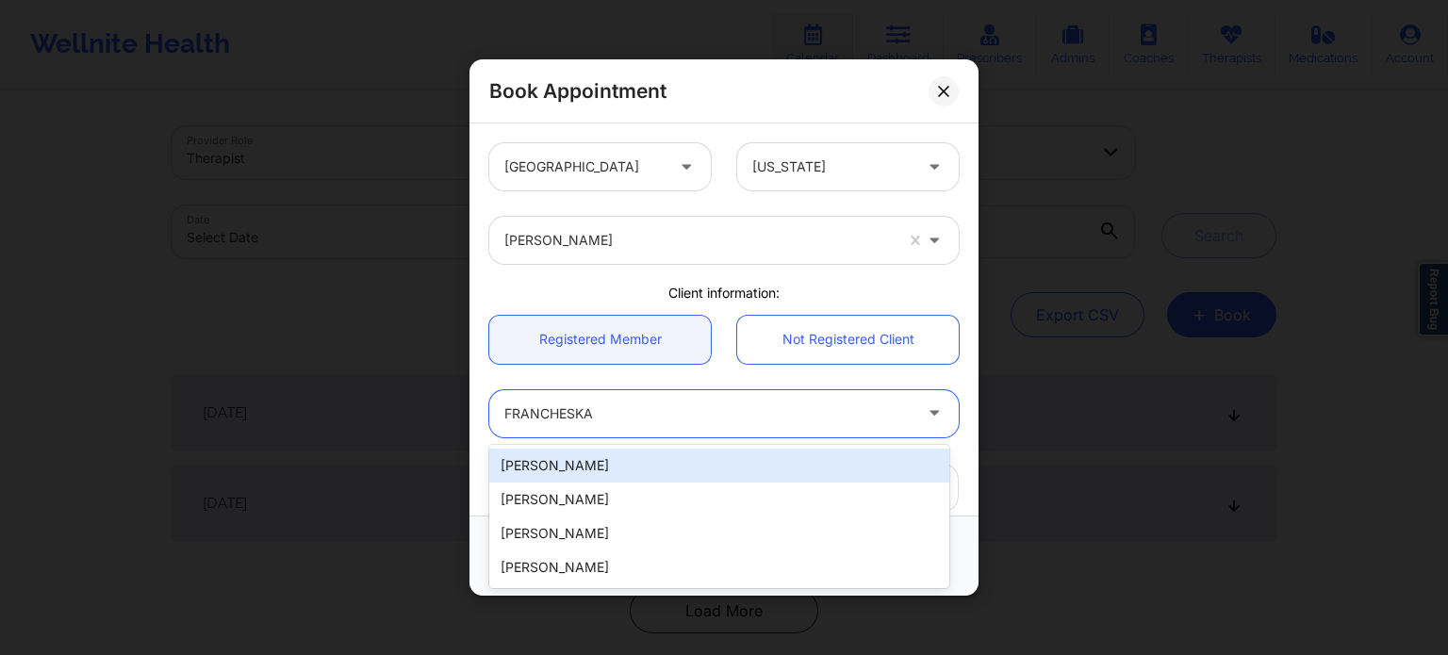
click at [637, 470] on div "[PERSON_NAME]" at bounding box center [719, 466] width 460 height 34
type input "[EMAIL_ADDRESS][DOMAIN_NAME]"
type input "[PHONE_NUMBER]"
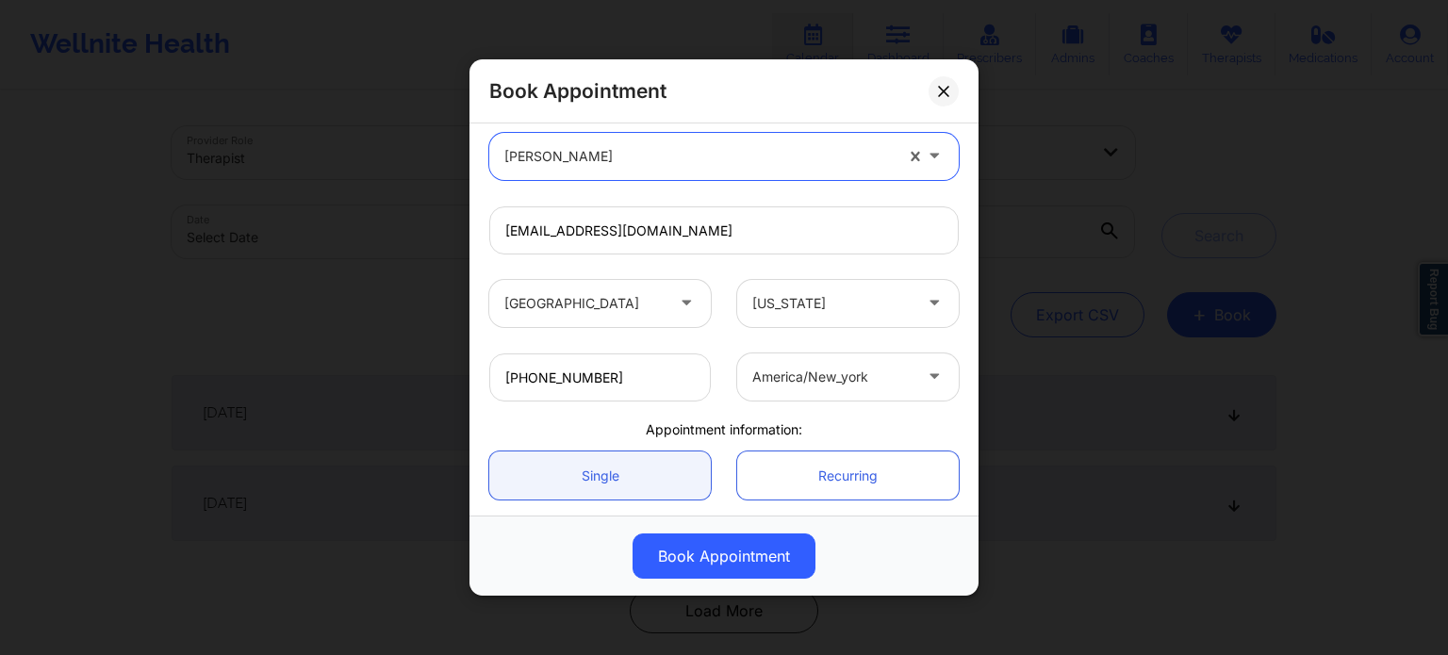
scroll to position [407, 0]
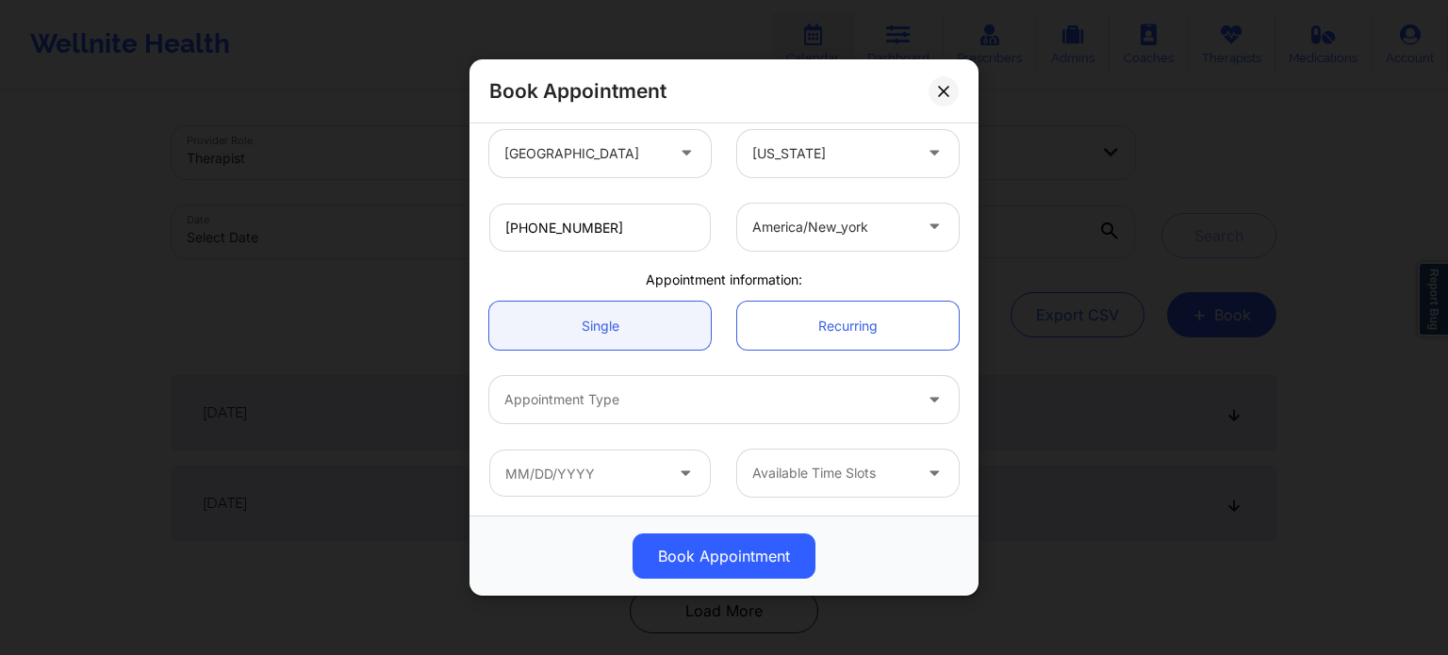
click at [636, 397] on div at bounding box center [707, 399] width 407 height 23
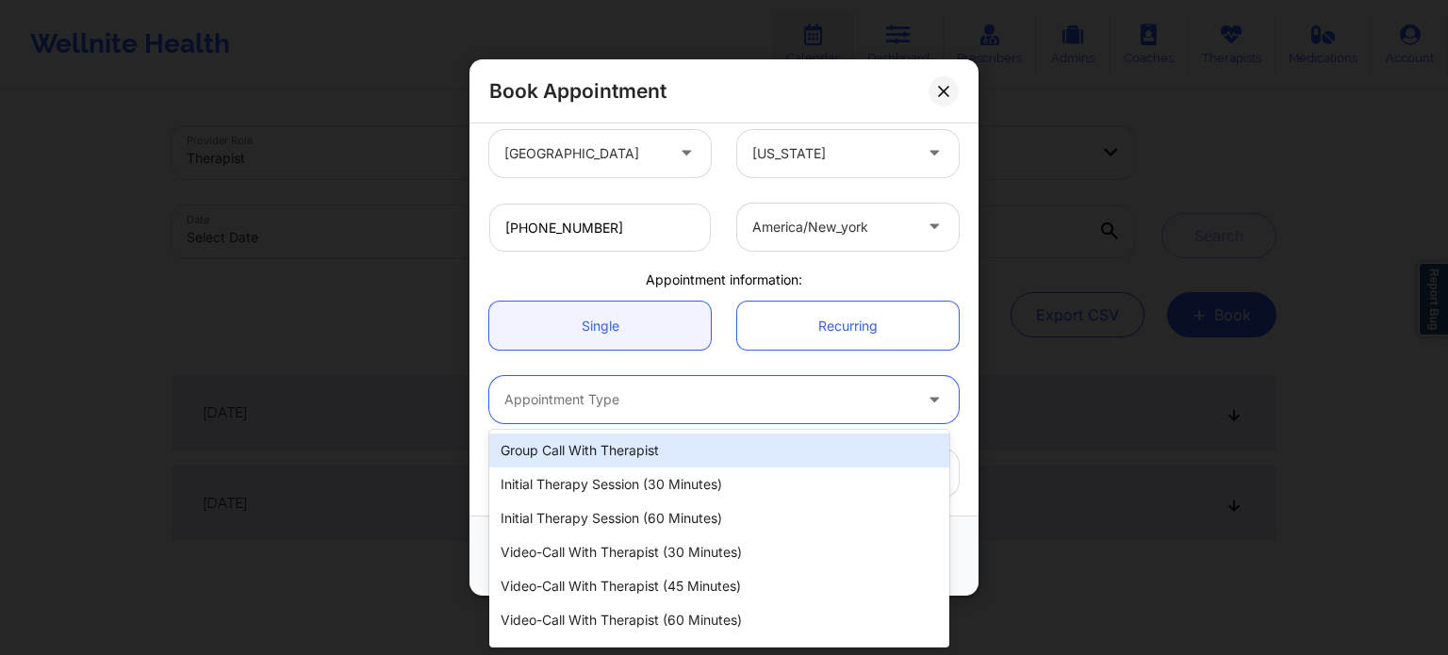
scroll to position [26, 0]
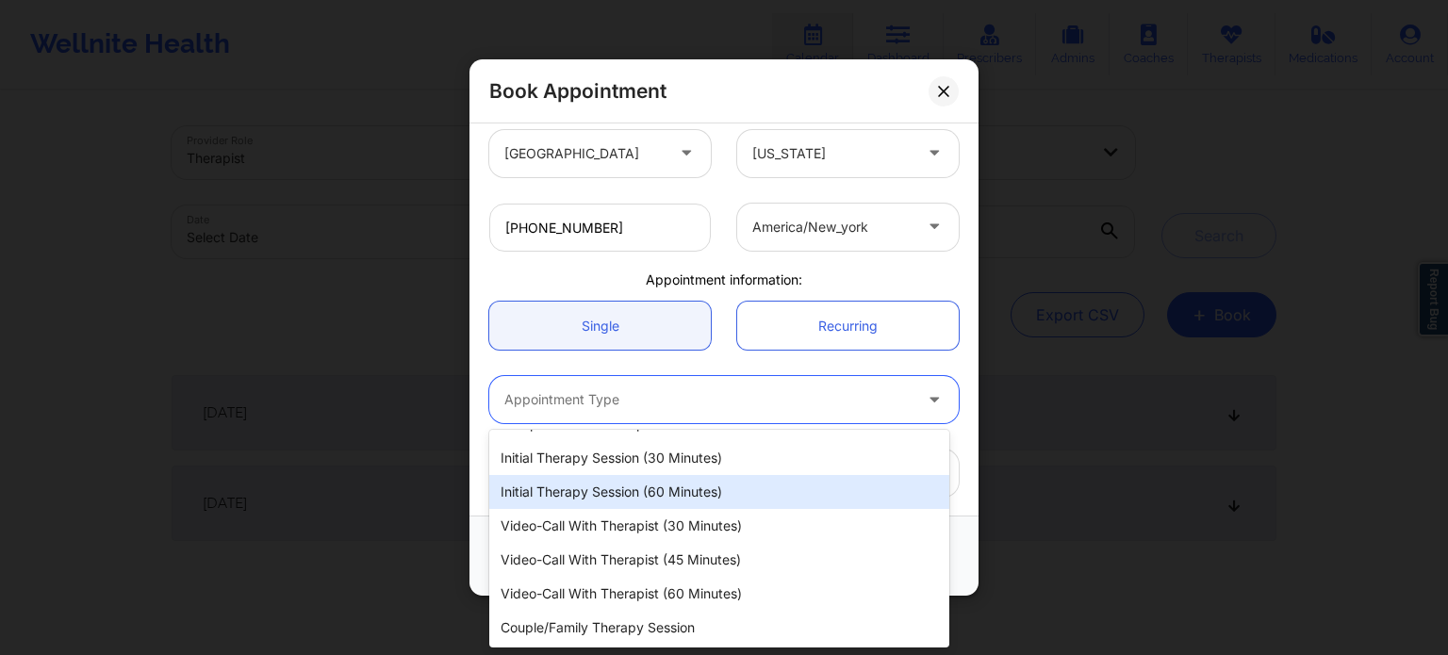
click at [655, 461] on div "Initial Therapy Session (30 minutes)" at bounding box center [719, 458] width 460 height 34
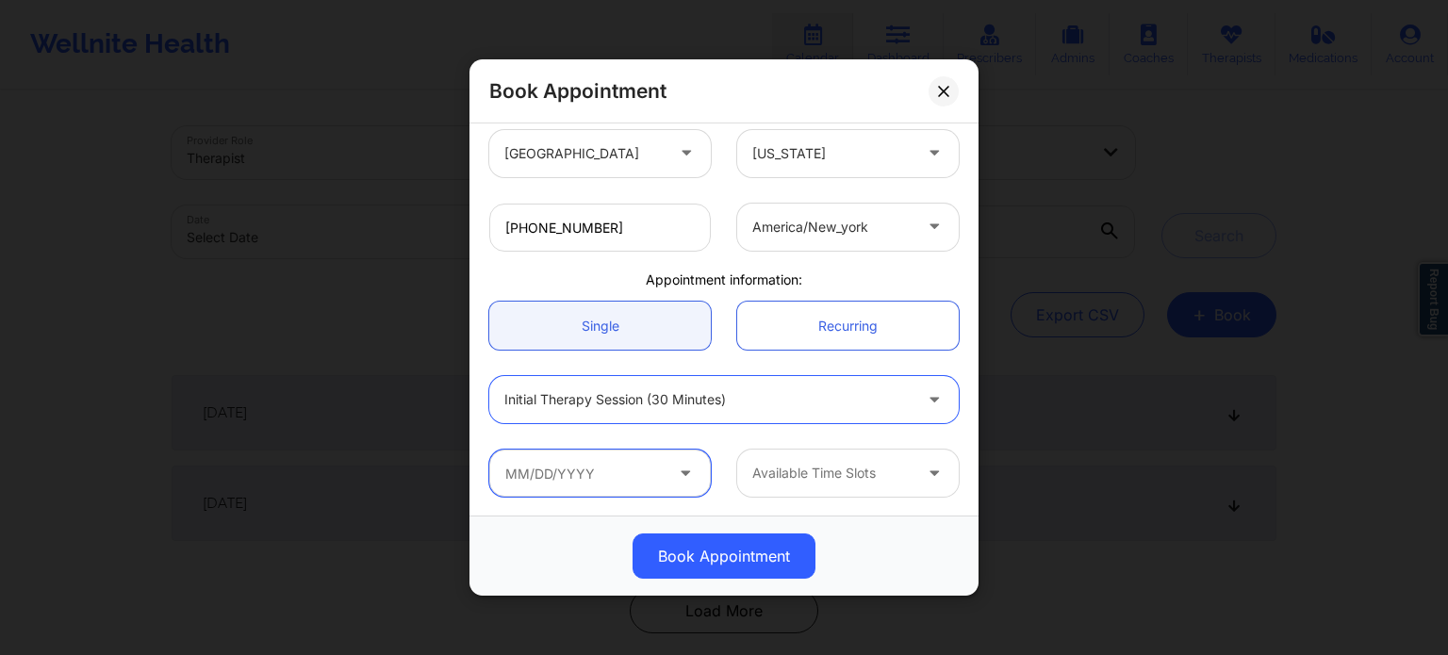
click at [605, 478] on input "text" at bounding box center [600, 473] width 222 height 47
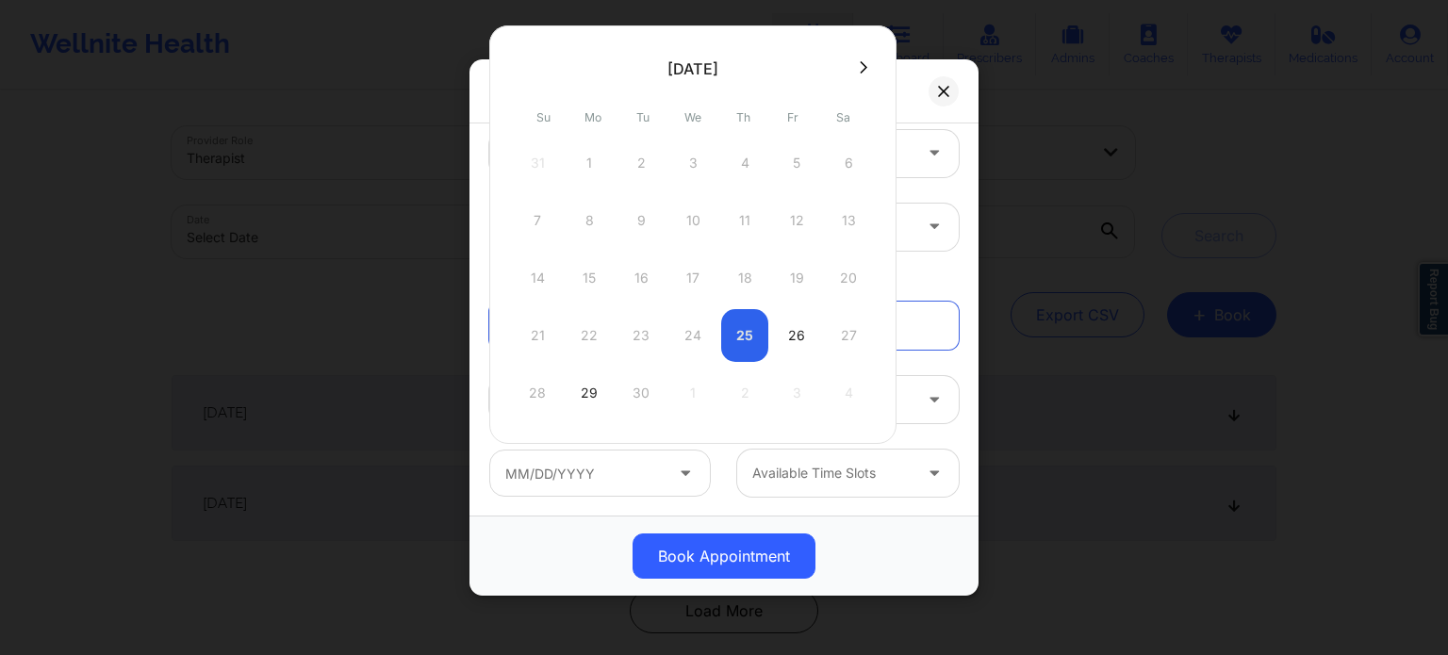
click at [788, 338] on div "26" at bounding box center [796, 335] width 47 height 53
type input "[DATE]"
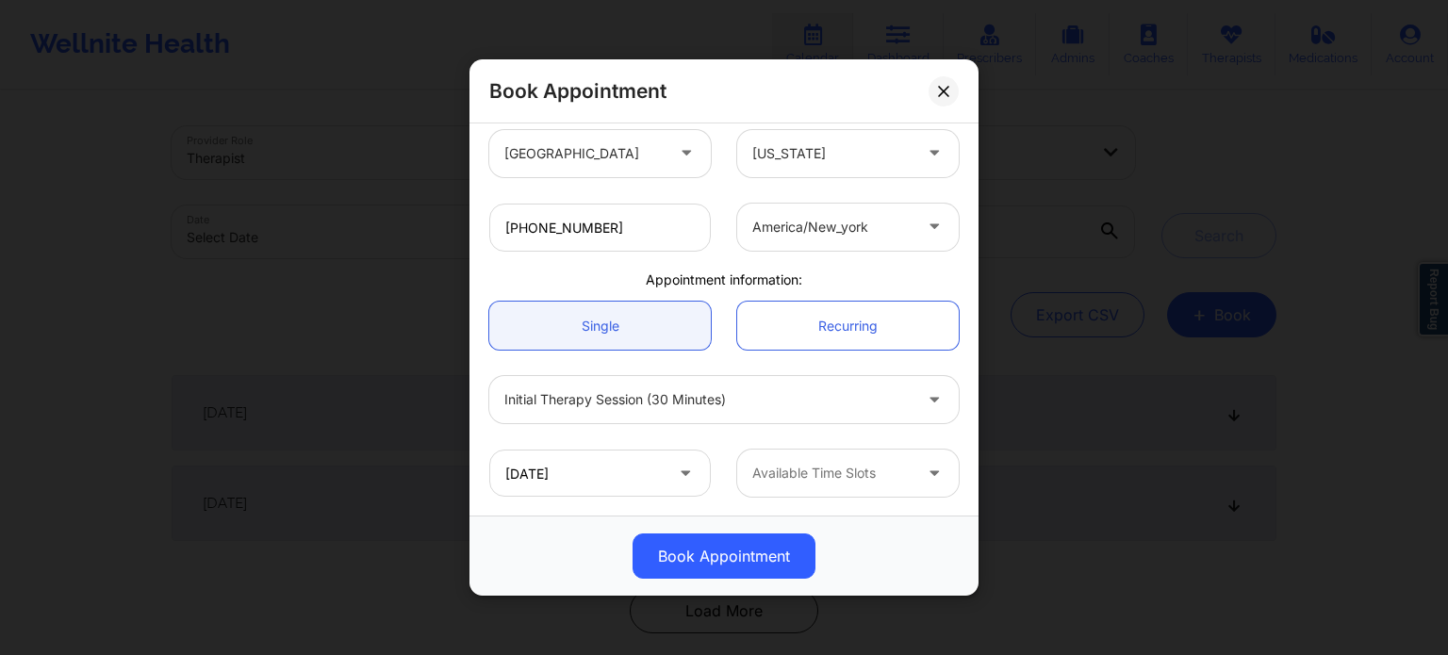
click at [787, 470] on div at bounding box center [831, 473] width 159 height 23
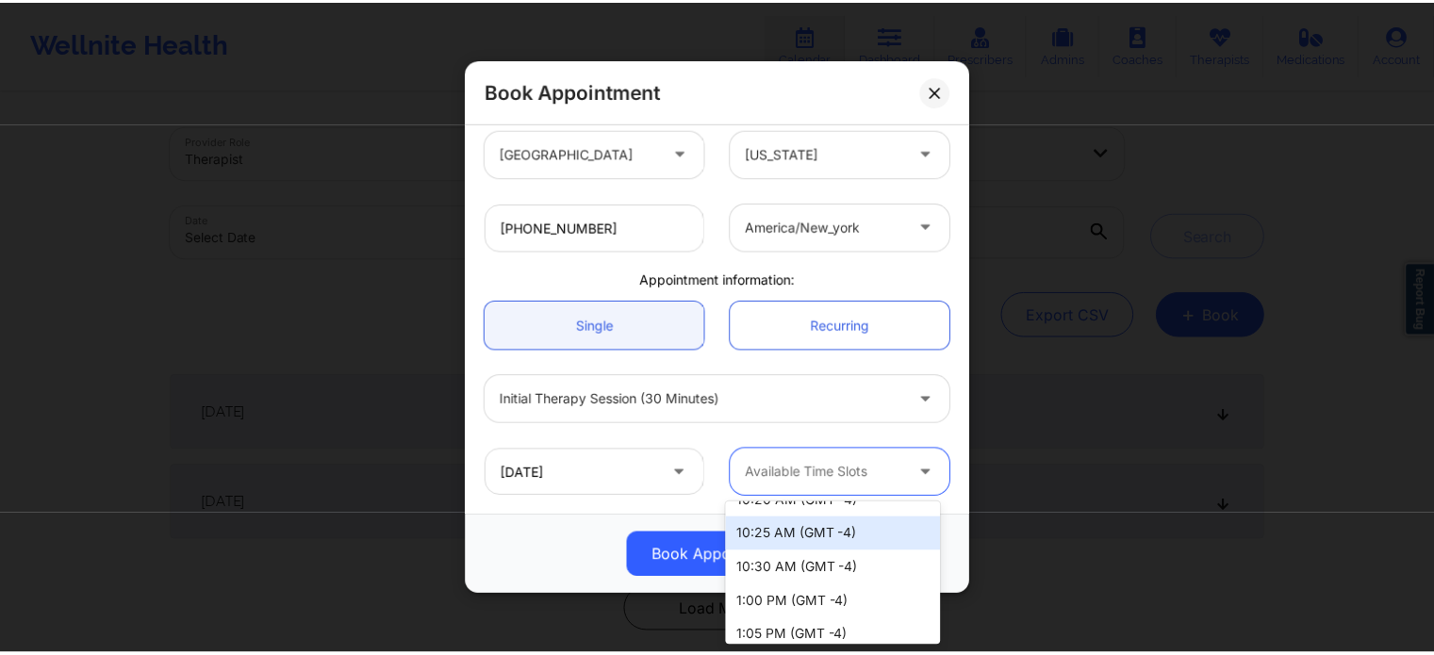
scroll to position [189, 0]
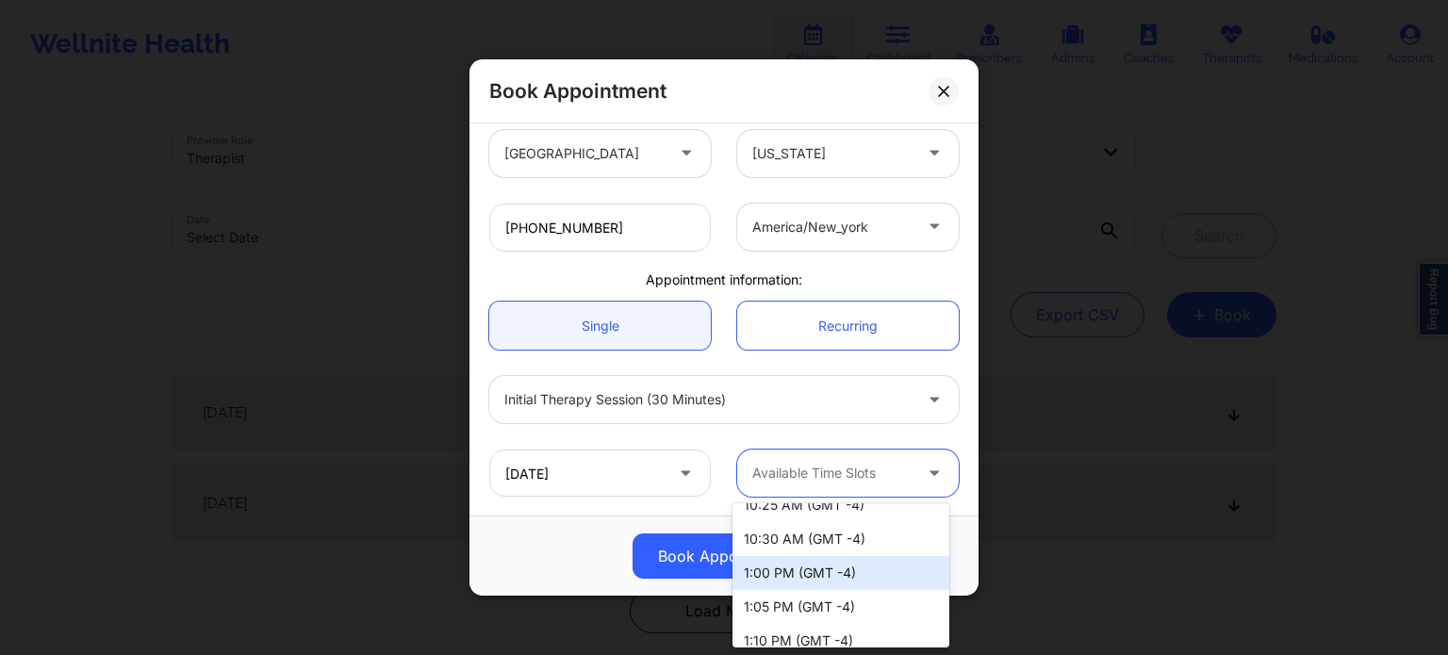
click at [845, 568] on div "1:00 PM (GMT -4)" at bounding box center [841, 573] width 217 height 34
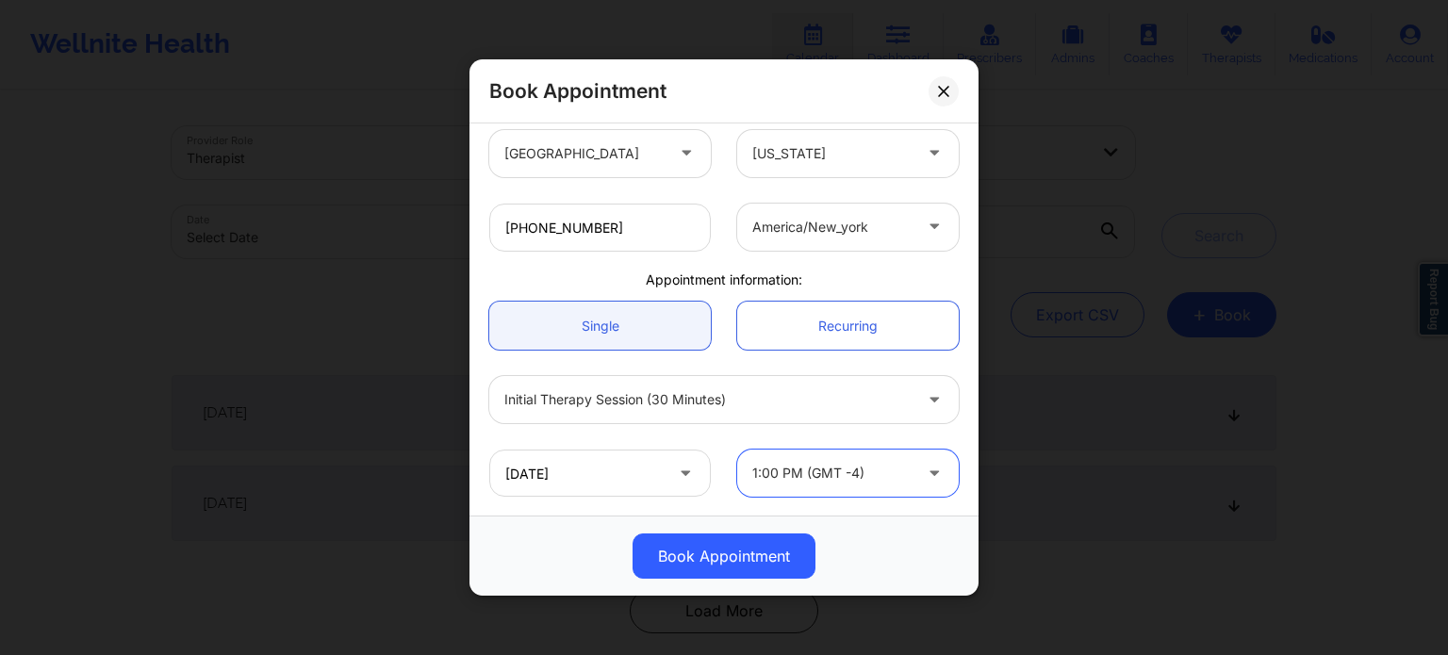
click at [718, 557] on button "Book Appointment" at bounding box center [724, 556] width 183 height 45
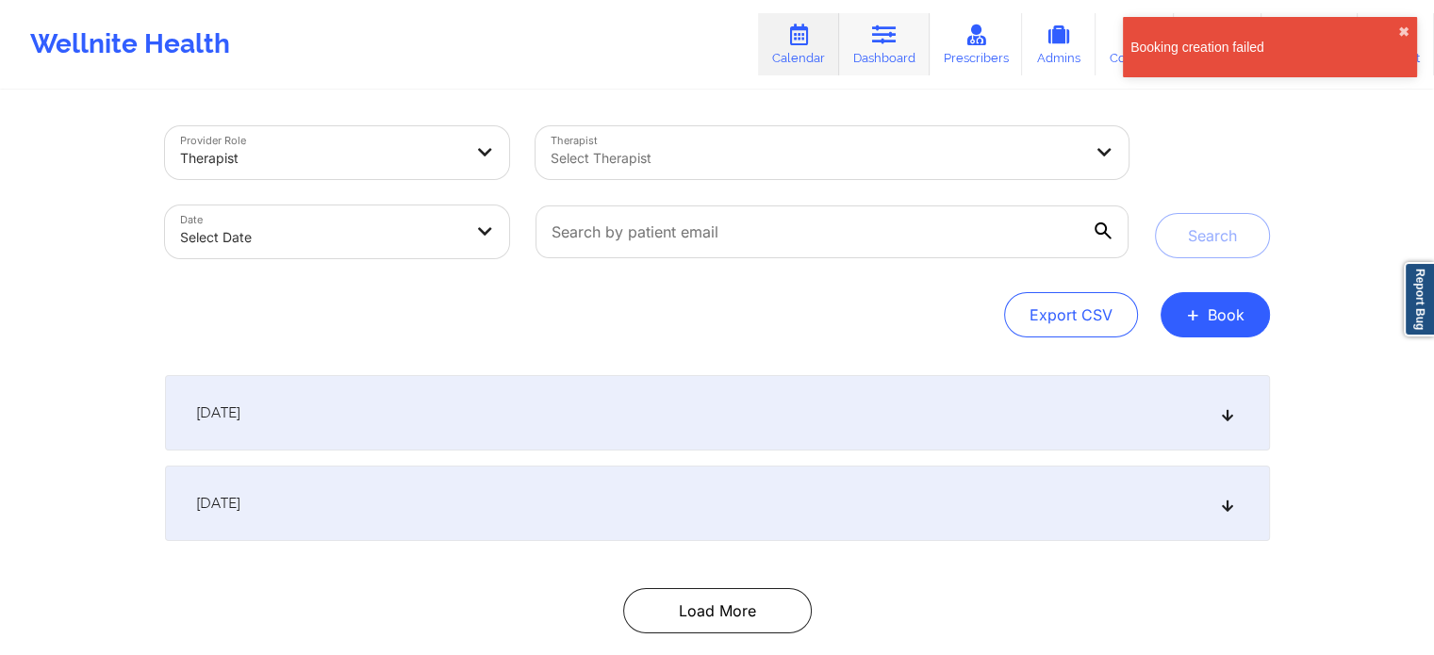
click at [891, 22] on link "Dashboard" at bounding box center [884, 44] width 91 height 62
